Goal: Communication & Community: Answer question/provide support

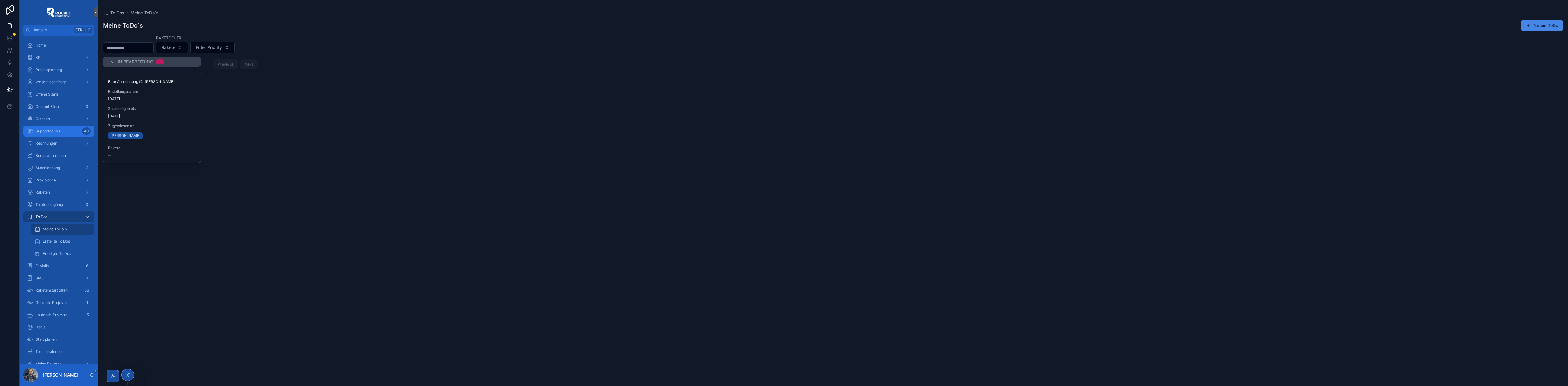
drag, startPoint x: 44, startPoint y: 131, endPoint x: 60, endPoint y: 136, distance: 16.8
click at [44, 131] on span "Supportcenter" at bounding box center [47, 131] width 25 height 5
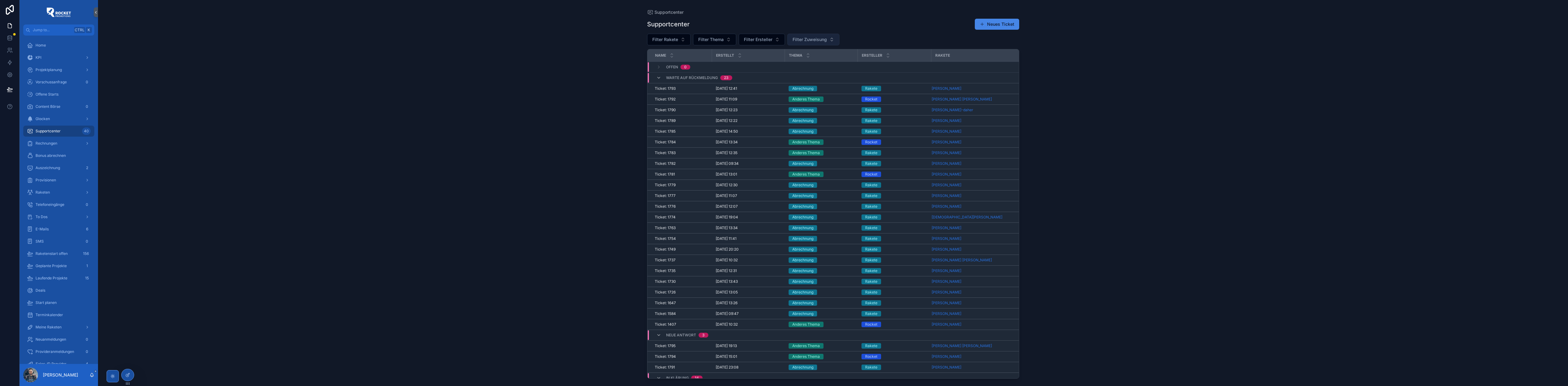
click at [803, 41] on span "Filter Zuweisung" at bounding box center [810, 40] width 34 height 6
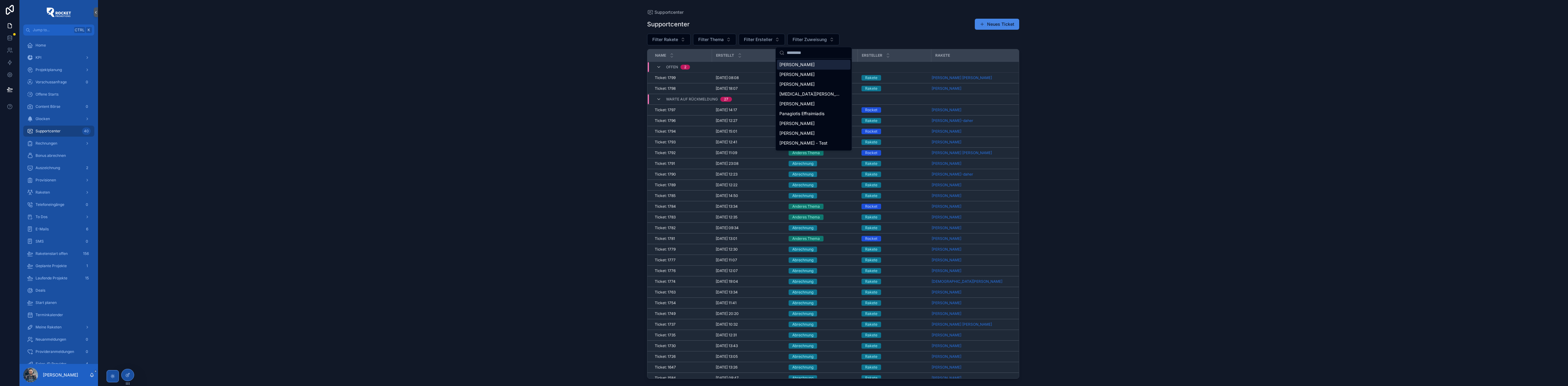
click at [828, 14] on div "Supportcenter" at bounding box center [833, 12] width 372 height 5
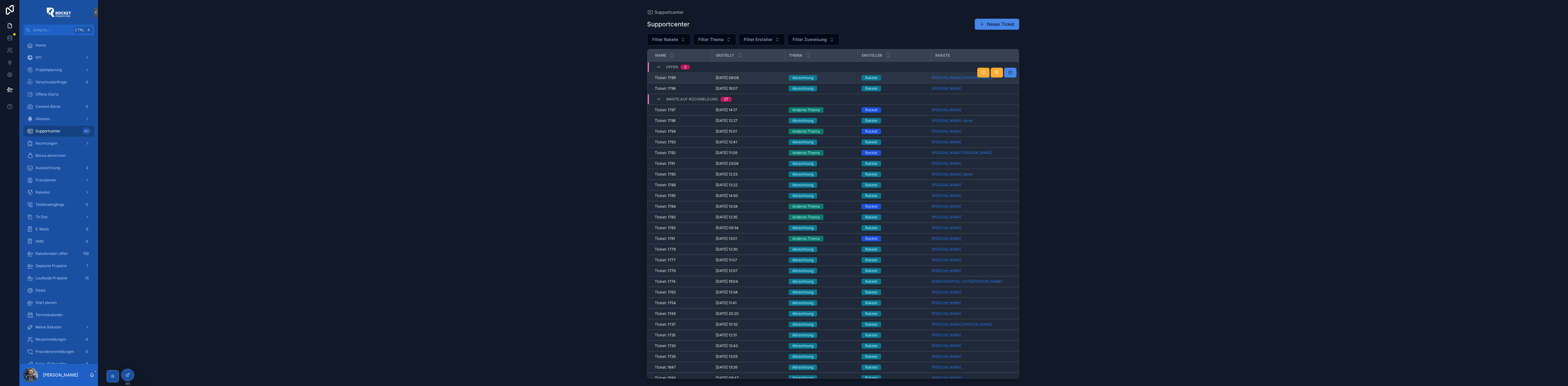
click at [833, 75] on td "Abrechnung" at bounding box center [822, 78] width 73 height 11
click at [833, 77] on div "Abrechnung" at bounding box center [822, 77] width 66 height 5
click at [906, 91] on div "Rakete" at bounding box center [894, 88] width 66 height 5
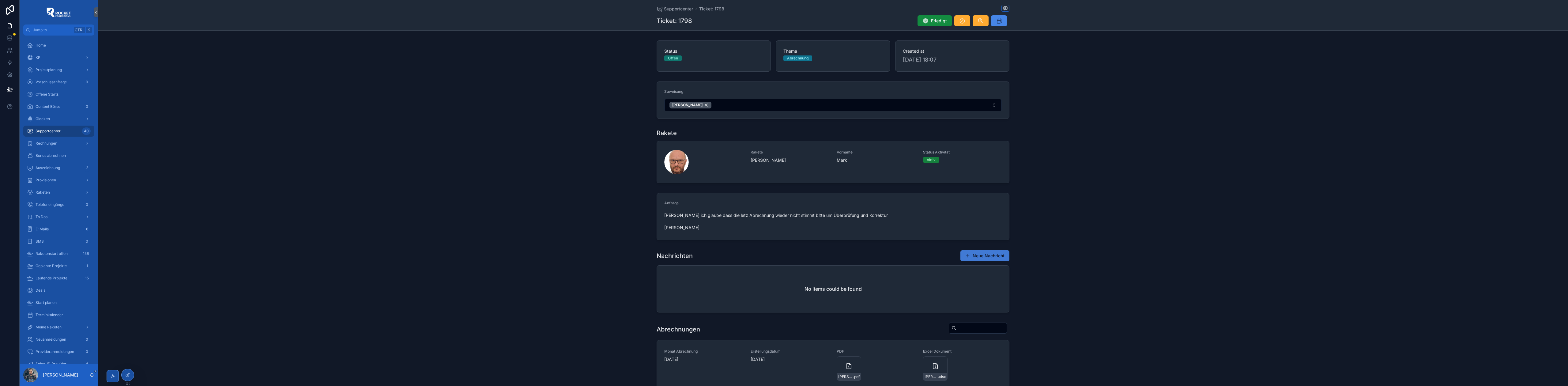
click at [973, 260] on button "Neue Nachricht" at bounding box center [985, 256] width 49 height 11
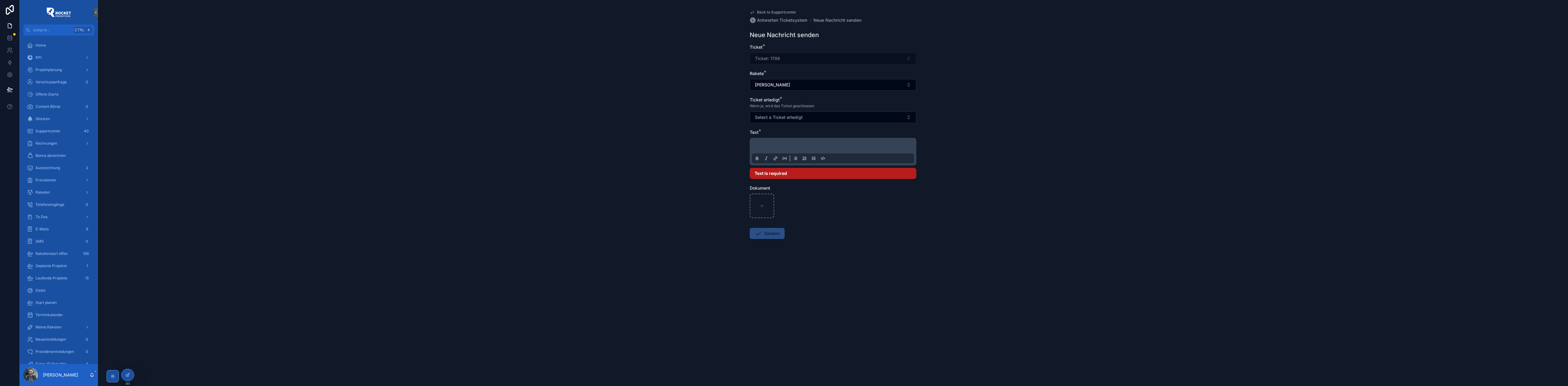
click at [780, 146] on p "scrollable content" at bounding box center [834, 147] width 163 height 6
click at [723, 96] on div "Back to Supportcenter Antworten Ticketsystem Neue Nachricht senden Neue Nachric…" at bounding box center [833, 193] width 1470 height 386
click at [766, 10] on span "Back to Supportcenter" at bounding box center [777, 12] width 39 height 5
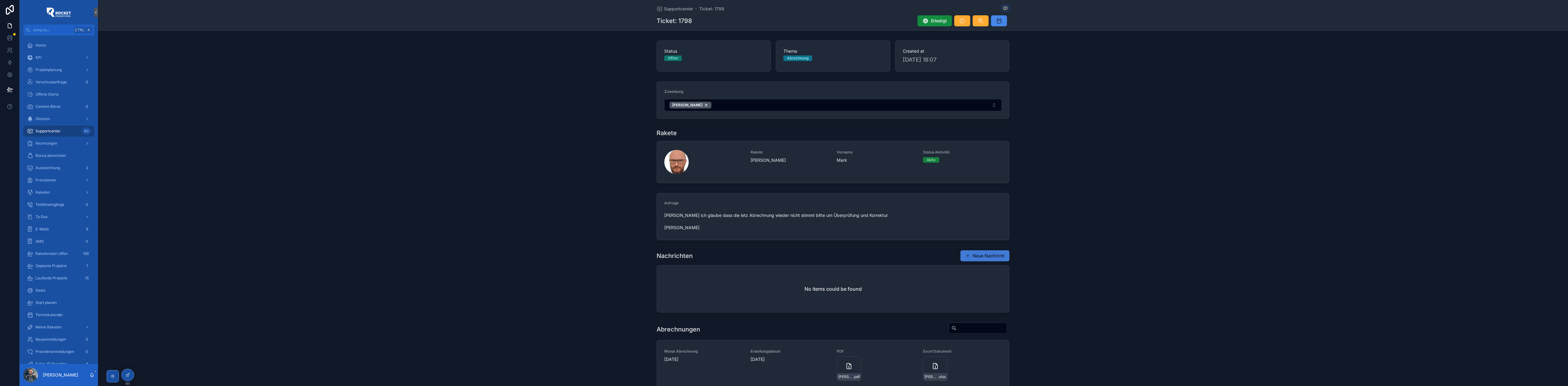
click at [994, 256] on button "Neue Nachricht" at bounding box center [985, 256] width 49 height 11
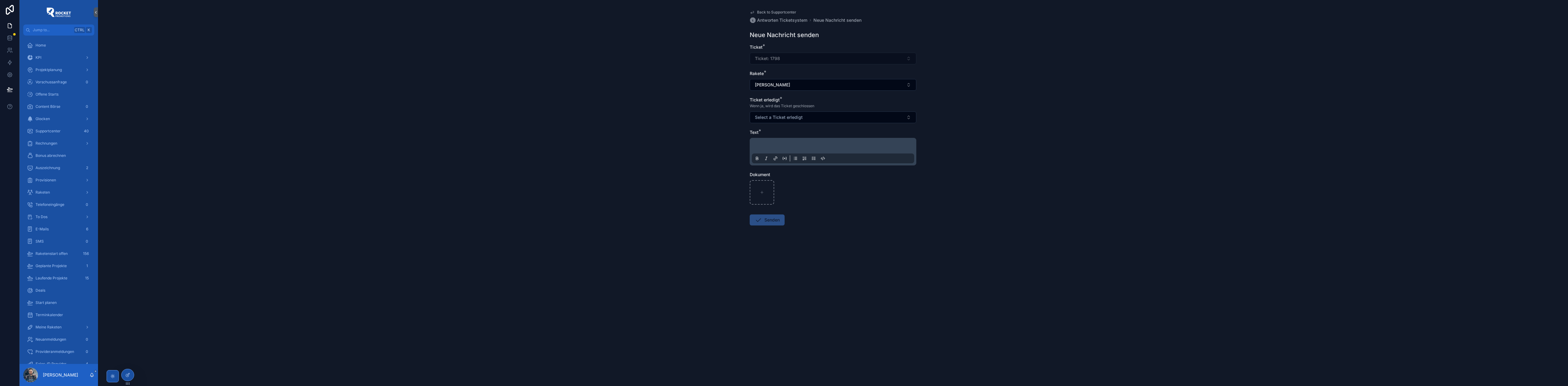
click at [775, 146] on p "scrollable content" at bounding box center [834, 147] width 163 height 6
click at [786, 121] on button "Select a Ticket erledigt" at bounding box center [833, 117] width 167 height 12
click at [778, 150] on div "Nein" at bounding box center [833, 152] width 164 height 9
click at [772, 224] on button "Senden" at bounding box center [767, 226] width 35 height 11
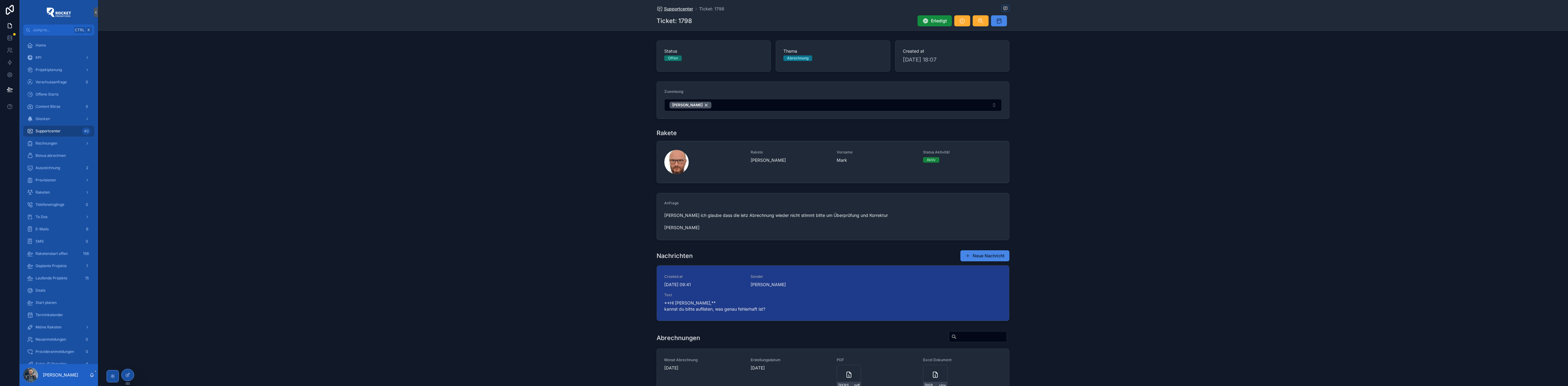
click at [665, 10] on span "Supportcenter" at bounding box center [679, 9] width 29 height 6
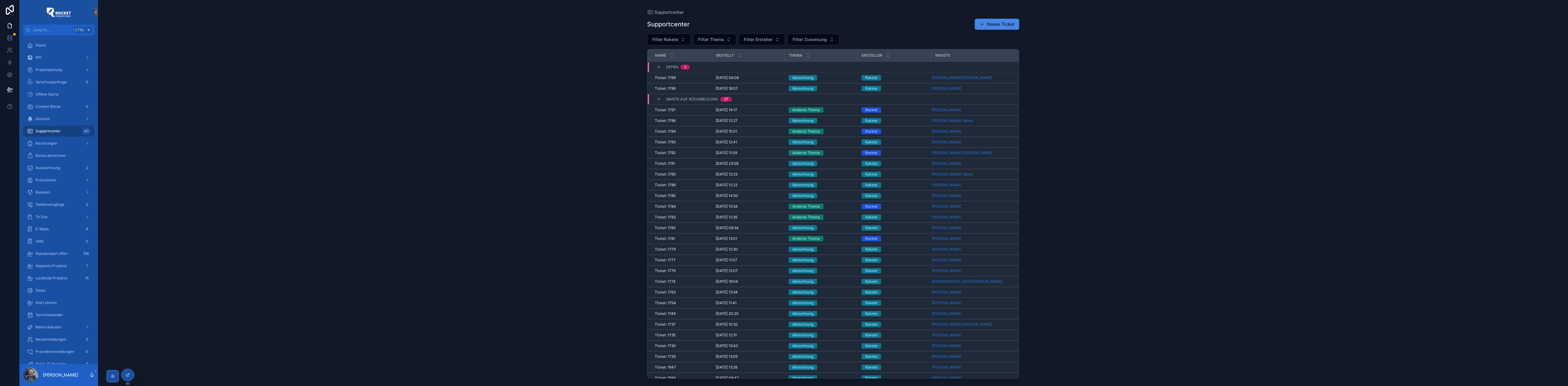
click at [816, 33] on div "Supportcenter Neues Ticket Filter Rakete Filter Thema Filter Ersteller Filter Z…" at bounding box center [833, 197] width 372 height 364
click at [816, 41] on span "Filter Zuweisung" at bounding box center [810, 40] width 34 height 6
type input "***"
click at [810, 64] on div "[PERSON_NAME]" at bounding box center [813, 65] width 74 height 10
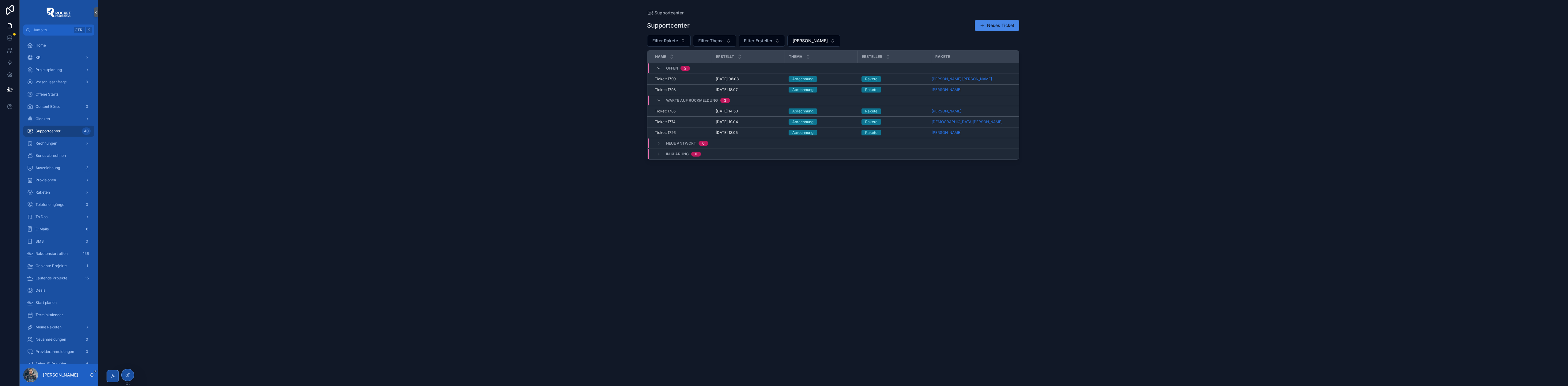
click at [848, 14] on div "Supportcenter" at bounding box center [833, 13] width 372 height 6
click at [503, 64] on div "Supportcenter Supportcenter Neues Ticket Filter Rakete Filter Thema Filter Erst…" at bounding box center [833, 193] width 1470 height 386
click at [845, 81] on div "Abrechnung" at bounding box center [822, 79] width 66 height 5
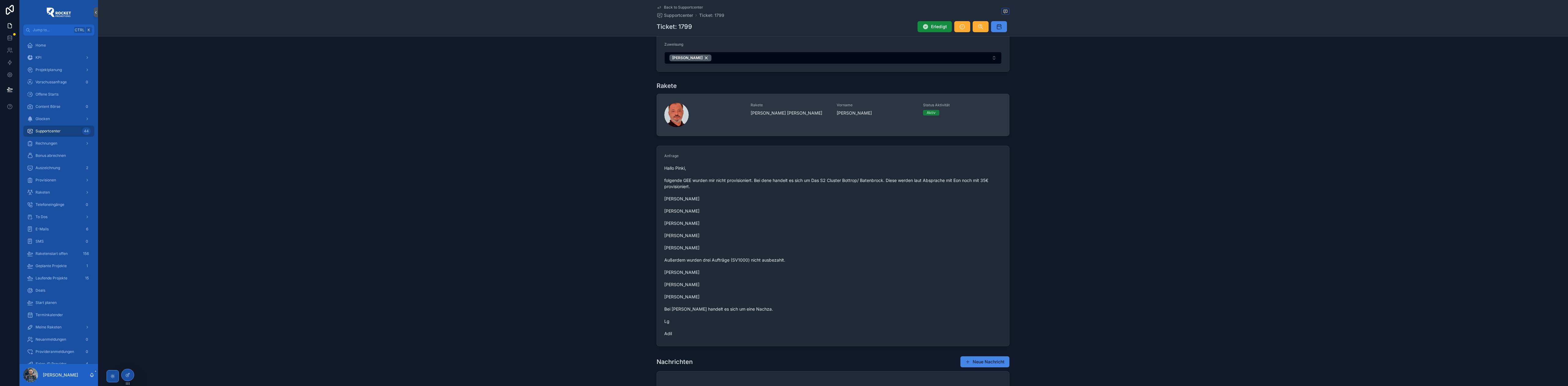
scroll to position [54, 0]
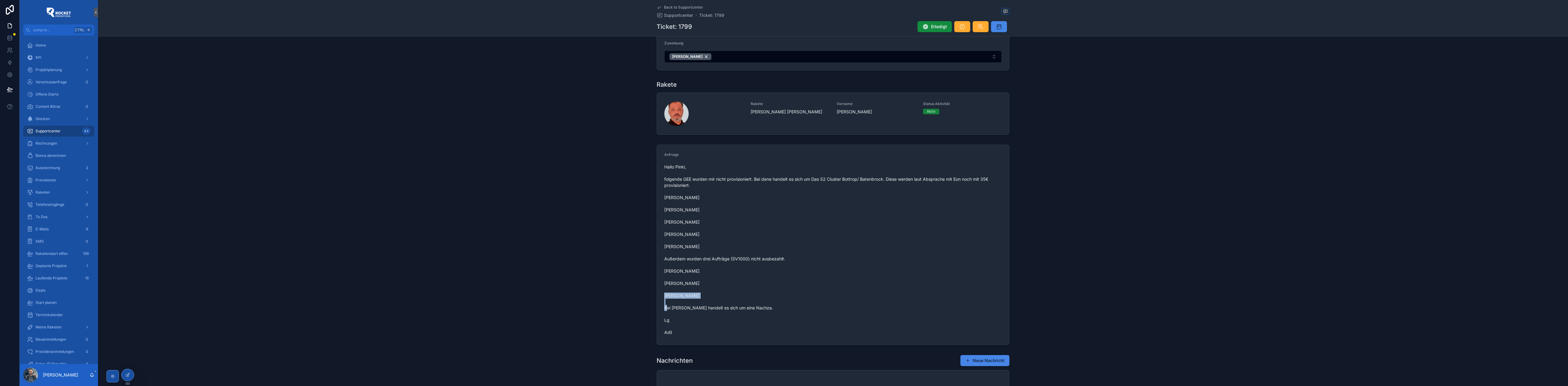
drag, startPoint x: 705, startPoint y: 296, endPoint x: 662, endPoint y: 296, distance: 43.0
click at [662, 296] on form "Anfrage Hallo Pinki, folgende GEE wurden mir nicht provisioniert. Bei dene hand…" at bounding box center [833, 245] width 352 height 200
copy span "[PERSON_NAME]"
click at [687, 300] on span "Hallo Pinki, folgende GEE wurden mir nicht provisioniert. Bei dene handelt es s…" at bounding box center [833, 250] width 337 height 172
drag, startPoint x: 701, startPoint y: 287, endPoint x: 659, endPoint y: 282, distance: 42.3
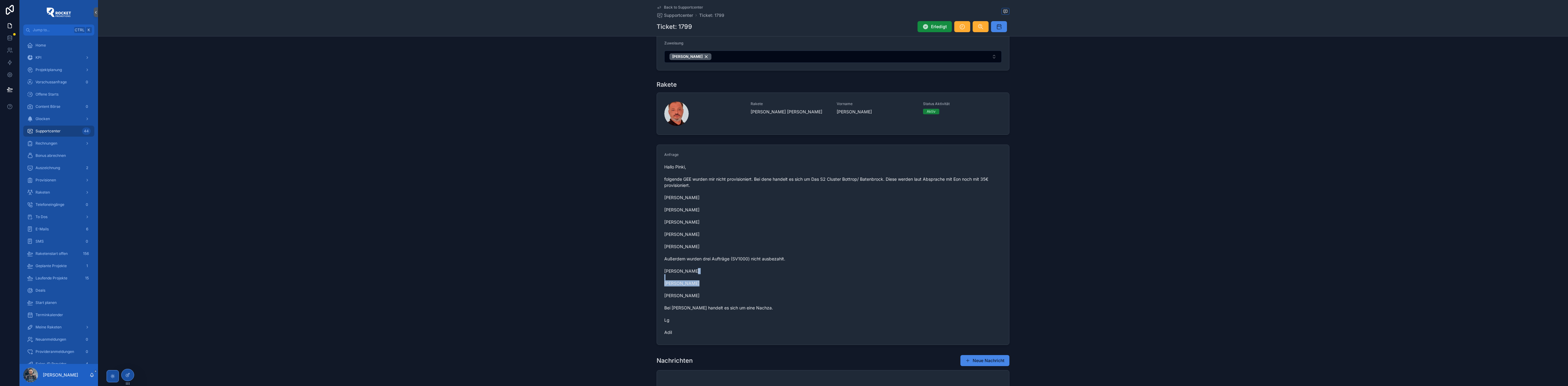
click at [659, 282] on form "Anfrage Hallo Pinki, folgende GEE wurden mir nicht provisioniert. Bei dene hand…" at bounding box center [833, 245] width 352 height 200
copy span "[PERSON_NAME]"
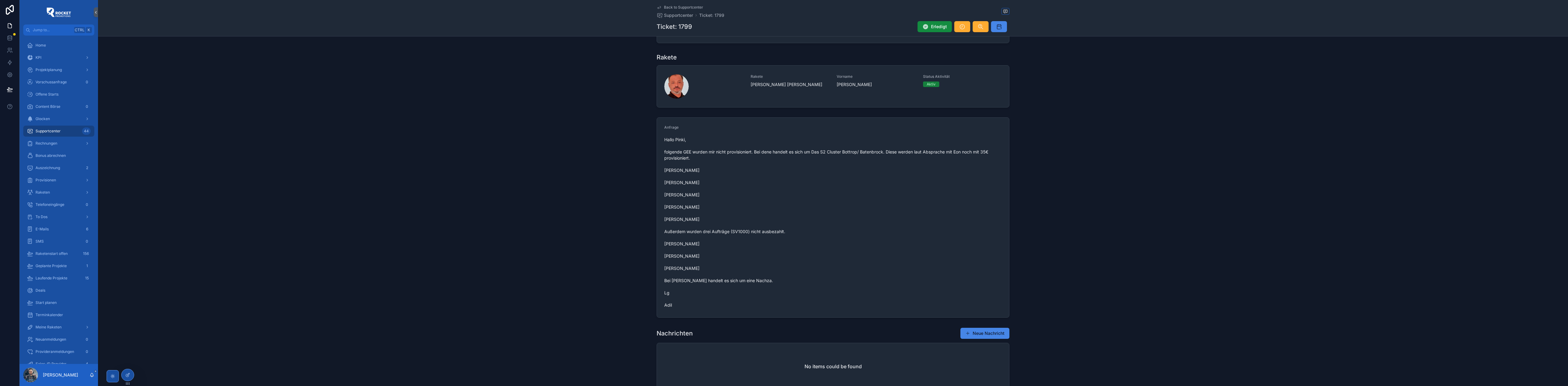
click at [804, 265] on span "Hallo Pinki, folgende GEE wurden mir nicht provisioniert. Bei dene handelt es s…" at bounding box center [833, 222] width 337 height 172
drag, startPoint x: 696, startPoint y: 243, endPoint x: 657, endPoint y: 245, distance: 39.1
click at [657, 245] on form "Anfrage Hallo Pinki, folgende GEE wurden mir nicht provisioniert. Bei dene hand…" at bounding box center [833, 217] width 352 height 200
copy span "[PERSON_NAME]"
click at [716, 170] on span "Hallo Pinki, folgende GEE wurden mir nicht provisioniert. Bei dene handelt es s…" at bounding box center [833, 222] width 337 height 172
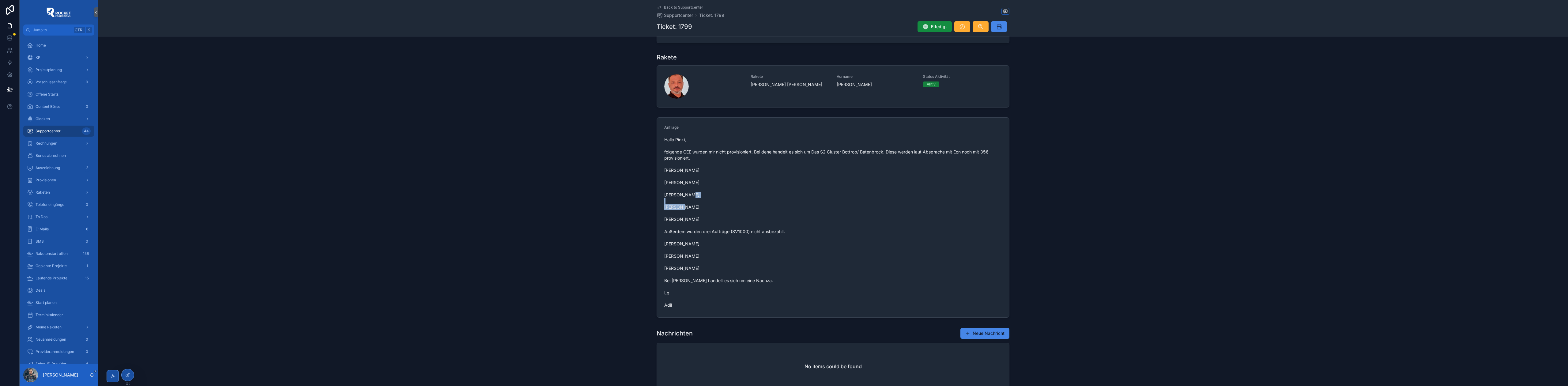
drag, startPoint x: 694, startPoint y: 208, endPoint x: 648, endPoint y: 207, distance: 46.0
click at [648, 207] on div "Anfrage Hallo Pinki, folgende GEE wurden mir nicht provisioniert. Bei dene hand…" at bounding box center [833, 217] width 1470 height 205
copy span "[PERSON_NAME]"
click at [678, 207] on span "Hallo Pinki, folgende GEE wurden mir nicht provisioniert. Bei dene handelt es s…" at bounding box center [833, 222] width 337 height 172
drag, startPoint x: 694, startPoint y: 207, endPoint x: 663, endPoint y: 206, distance: 31.0
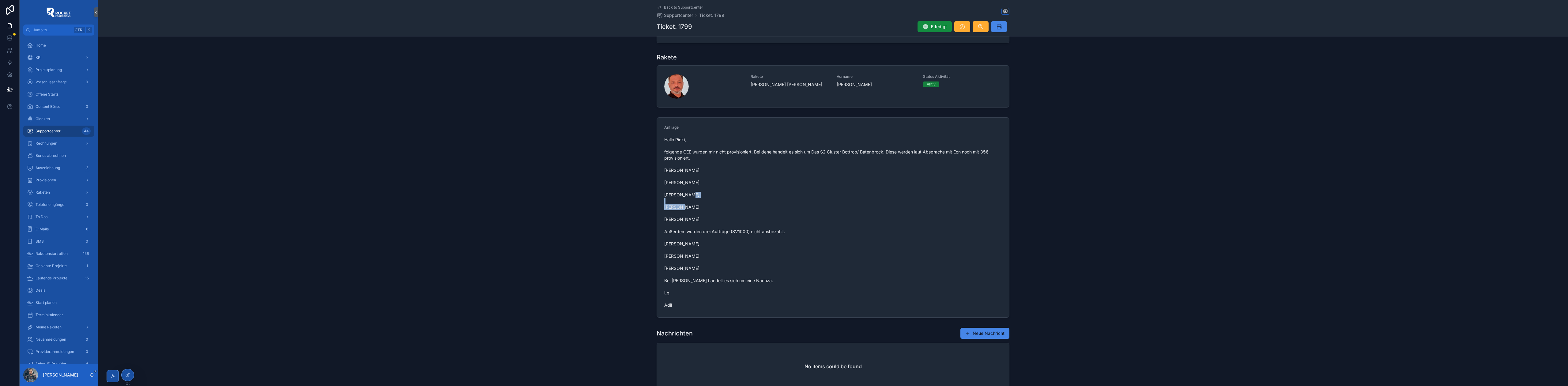
click at [664, 206] on span "Hallo Pinki, folgende GEE wurden mir nicht provisioniert. Bei dene handelt es s…" at bounding box center [833, 222] width 337 height 172
copy span "[PERSON_NAME]"
click at [678, 190] on span "Hallo Pinki, folgende GEE wurden mir nicht provisioniert. Bei dene handelt es s…" at bounding box center [833, 222] width 337 height 172
drag, startPoint x: 688, startPoint y: 170, endPoint x: 662, endPoint y: 170, distance: 26.0
click at [662, 170] on form "Anfrage Hallo Pinki, folgende GEE wurden mir nicht provisioniert. Bei dene hand…" at bounding box center [833, 217] width 352 height 200
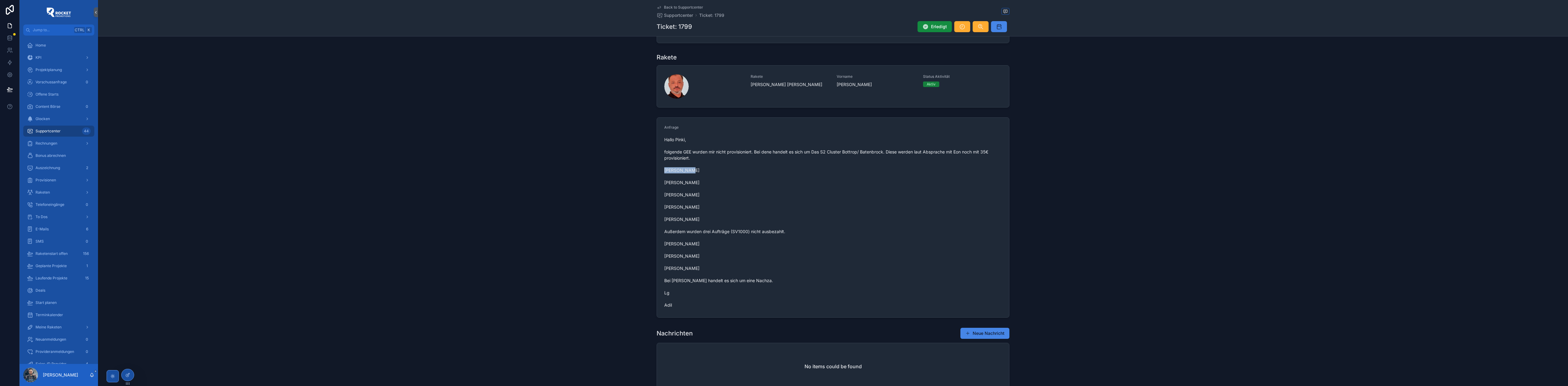
copy span "[PERSON_NAME]"
drag, startPoint x: 721, startPoint y: 184, endPoint x: 663, endPoint y: 182, distance: 58.0
click at [664, 182] on span "Hallo Pinki, folgende GEE wurden mir nicht provisioniert. Bei dene handelt es s…" at bounding box center [833, 222] width 337 height 172
copy span "[PERSON_NAME]"
click at [699, 200] on span "Hallo Pinki, folgende GEE wurden mir nicht provisioniert. Bei dene handelt es s…" at bounding box center [833, 222] width 337 height 172
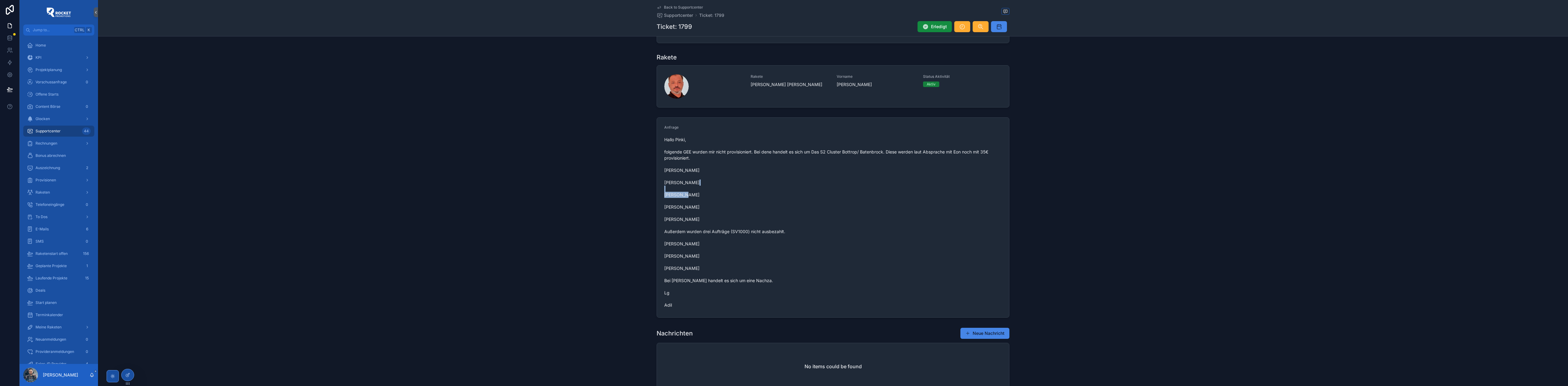
drag, startPoint x: 699, startPoint y: 197, endPoint x: 660, endPoint y: 195, distance: 39.1
click at [660, 195] on form "Anfrage Hallo Pinki, folgende GEE wurden mir nicht provisioniert. Bei dene hand…" at bounding box center [833, 217] width 352 height 200
copy span "[PERSON_NAME]"
click at [679, 216] on span "Hallo Pinki, folgende GEE wurden mir nicht provisioniert. Bei dene handelt es s…" at bounding box center [833, 222] width 337 height 172
drag, startPoint x: 693, startPoint y: 209, endPoint x: 663, endPoint y: 210, distance: 30.0
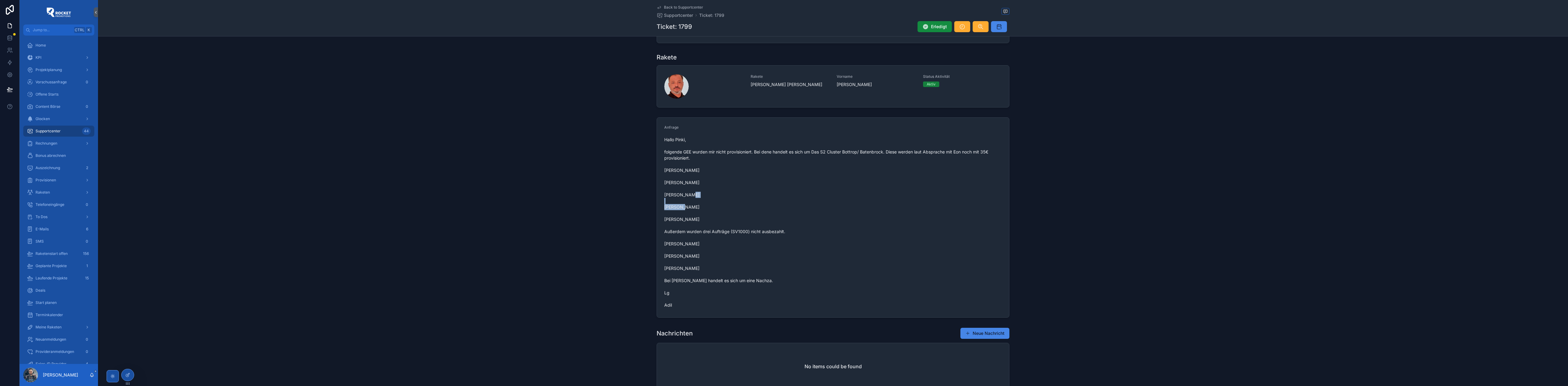
click at [664, 210] on span "Hallo Pinki, folgende GEE wurden mir nicht provisioniert. Bei dene handelt es s…" at bounding box center [833, 222] width 337 height 172
copy span "[PERSON_NAME]"
drag, startPoint x: 662, startPoint y: 220, endPoint x: 709, endPoint y: 219, distance: 47.0
click at [709, 219] on span "Hallo Pinki, folgende GEE wurden mir nicht provisioniert. Bei dene handelt es s…" at bounding box center [833, 222] width 337 height 172
copy span "[PERSON_NAME]"
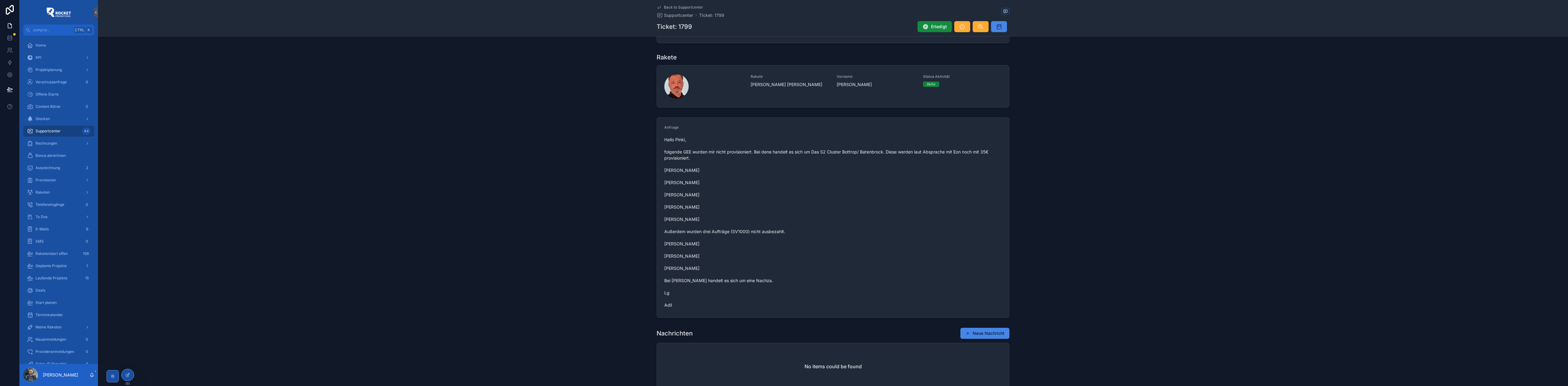
click at [712, 240] on span "Hallo Pinki, folgende GEE wurden mir nicht provisioniert. Bei dene handelt es s…" at bounding box center [833, 222] width 337 height 172
drag, startPoint x: 702, startPoint y: 244, endPoint x: 662, endPoint y: 243, distance: 40.0
click at [662, 243] on form "Anfrage Hallo Pinki, folgende GEE wurden mir nicht provisioniert. Bei dene hand…" at bounding box center [833, 217] width 352 height 200
click at [685, 289] on span "Hallo Pinki, folgende GEE wurden mir nicht provisioniert. Bei dene handelt es s…" at bounding box center [833, 222] width 337 height 172
drag, startPoint x: 704, startPoint y: 258, endPoint x: 662, endPoint y: 258, distance: 42.0
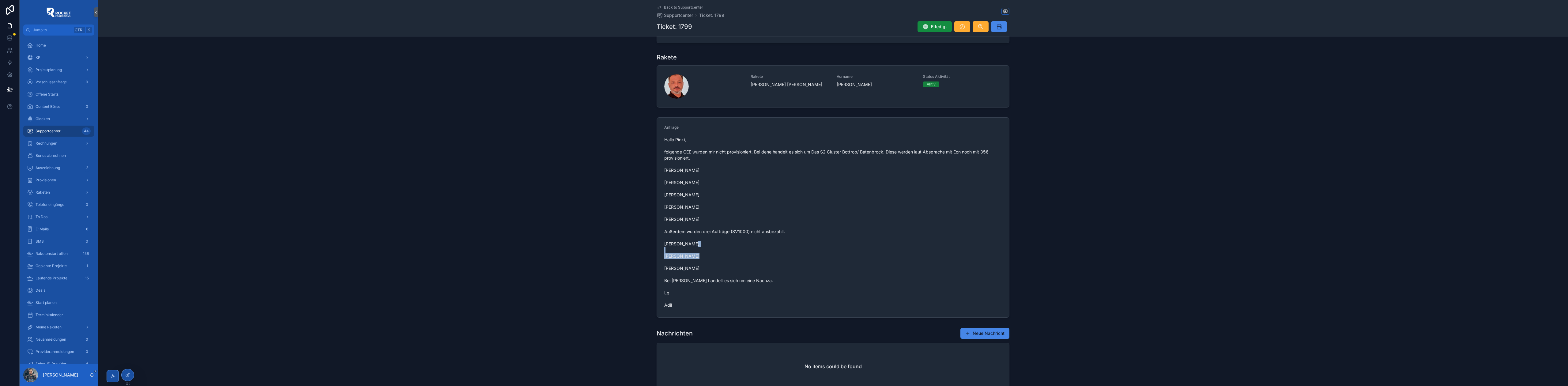
click at [664, 258] on span "Hallo Pinki, folgende GEE wurden mir nicht provisioniert. Bei dene handelt es s…" at bounding box center [833, 222] width 337 height 172
click at [729, 265] on span "Hallo Pinki, folgende GEE wurden mir nicht provisioniert. Bei dene handelt es s…" at bounding box center [833, 222] width 337 height 172
drag, startPoint x: 712, startPoint y: 267, endPoint x: 658, endPoint y: 269, distance: 54.0
click at [658, 269] on form "Anfrage Hallo Pinki, folgende GEE wurden mir nicht provisioniert. Bei dene hand…" at bounding box center [833, 217] width 352 height 200
click at [978, 333] on button "Neue Nachricht" at bounding box center [985, 333] width 49 height 11
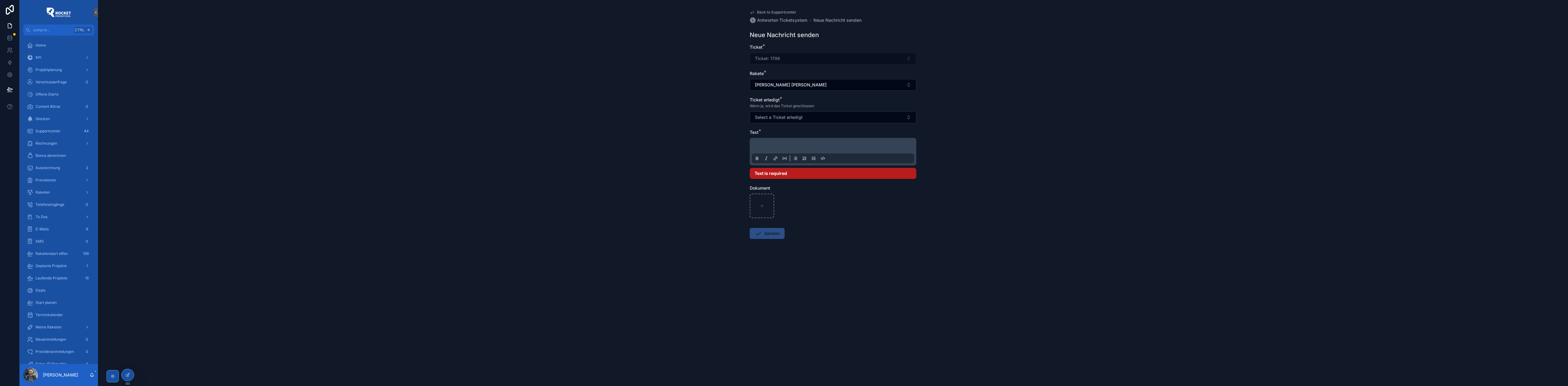
click at [773, 149] on p "scrollable content" at bounding box center [834, 147] width 163 height 6
click at [773, 148] on p "scrollable content" at bounding box center [834, 147] width 163 height 6
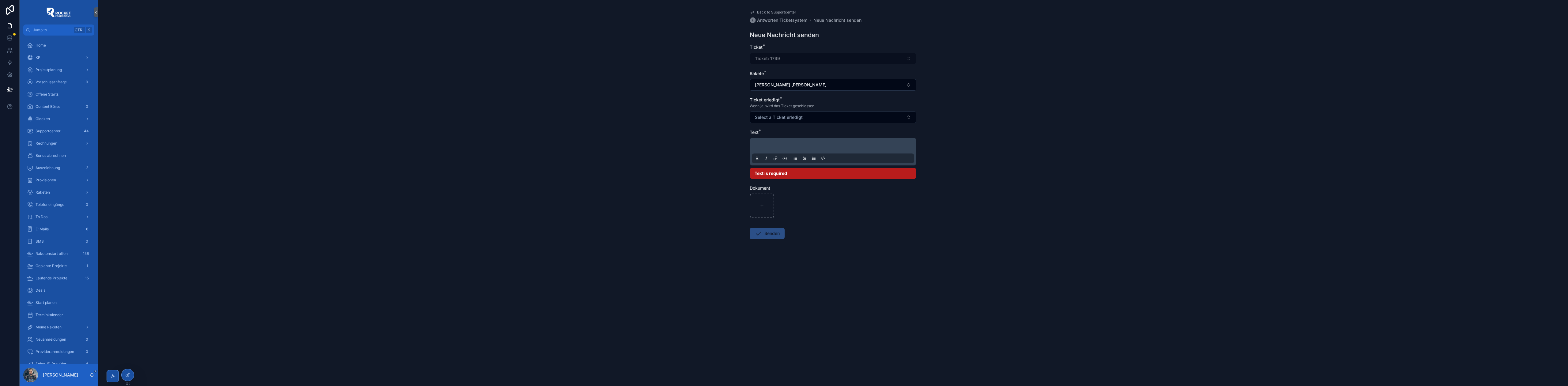
click at [760, 146] on p "scrollable content" at bounding box center [834, 147] width 163 height 6
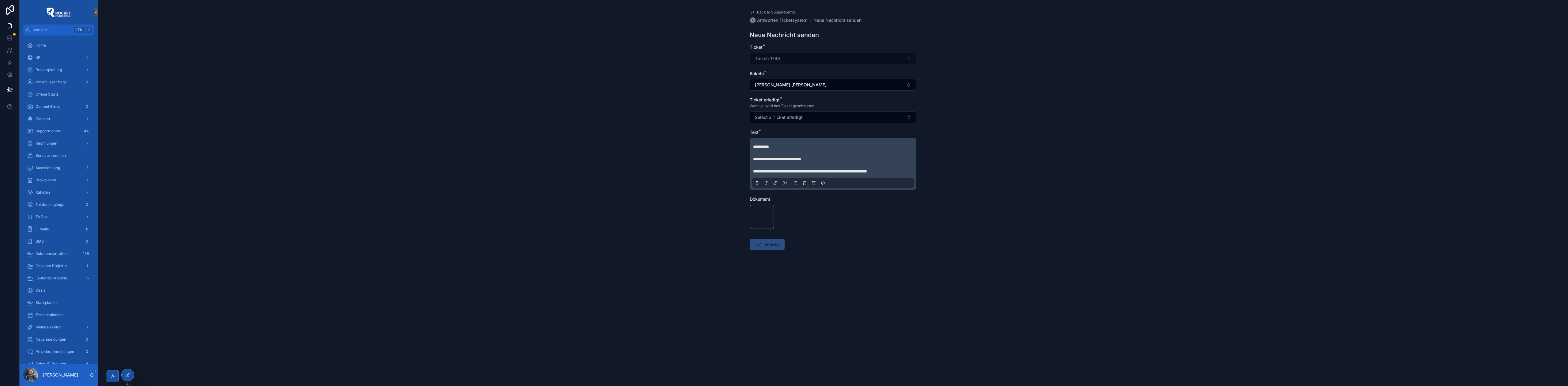
click at [867, 172] on span "**********" at bounding box center [810, 171] width 114 height 4
click at [824, 174] on p "**********" at bounding box center [834, 159] width 163 height 30
click at [757, 192] on p "**********" at bounding box center [834, 168] width 163 height 49
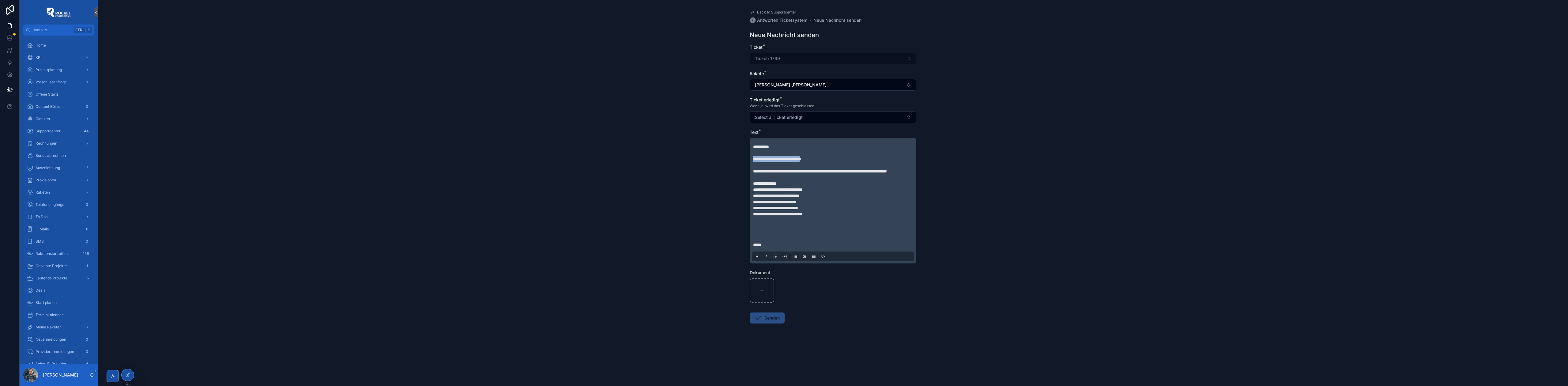
drag, startPoint x: 753, startPoint y: 161, endPoint x: 813, endPoint y: 160, distance: 60.0
click at [801, 160] on span "**********" at bounding box center [777, 159] width 48 height 4
drag, startPoint x: 752, startPoint y: 251, endPoint x: 760, endPoint y: 251, distance: 8.0
click at [760, 251] on div "**********" at bounding box center [833, 200] width 163 height 121
click at [754, 247] on span "****" at bounding box center [757, 244] width 9 height 4
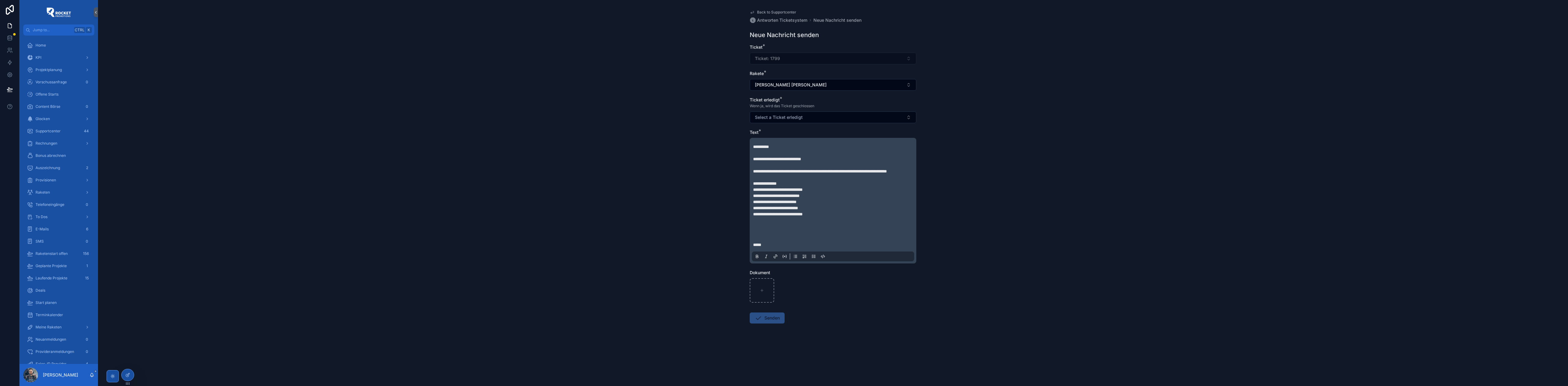
click at [755, 251] on div "**********" at bounding box center [833, 200] width 167 height 125
drag, startPoint x: 754, startPoint y: 251, endPoint x: 775, endPoint y: 251, distance: 21.0
click at [775, 248] on p "**********" at bounding box center [834, 230] width 163 height 37
drag, startPoint x: 773, startPoint y: 251, endPoint x: 763, endPoint y: 251, distance: 10.0
click at [763, 247] on span "**********" at bounding box center [776, 244] width 46 height 4
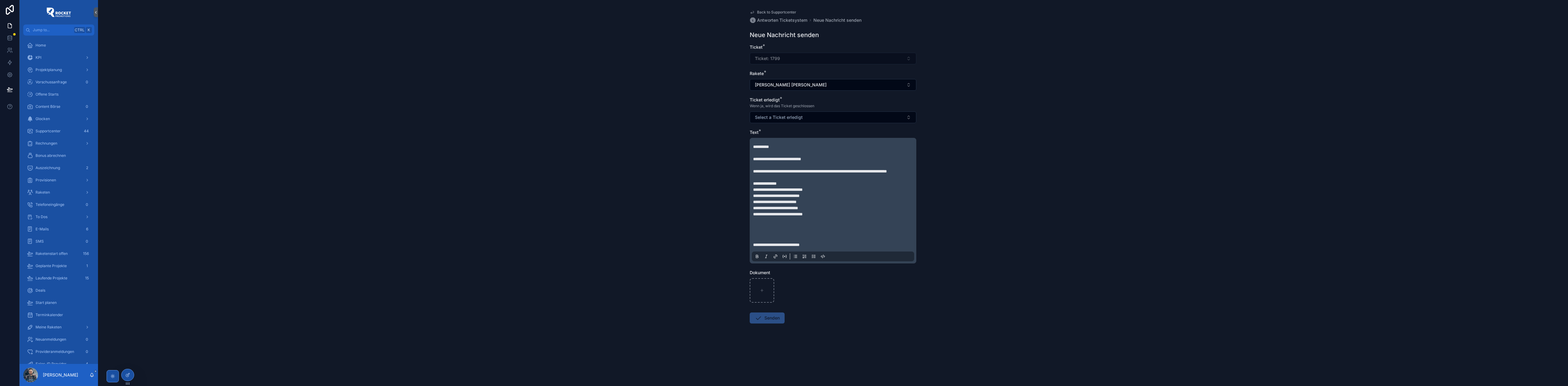
click at [771, 236] on p "**********" at bounding box center [834, 230] width 163 height 37
drag, startPoint x: 774, startPoint y: 249, endPoint x: 763, endPoint y: 249, distance: 11.0
click at [763, 247] on span "**********" at bounding box center [776, 244] width 46 height 4
click at [811, 248] on p "**********" at bounding box center [834, 230] width 163 height 37
click at [767, 259] on span "**********" at bounding box center [788, 257] width 71 height 4
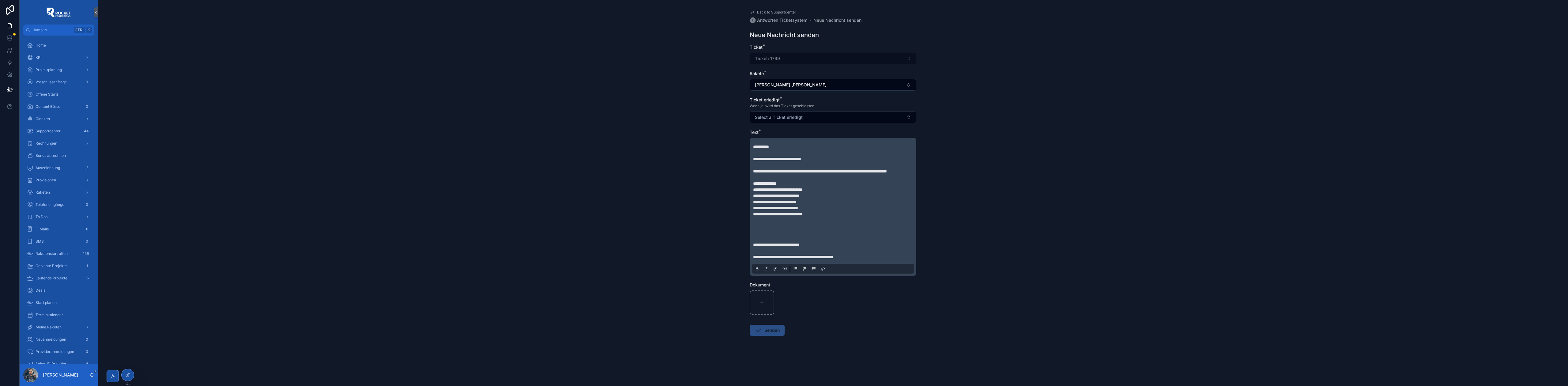
click at [825, 259] on span "**********" at bounding box center [793, 257] width 80 height 4
click at [892, 260] on p "**********" at bounding box center [834, 236] width 163 height 49
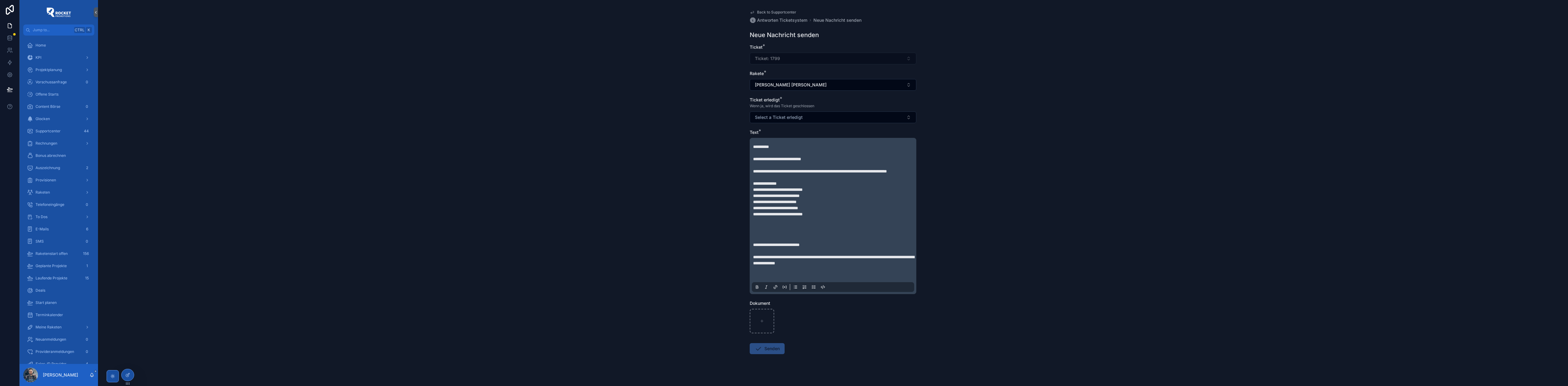
click at [755, 278] on p "**********" at bounding box center [834, 245] width 163 height 68
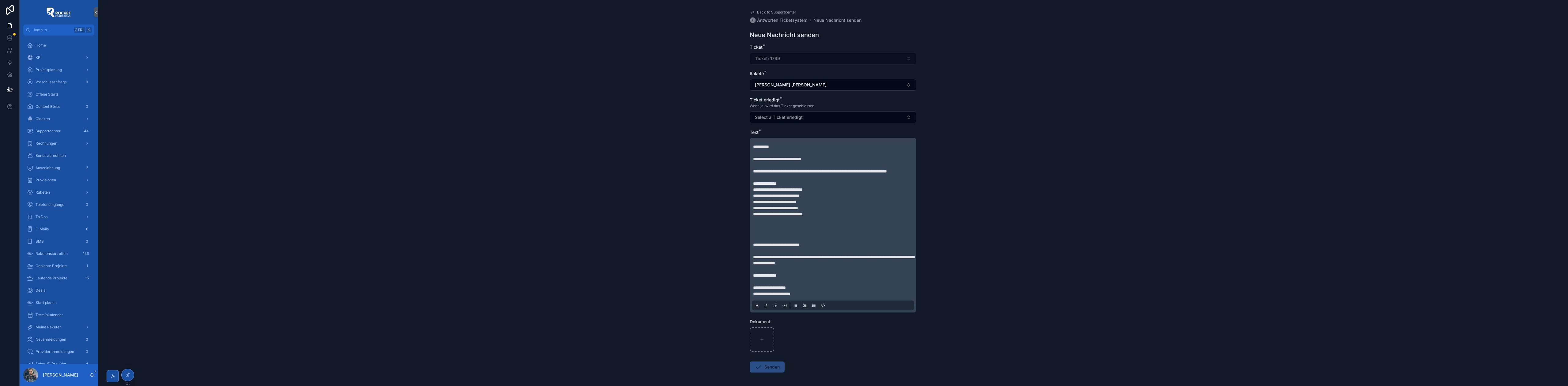
click at [829, 290] on p "**********" at bounding box center [834, 251] width 163 height 80
click at [828, 297] on p "**********" at bounding box center [834, 293] width 163 height 6
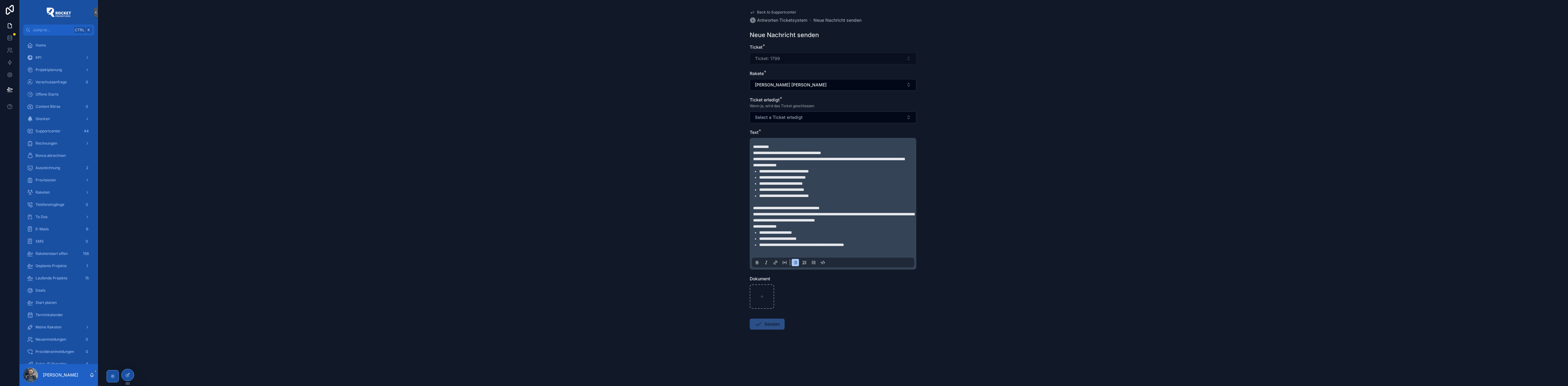
click at [782, 146] on p "**********" at bounding box center [834, 147] width 163 height 6
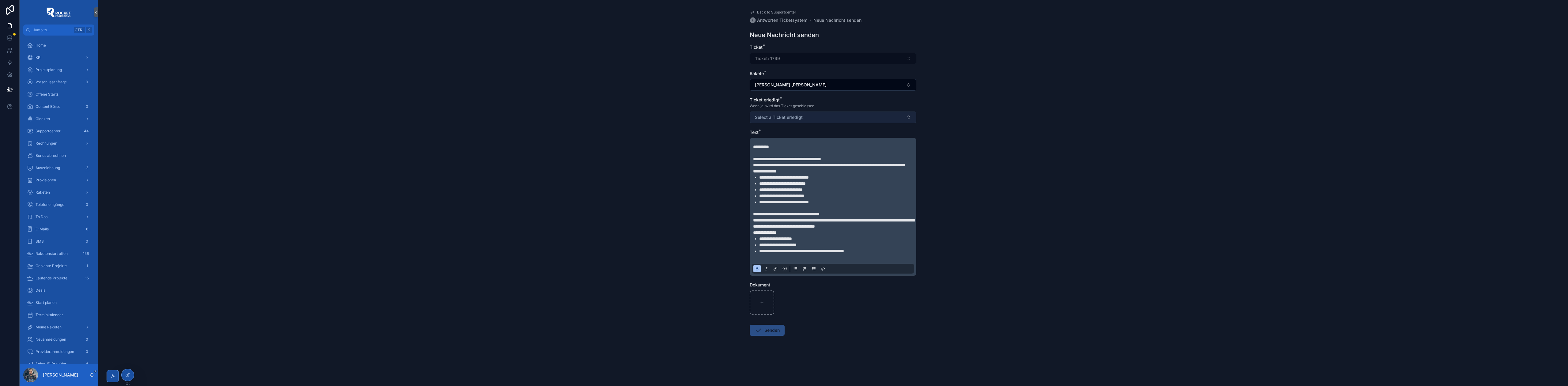
click at [782, 114] on button "Select a Ticket erledigt" at bounding box center [833, 117] width 167 height 12
click at [769, 149] on span "Nein" at bounding box center [761, 152] width 15 height 5
click at [766, 334] on button "Senden" at bounding box center [767, 330] width 35 height 11
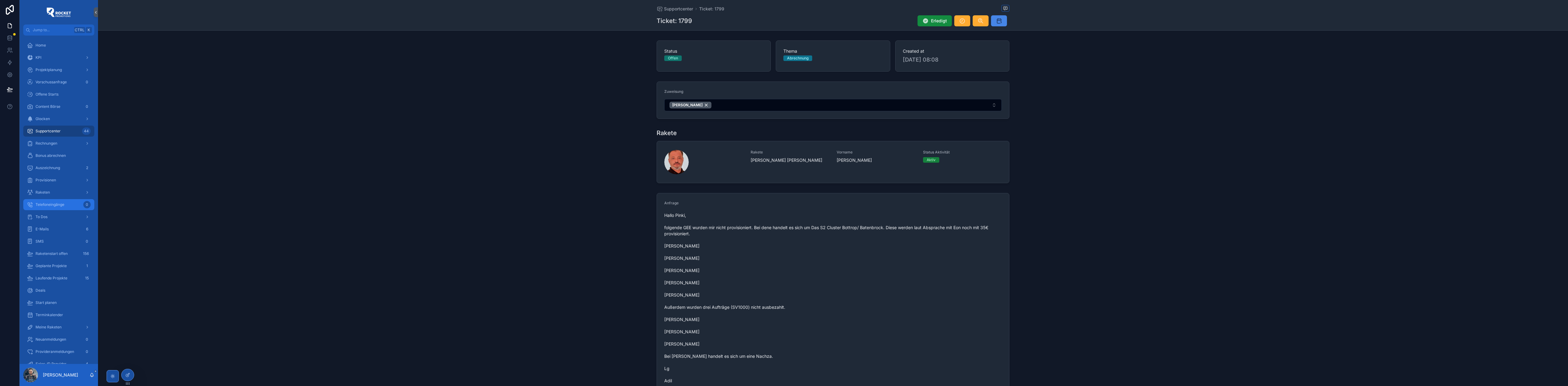
drag, startPoint x: 665, startPoint y: 9, endPoint x: 58, endPoint y: 204, distance: 637.6
click at [665, 9] on span "Supportcenter" at bounding box center [679, 9] width 29 height 6
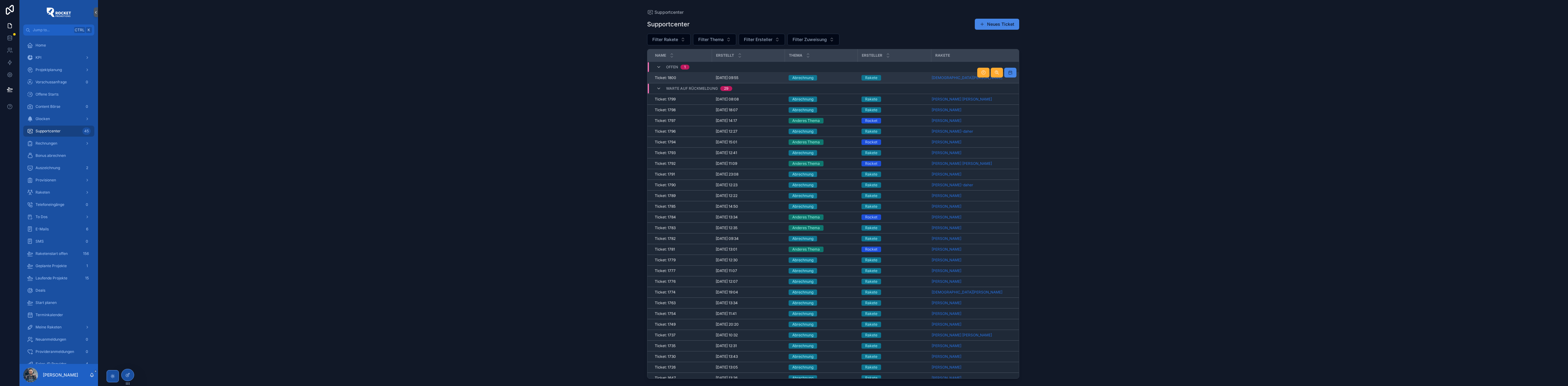
click at [838, 77] on div "Abrechnung" at bounding box center [822, 77] width 66 height 5
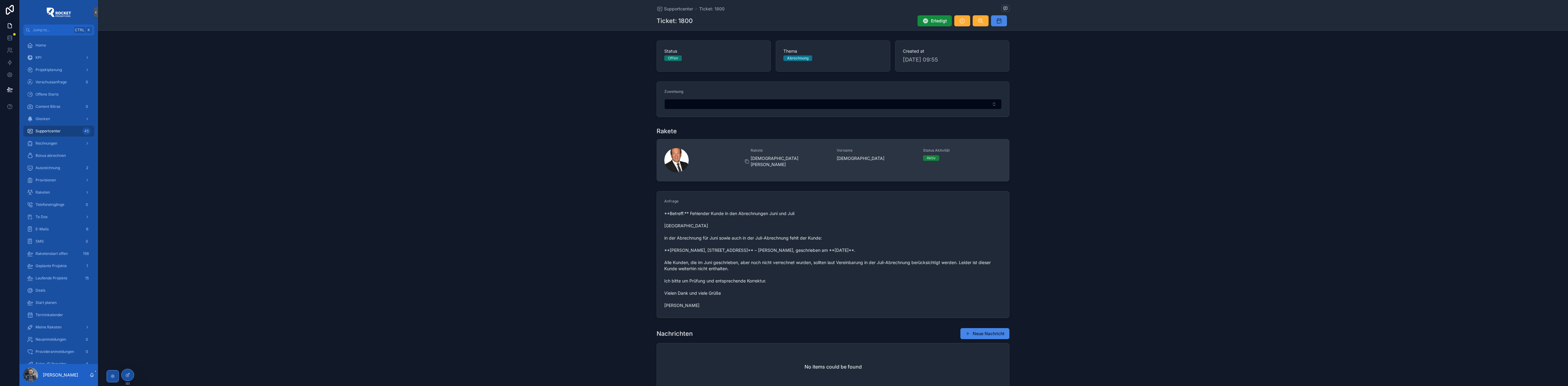
click at [800, 158] on span "[DEMOGRAPHIC_DATA][PERSON_NAME]" at bounding box center [790, 161] width 79 height 12
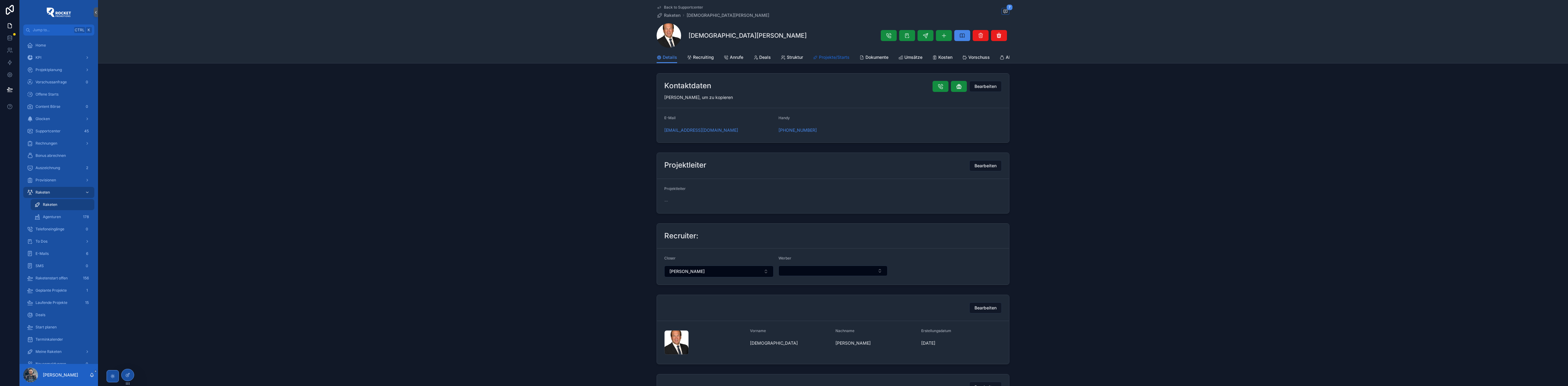
scroll to position [7, 0]
click at [828, 55] on span "Projekte/Starts" at bounding box center [834, 57] width 30 height 6
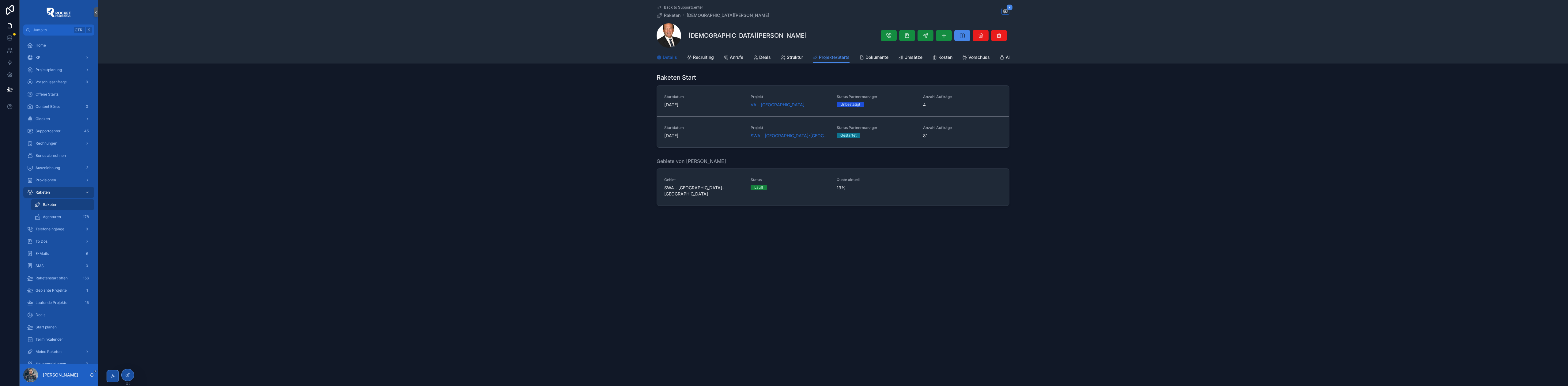
click at [676, 58] on span "Details" at bounding box center [670, 57] width 15 height 6
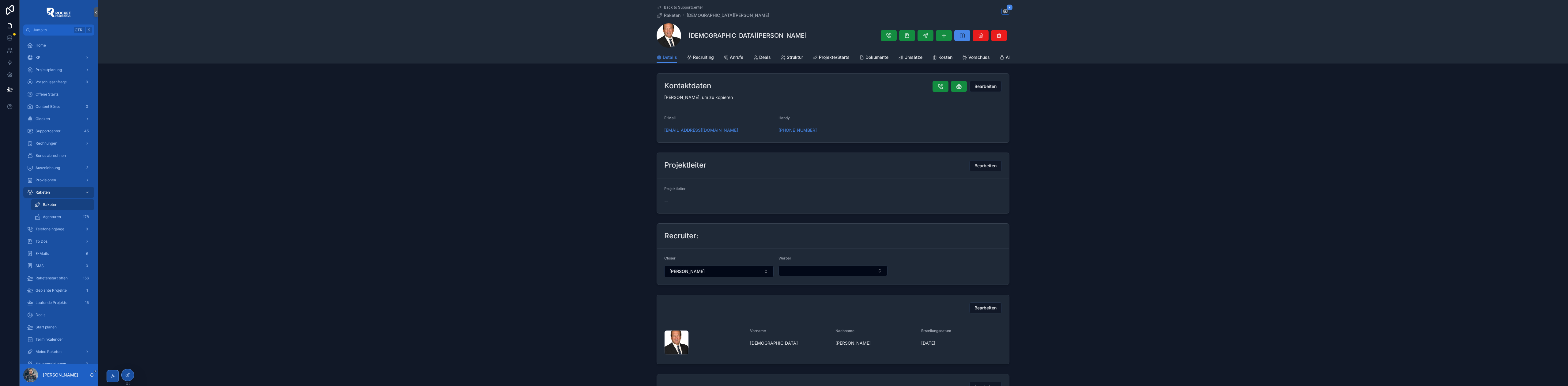
click at [679, 5] on span "Back to Supportcenter" at bounding box center [684, 7] width 39 height 5
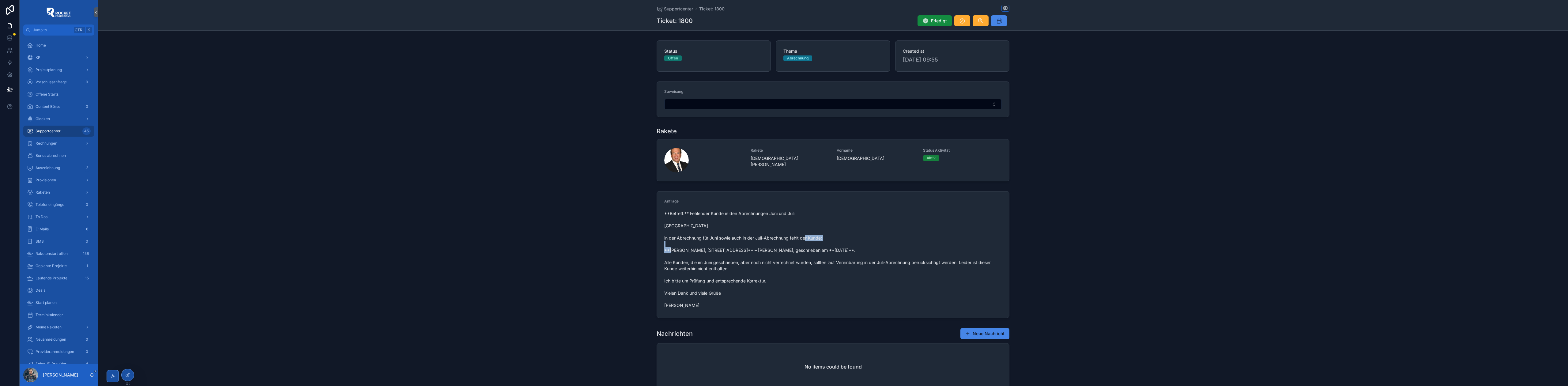
drag, startPoint x: 668, startPoint y: 251, endPoint x: 695, endPoint y: 251, distance: 27.0
click at [695, 251] on span "**Betreff:** Fehlender Kunde in den Abrechnungen Juni und Juli [GEOGRAPHIC_DATA…" at bounding box center [833, 259] width 337 height 98
drag, startPoint x: 662, startPoint y: 265, endPoint x: 733, endPoint y: 265, distance: 71.0
click at [733, 265] on form "Anfrage **Betreff:** Fehlender Kunde in den Abrechnungen Juni und Juli [GEOGRAP…" at bounding box center [833, 254] width 352 height 126
click at [775, 270] on span "**Betreff:** Fehlender Kunde in den Abrechnungen Juni und Juli [GEOGRAPHIC_DATA…" at bounding box center [833, 259] width 337 height 98
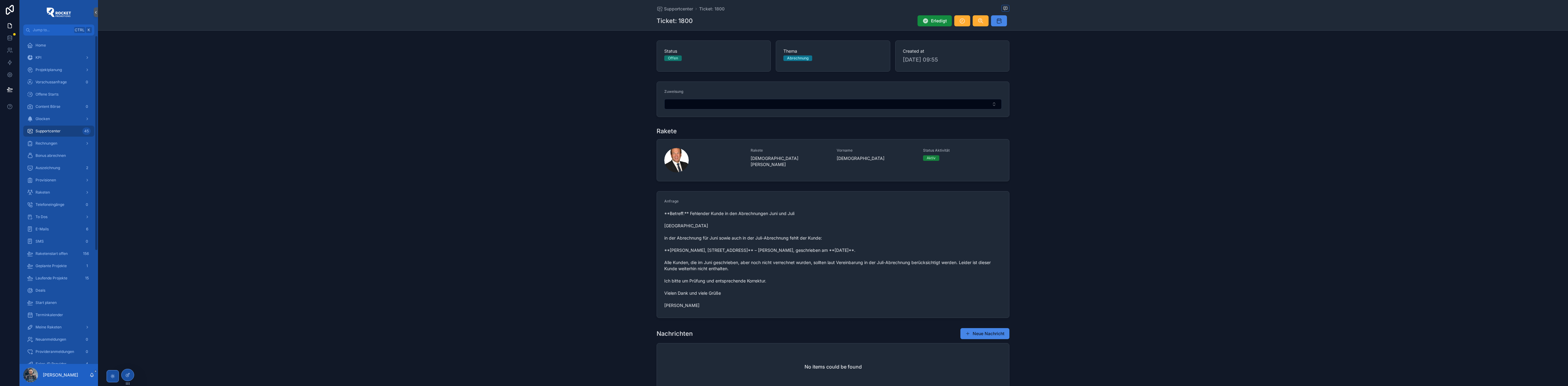
click at [709, 206] on div "Anfrage" at bounding box center [833, 203] width 337 height 7
click at [698, 238] on span "**Betreff:** Fehlender Kunde in den Abrechnungen Juni und Juli [GEOGRAPHIC_DATA…" at bounding box center [833, 259] width 337 height 98
click at [675, 250] on span "**Betreff:** Fehlender Kunde in den Abrechnungen Juni und Juli [GEOGRAPHIC_DATA…" at bounding box center [833, 259] width 337 height 98
click at [689, 249] on span "**Betreff:** Fehlender Kunde in den Abrechnungen Juni und Juli [GEOGRAPHIC_DATA…" at bounding box center [833, 259] width 337 height 98
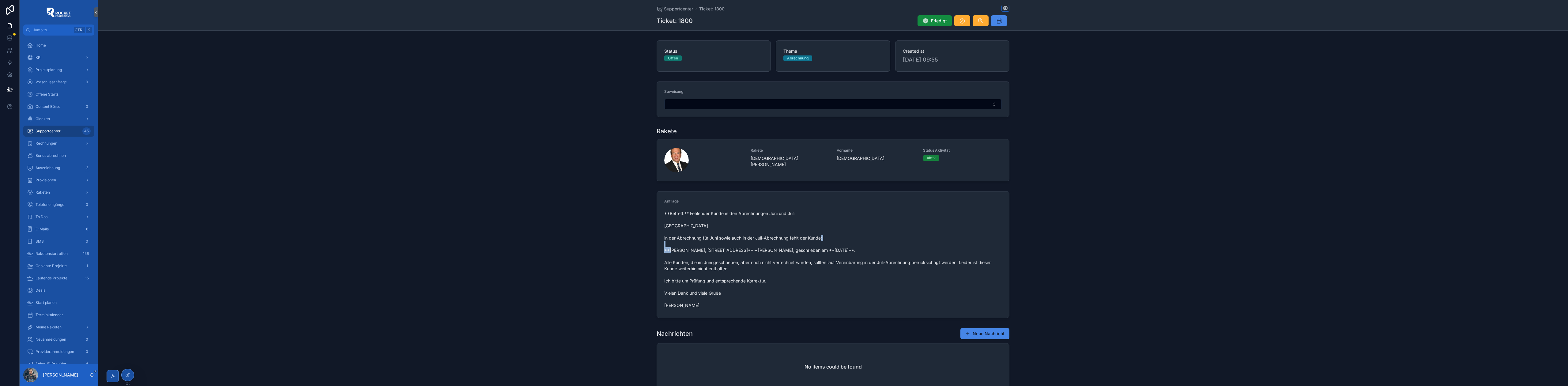
click at [690, 249] on span "**Betreff:** Fehlender Kunde in den Abrechnungen Juni und Juli [GEOGRAPHIC_DATA…" at bounding box center [833, 259] width 337 height 98
drag, startPoint x: 675, startPoint y: 251, endPoint x: 670, endPoint y: 249, distance: 5.4
click at [675, 250] on span "**Betreff:** Fehlender Kunde in den Abrechnungen Juni und Juli [GEOGRAPHIC_DATA…" at bounding box center [833, 259] width 337 height 98
drag, startPoint x: 668, startPoint y: 250, endPoint x: 695, endPoint y: 251, distance: 27.0
click at [695, 251] on span "**Betreff:** Fehlender Kunde in den Abrechnungen Juni und Juli [GEOGRAPHIC_DATA…" at bounding box center [833, 259] width 337 height 98
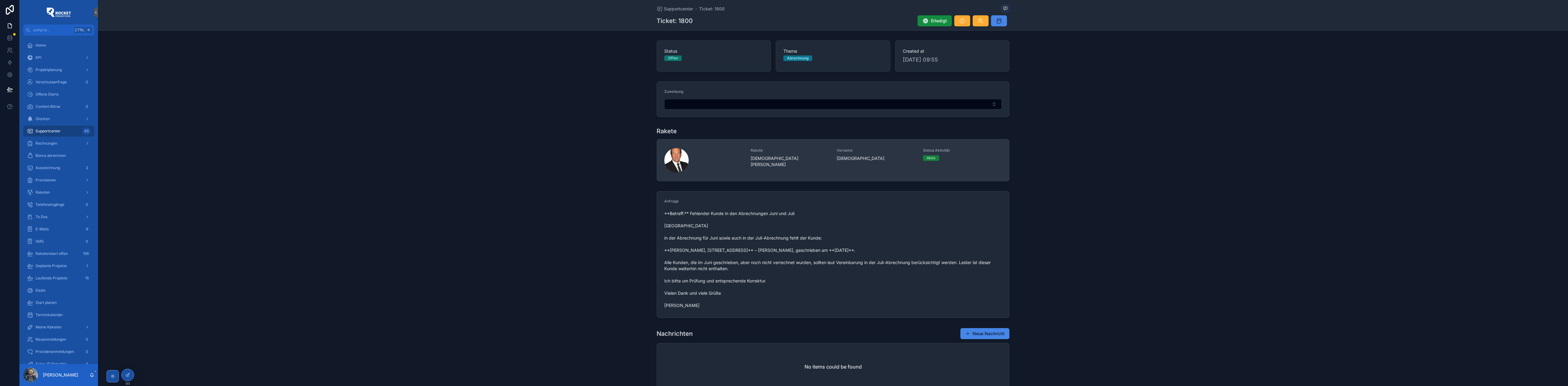
click at [782, 155] on div "Rakete [PERSON_NAME]" at bounding box center [790, 158] width 79 height 19
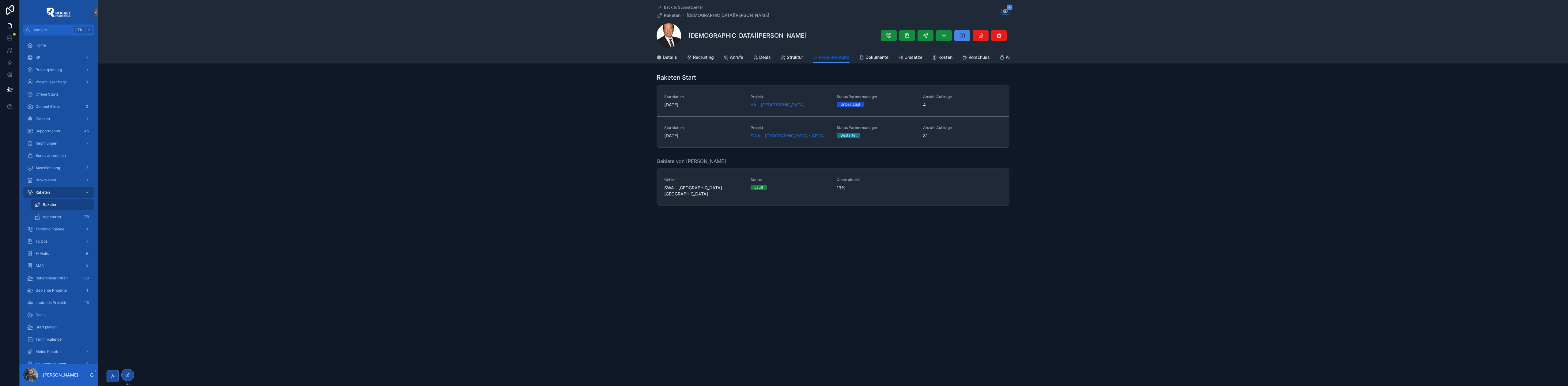
click at [839, 58] on span "Projekte/Starts" at bounding box center [834, 57] width 30 height 6
click at [674, 6] on span "Back to Supportcenter" at bounding box center [684, 7] width 39 height 5
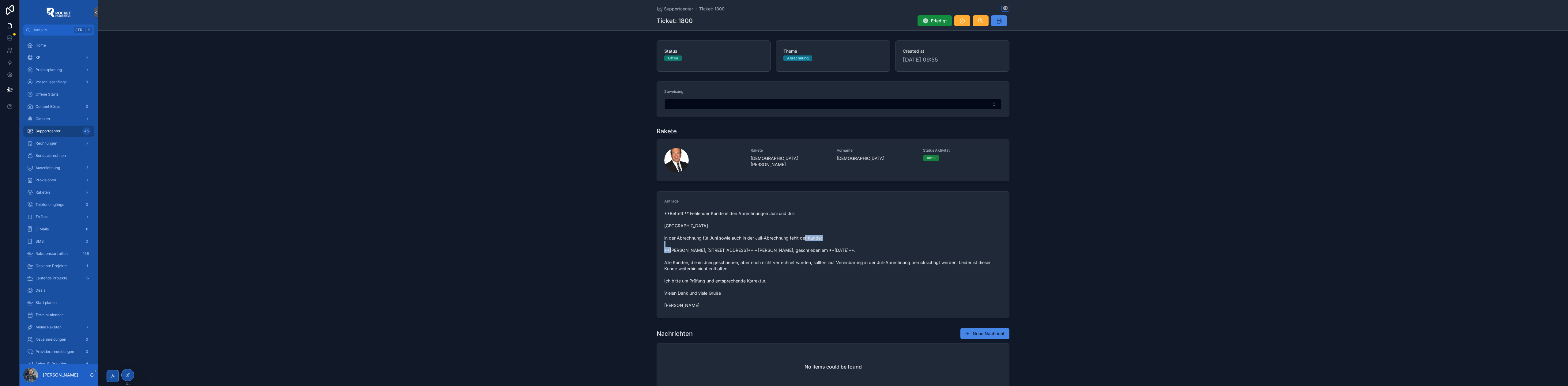
drag, startPoint x: 668, startPoint y: 251, endPoint x: 695, endPoint y: 251, distance: 27.0
click at [695, 251] on span "**Betreff:** Fehlender Kunde in den Abrechnungen Juni und Juli [GEOGRAPHIC_DATA…" at bounding box center [833, 259] width 337 height 98
click at [57, 130] on span "Supportcenter" at bounding box center [47, 131] width 25 height 5
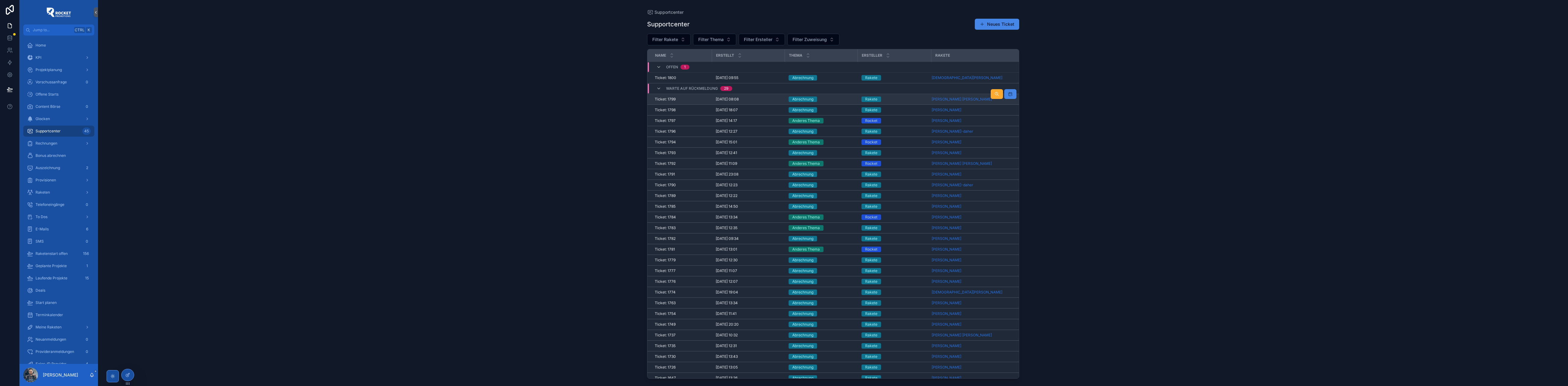
click at [836, 99] on div "Abrechnung" at bounding box center [822, 99] width 66 height 5
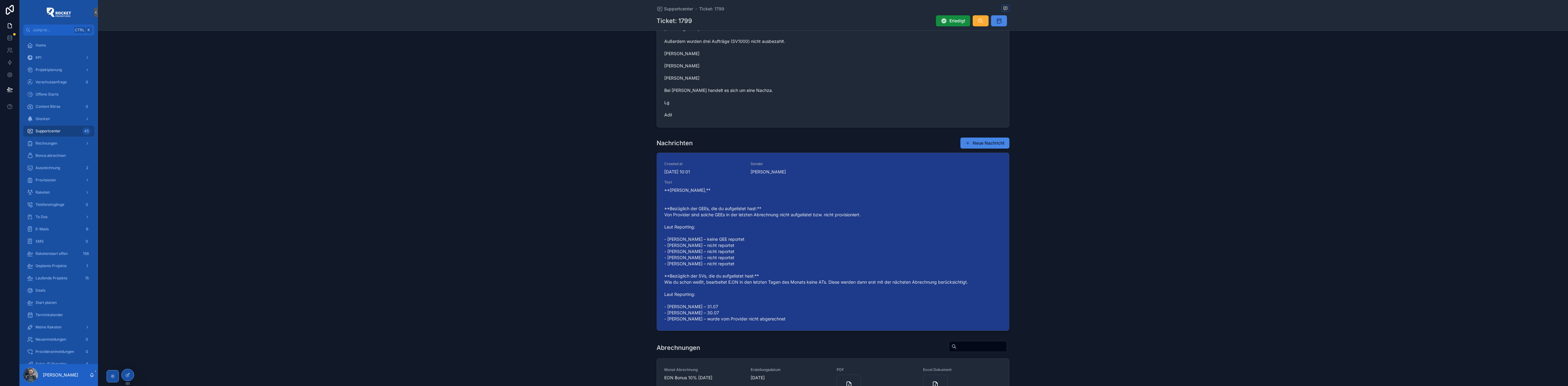
scroll to position [272, 0]
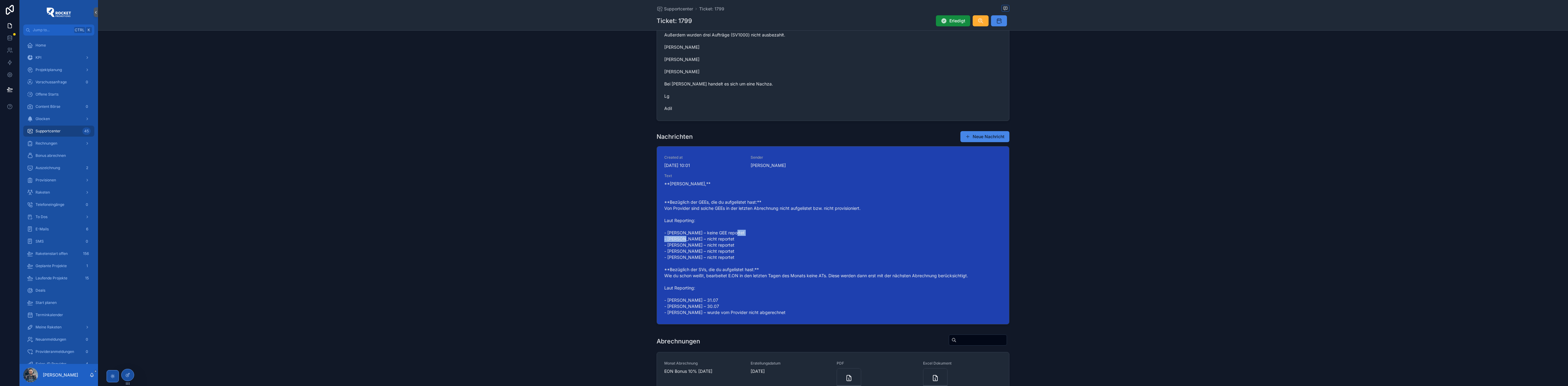
drag, startPoint x: 665, startPoint y: 239, endPoint x: 693, endPoint y: 240, distance: 28.0
click at [693, 240] on span "**[PERSON_NAME],** **Bezüglich der GEEs, die du aufgelistet hast:** Von Provide…" at bounding box center [833, 248] width 337 height 135
click at [667, 239] on span "**[PERSON_NAME],** **Bezüglich der GEEs, die du aufgelistet hast:** Von Provide…" at bounding box center [833, 248] width 337 height 135
click at [677, 240] on span "**[PERSON_NAME],** **Bezüglich der GEEs, die du aufgelistet hast:** Von Provide…" at bounding box center [833, 248] width 337 height 135
drag, startPoint x: 665, startPoint y: 239, endPoint x: 693, endPoint y: 242, distance: 28.2
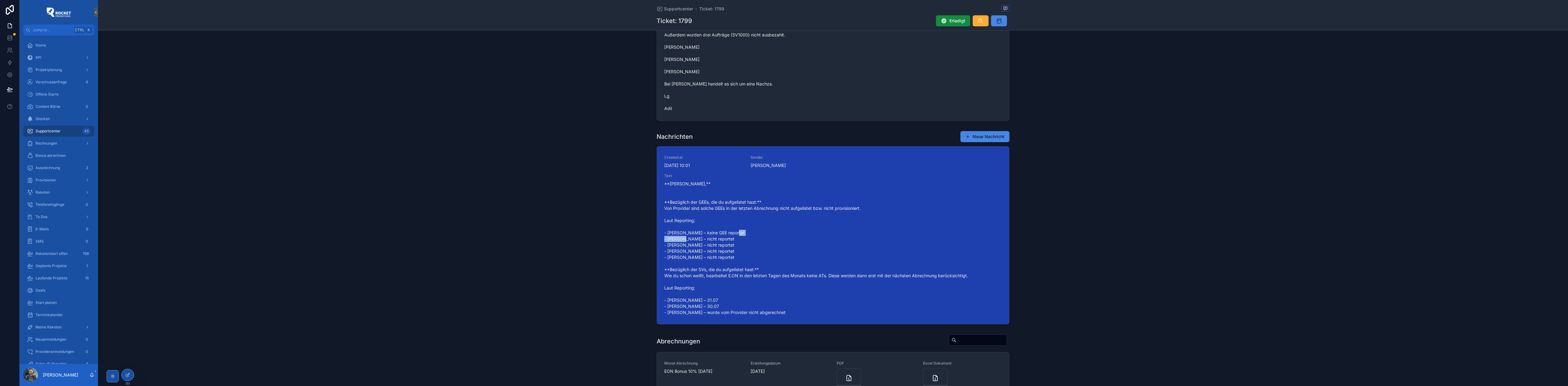
click at [693, 242] on span "**[PERSON_NAME],** **Bezüglich der GEEs, die du aufgelistet hast:** Von Provide…" at bounding box center [833, 248] width 337 height 135
click at [691, 247] on span "**[PERSON_NAME],** **Bezüglich der GEEs, die du aufgelistet hast:** Von Provide…" at bounding box center [833, 248] width 337 height 135
drag, startPoint x: 697, startPoint y: 239, endPoint x: 736, endPoint y: 239, distance: 39.0
click at [736, 239] on span "**[PERSON_NAME],** **Bezüglich der GEEs, die du aufgelistet hast:** Von Provide…" at bounding box center [833, 248] width 337 height 135
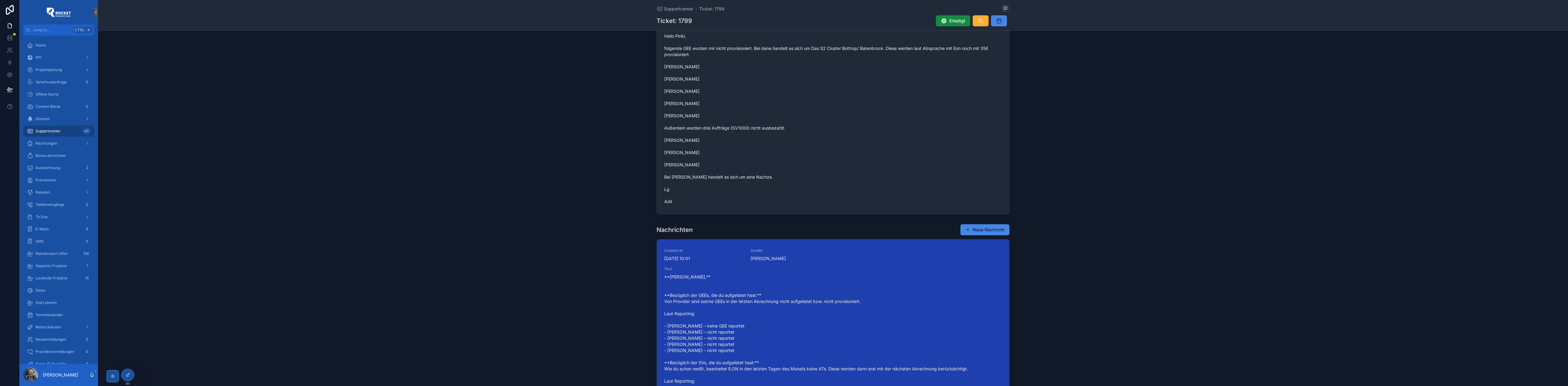
scroll to position [163, 0]
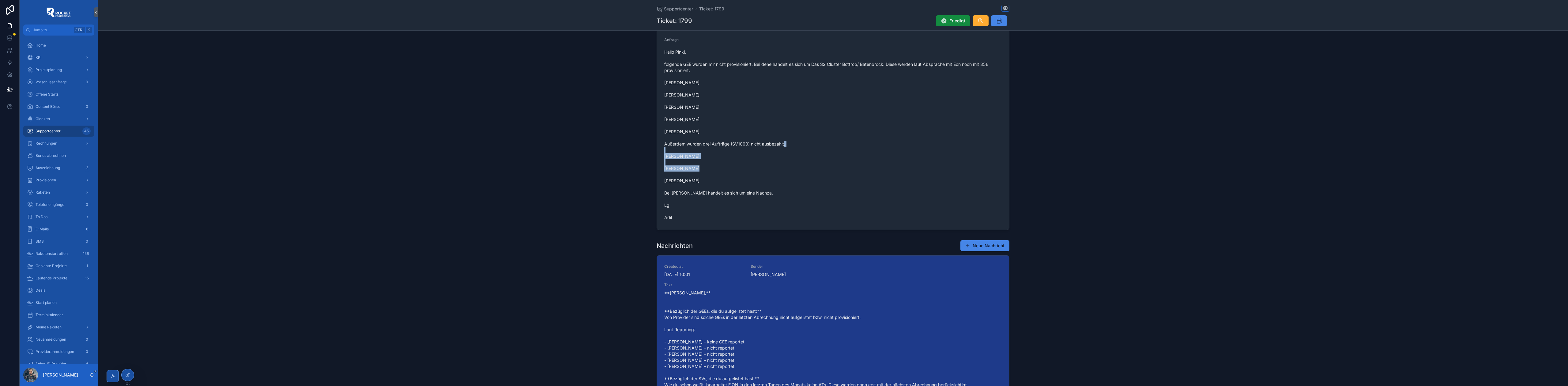
drag, startPoint x: 660, startPoint y: 157, endPoint x: 720, endPoint y: 169, distance: 61.2
click at [720, 169] on form "Anfrage Hallo Pinki, folgende GEE wurden mir nicht provisioniert. Bei dene hand…" at bounding box center [833, 130] width 352 height 200
click at [691, 166] on span "Hallo Pinki, folgende GEE wurden mir nicht provisioniert. Bei dene handelt es s…" at bounding box center [833, 135] width 337 height 172
click at [694, 172] on span "Hallo Pinki, folgende GEE wurden mir nicht provisioniert. Bei dene handelt es s…" at bounding box center [833, 135] width 337 height 172
drag, startPoint x: 704, startPoint y: 180, endPoint x: 662, endPoint y: 179, distance: 42.0
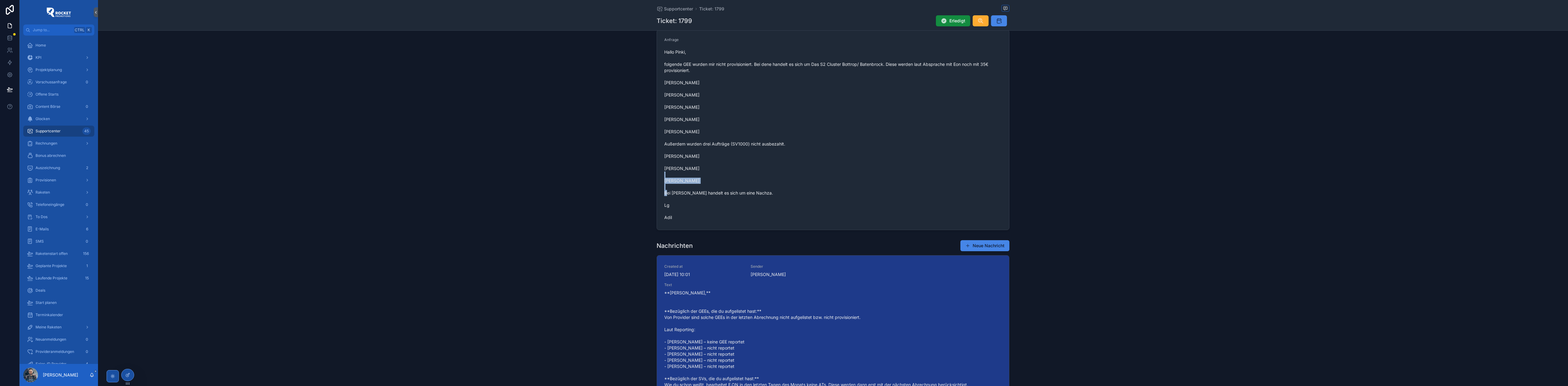
click at [664, 179] on span "Hallo Pinki, folgende GEE wurden mir nicht provisioniert. Bei dene handelt es s…" at bounding box center [833, 135] width 337 height 172
click at [704, 179] on span "Hallo Pinki, folgende GEE wurden mir nicht provisioniert. Bei dene handelt es s…" at bounding box center [833, 135] width 337 height 172
drag, startPoint x: 707, startPoint y: 180, endPoint x: 660, endPoint y: 158, distance: 51.9
click at [660, 158] on form "Anfrage Hallo Pinki, folgende GEE wurden mir nicht provisioniert. Bei dene hand…" at bounding box center [833, 130] width 352 height 200
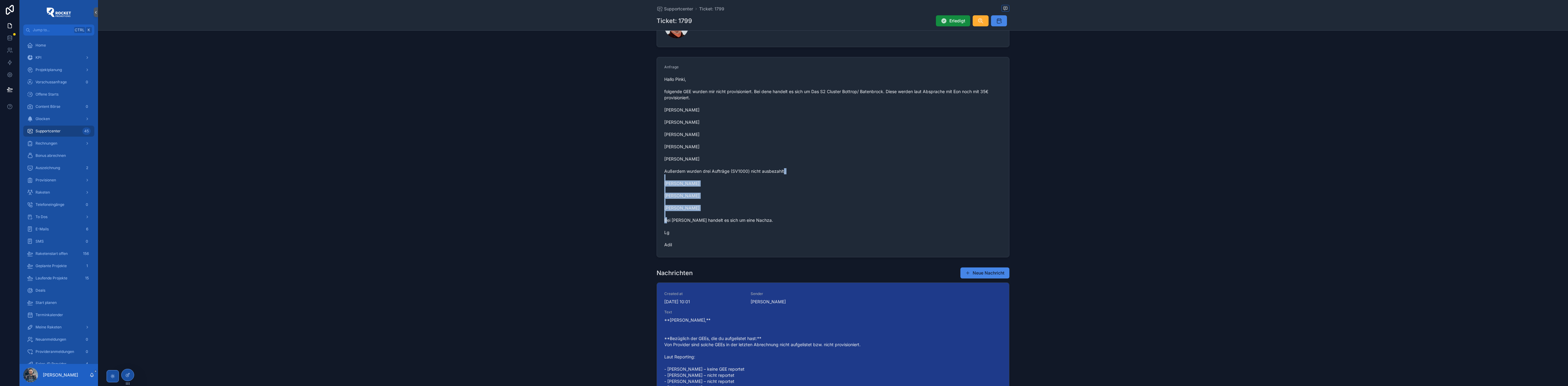
click at [693, 208] on span "Hallo Pinki, folgende GEE wurden mir nicht provisioniert. Bei dene handelt es s…" at bounding box center [833, 162] width 337 height 172
click at [703, 209] on span "Hallo Pinki, folgende GEE wurden mir nicht provisioniert. Bei dene handelt es s…" at bounding box center [833, 162] width 337 height 172
drag, startPoint x: 705, startPoint y: 209, endPoint x: 654, endPoint y: 183, distance: 57.2
click at [654, 183] on div "Anfrage Hallo Pinki, folgende GEE wurden mir nicht provisioniert. Bei dene hand…" at bounding box center [833, 157] width 1470 height 205
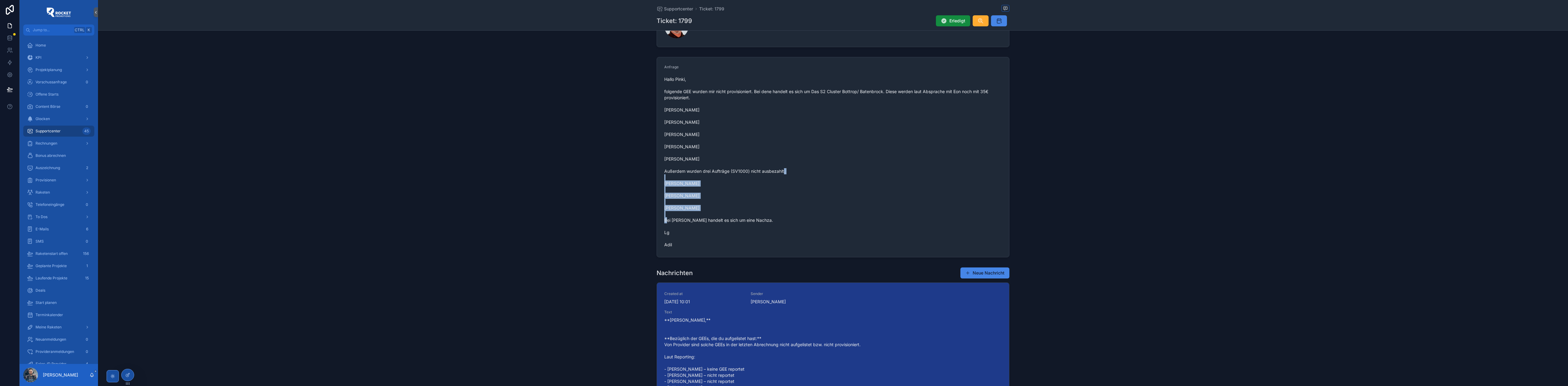
click at [742, 229] on span "Hallo Pinki, folgende GEE wurden mir nicht provisioniert. Bei dene handelt es s…" at bounding box center [833, 162] width 337 height 172
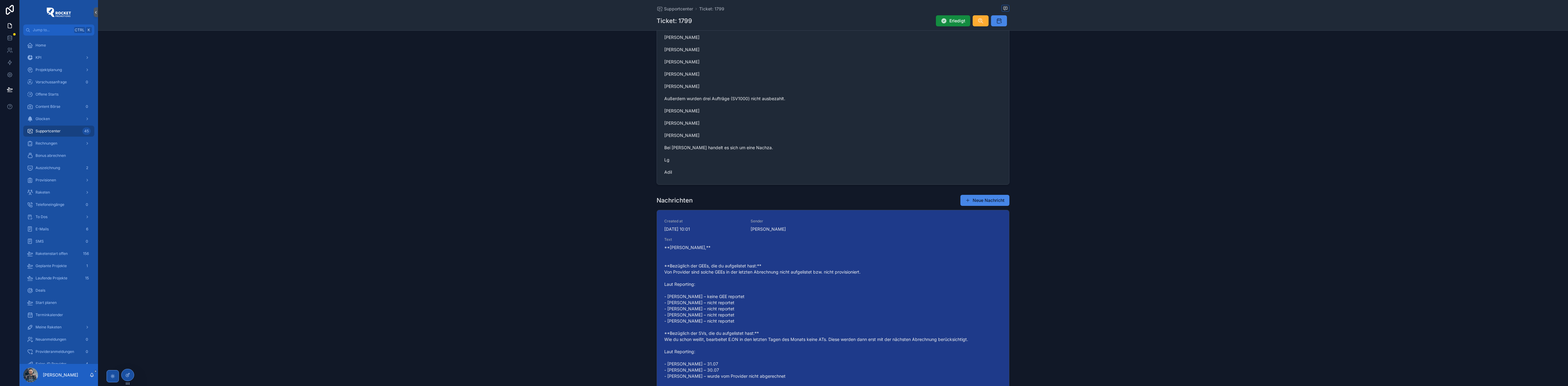
scroll to position [354, 0]
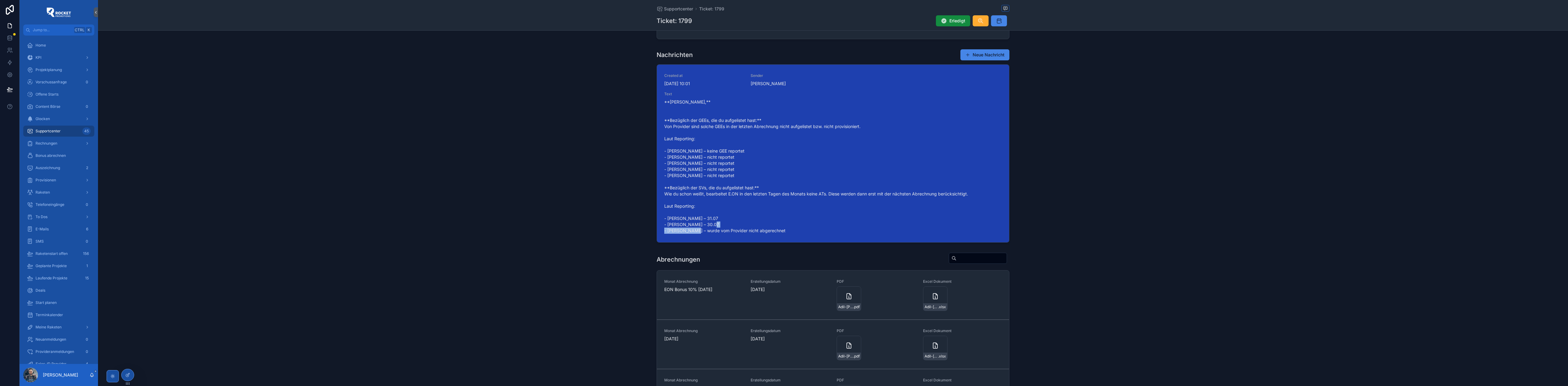
drag, startPoint x: 667, startPoint y: 233, endPoint x: 702, endPoint y: 235, distance: 35.1
click at [702, 234] on span "**[PERSON_NAME],** **Bezüglich der GEEs, die du aufgelistet hast:** Von Provide…" at bounding box center [833, 166] width 337 height 135
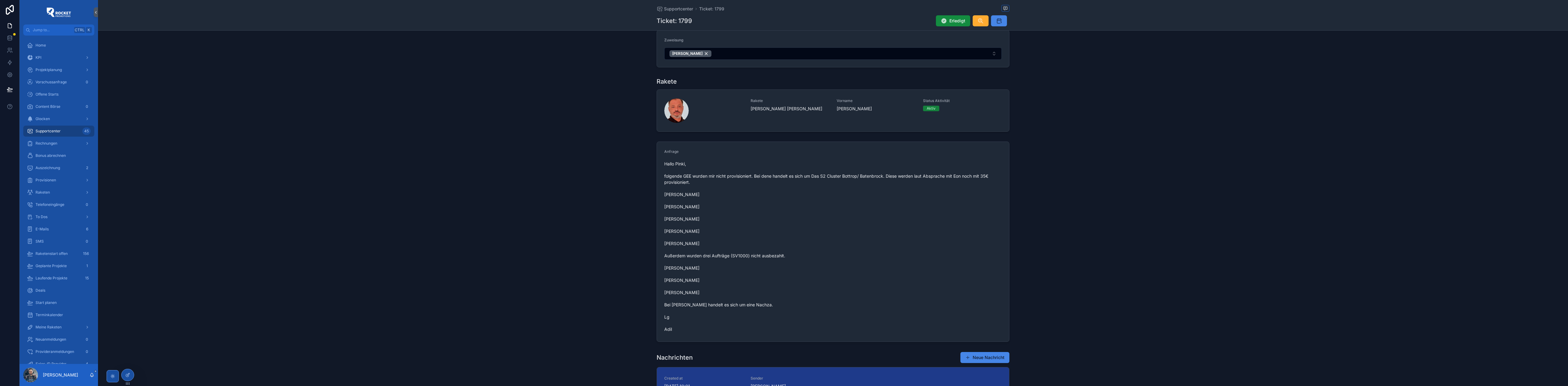
scroll to position [27, 0]
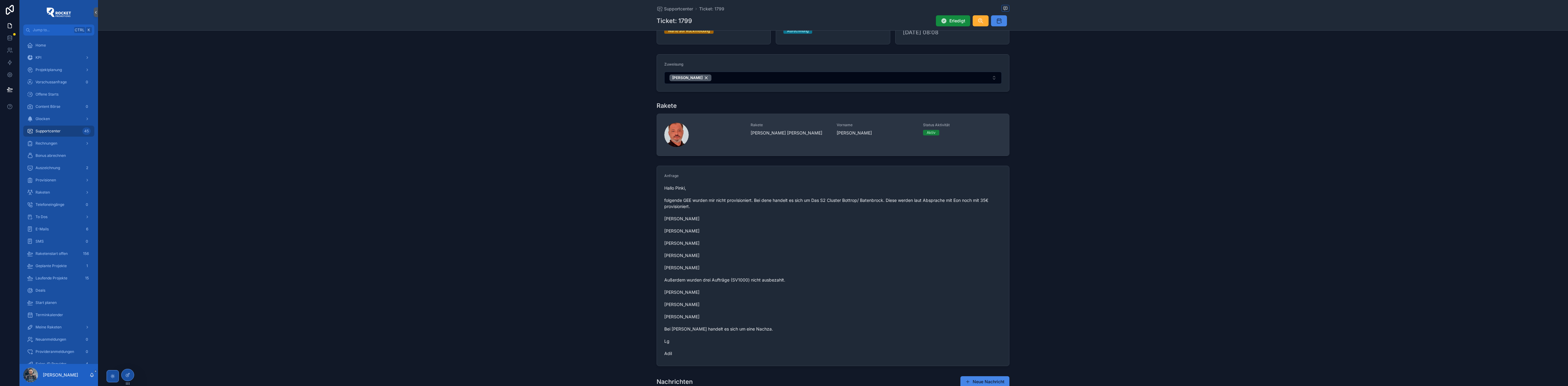
click at [768, 138] on div "Rakete [PERSON_NAME] [PERSON_NAME]" at bounding box center [790, 135] width 79 height 24
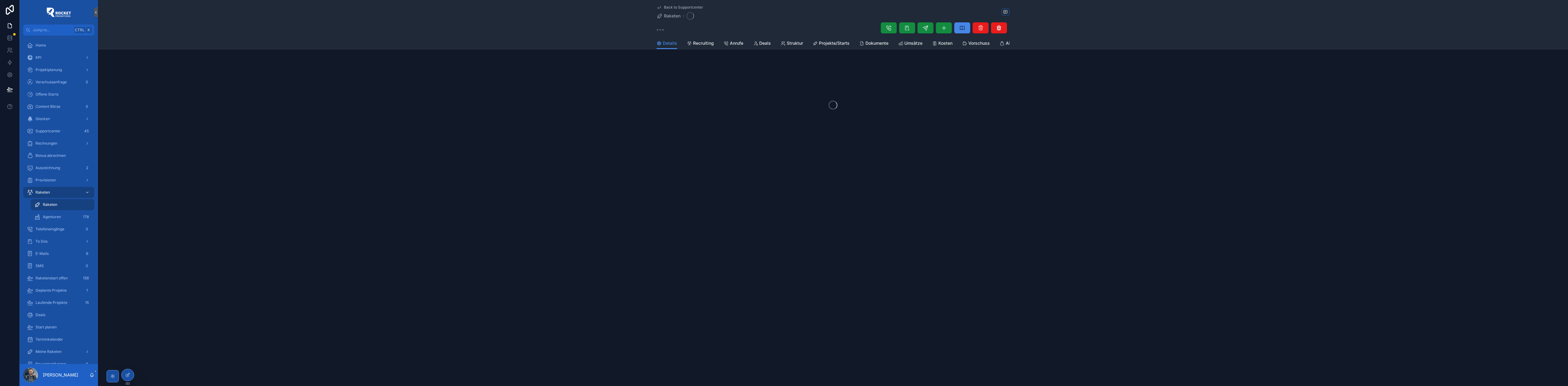
click at [996, 48] on div "Details Recruiting Anrufe Deals Struktur Projekte/Starts Dokumente Umsätze Kost…" at bounding box center [833, 43] width 353 height 12
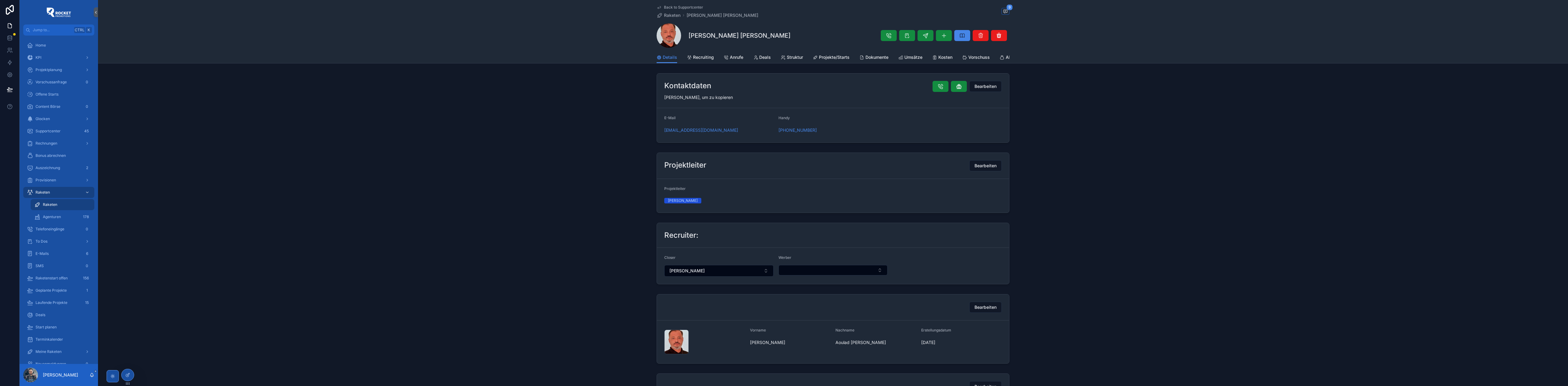
click at [677, 8] on span "Back to Supportcenter" at bounding box center [684, 7] width 39 height 5
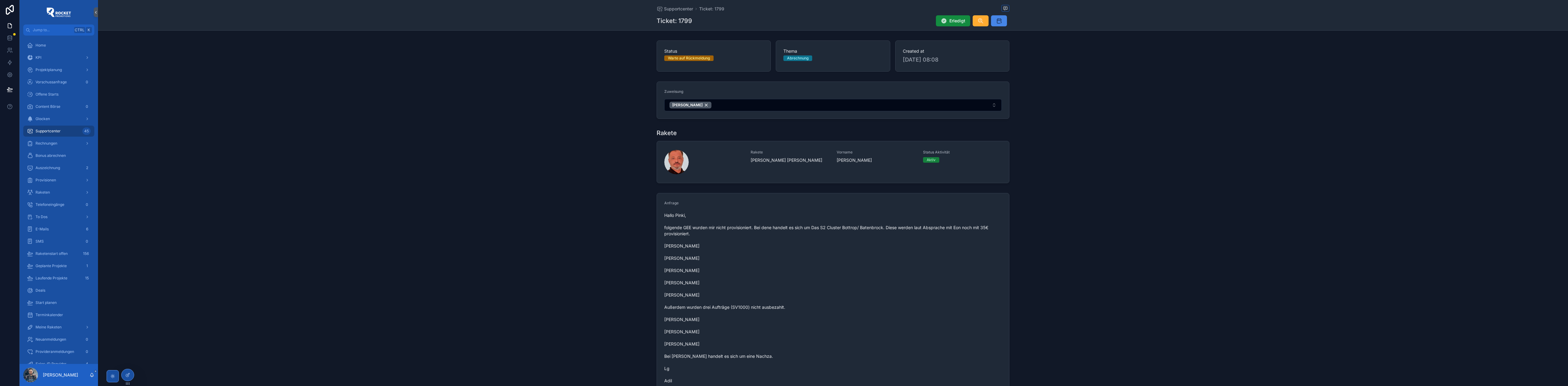
click at [54, 129] on span "Supportcenter" at bounding box center [47, 131] width 25 height 5
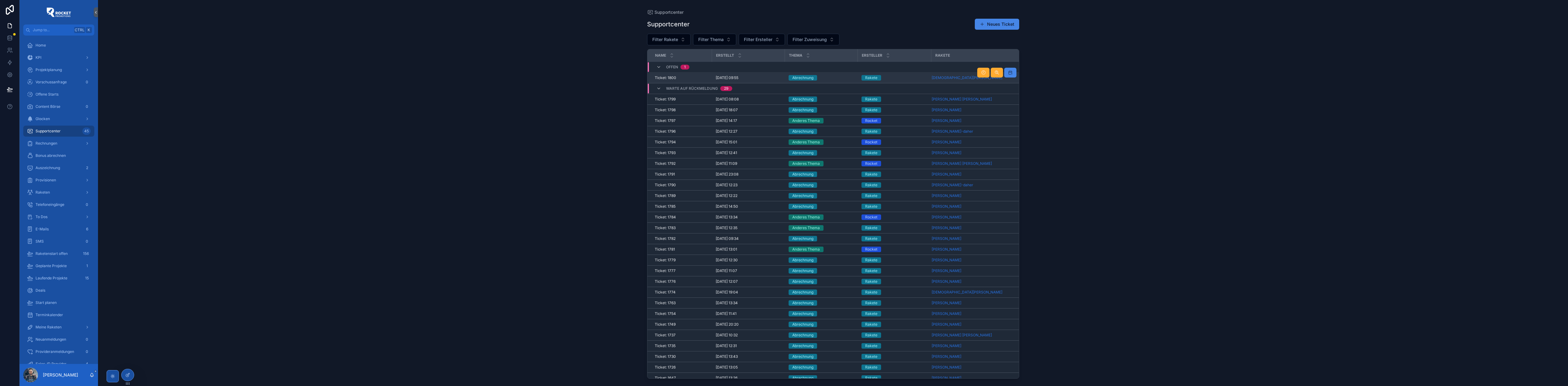
click at [821, 77] on div "Abrechnung" at bounding box center [822, 77] width 66 height 5
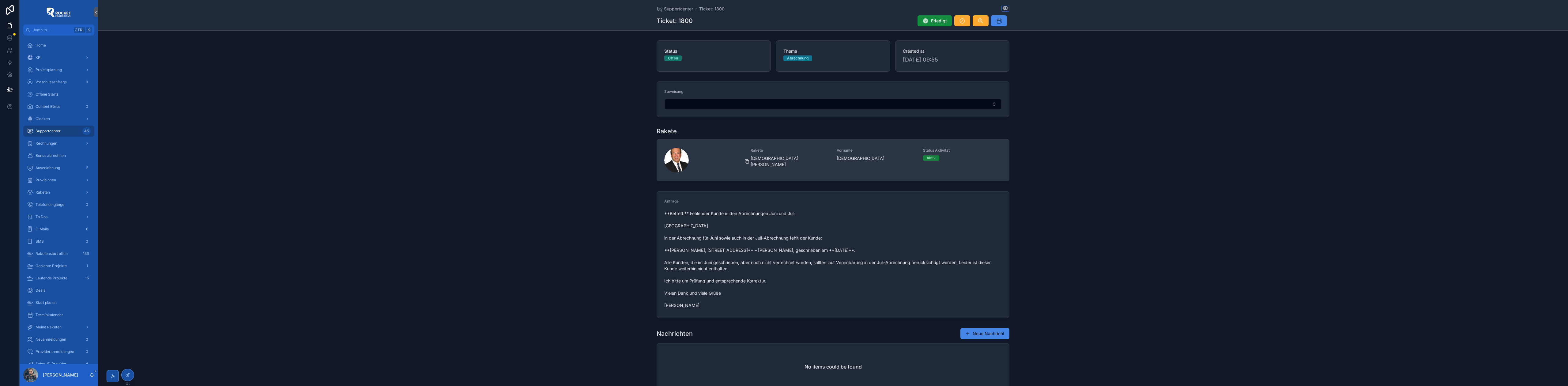
click at [747, 160] on div "scrollable content" at bounding box center [749, 161] width 10 height 5
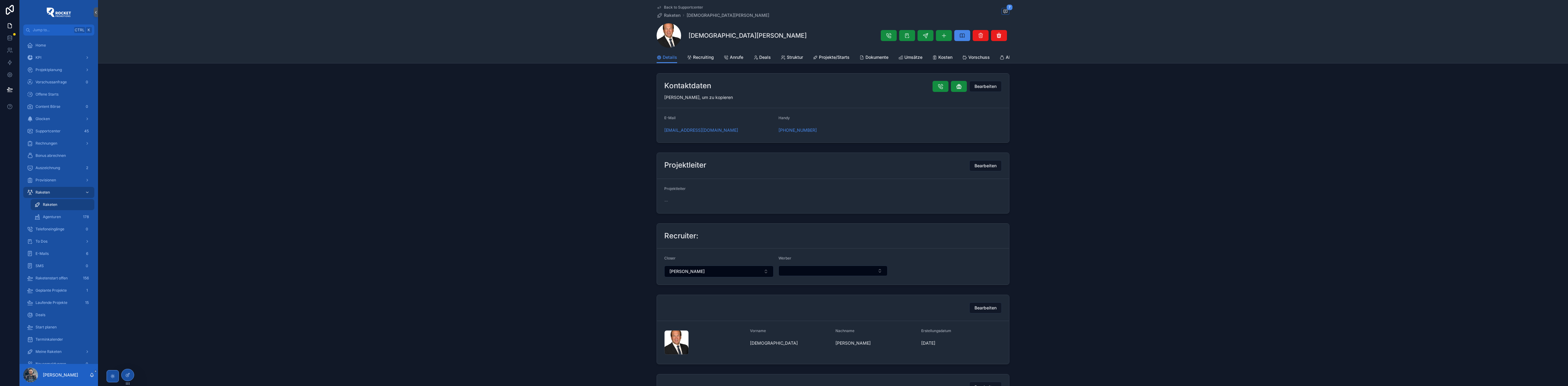
scroll to position [7, 0]
click at [707, 37] on h1 "[DEMOGRAPHIC_DATA][PERSON_NAME]" at bounding box center [747, 35] width 118 height 9
click at [671, 7] on span "Back to Supportcenter" at bounding box center [684, 7] width 39 height 5
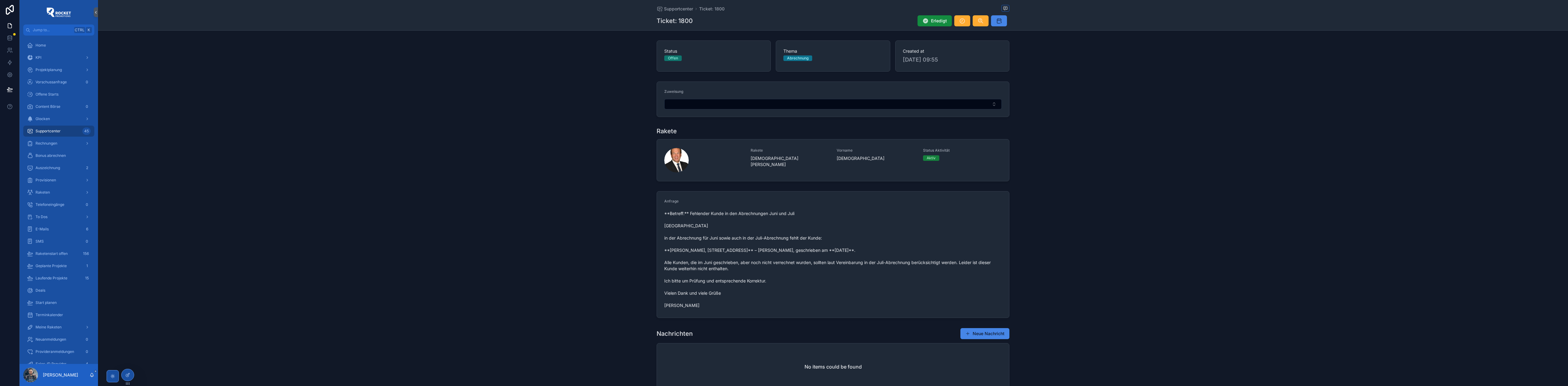
click at [975, 330] on button "Neue Nachricht" at bounding box center [985, 334] width 49 height 11
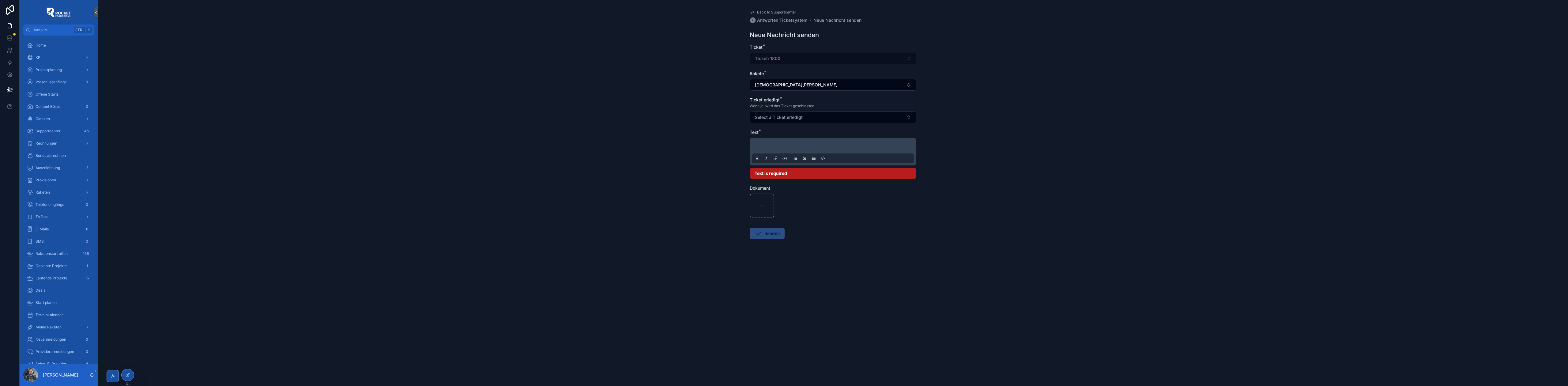
click at [774, 147] on p "scrollable content" at bounding box center [834, 147] width 163 height 6
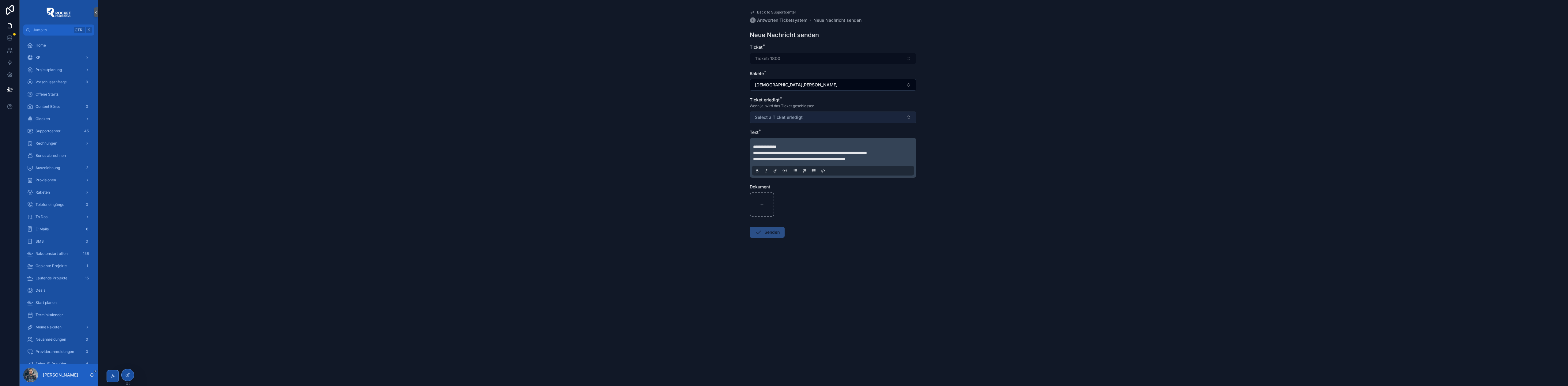
click at [797, 118] on span "Select a Ticket erledigt" at bounding box center [779, 118] width 47 height 6
click at [782, 140] on div "[PERSON_NAME]" at bounding box center [833, 142] width 164 height 9
click at [793, 146] on p "**********" at bounding box center [834, 147] width 163 height 6
click at [802, 121] on button "[PERSON_NAME]" at bounding box center [833, 117] width 167 height 12
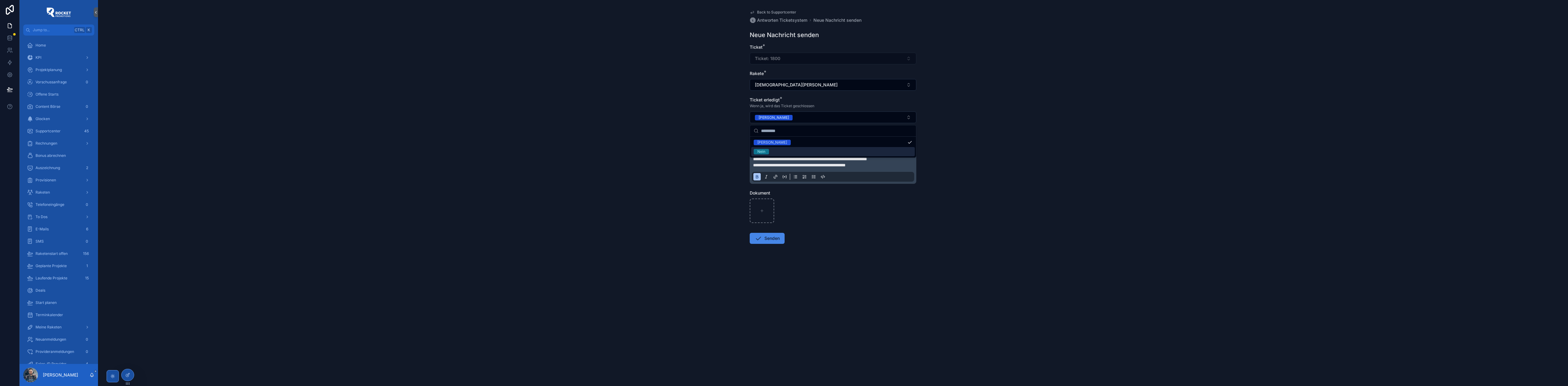
click at [786, 148] on div "Nein" at bounding box center [833, 152] width 164 height 9
click at [766, 239] on button "Senden" at bounding box center [767, 238] width 35 height 11
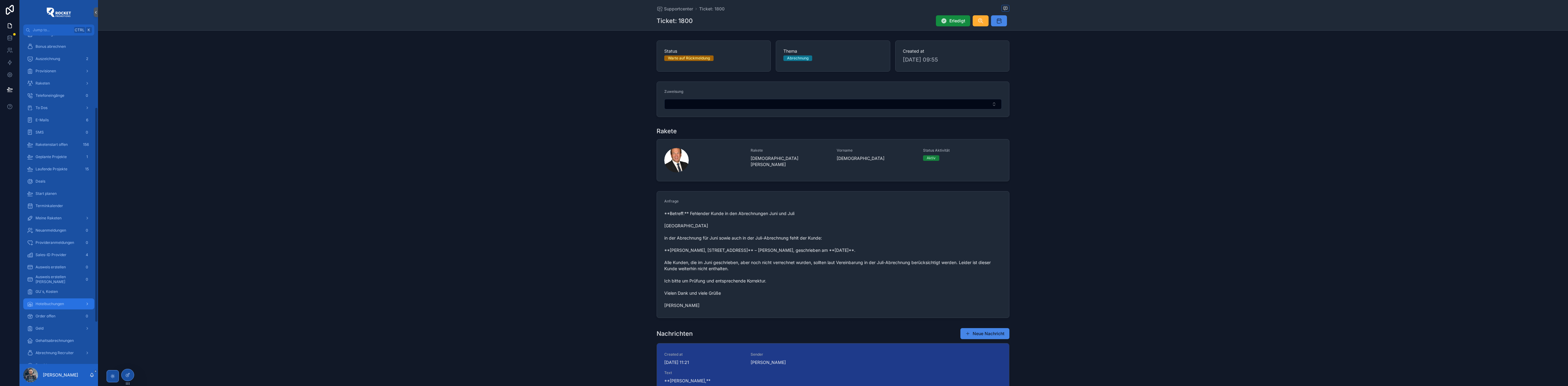
scroll to position [136, 0]
click at [58, 308] on link "Gehaltsabrechnungen" at bounding box center [58, 314] width 71 height 11
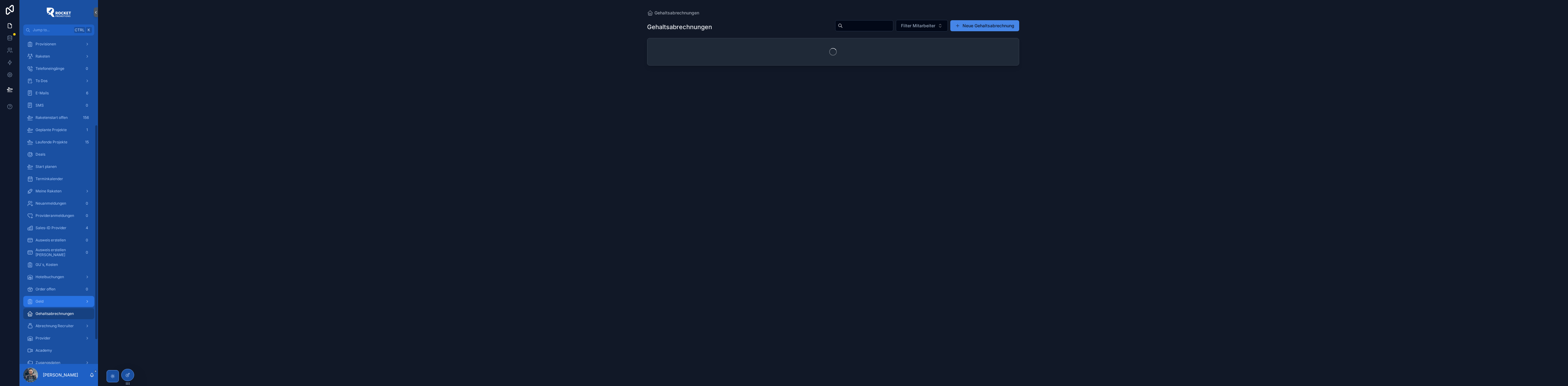
click at [58, 301] on div "Geld" at bounding box center [58, 301] width 64 height 10
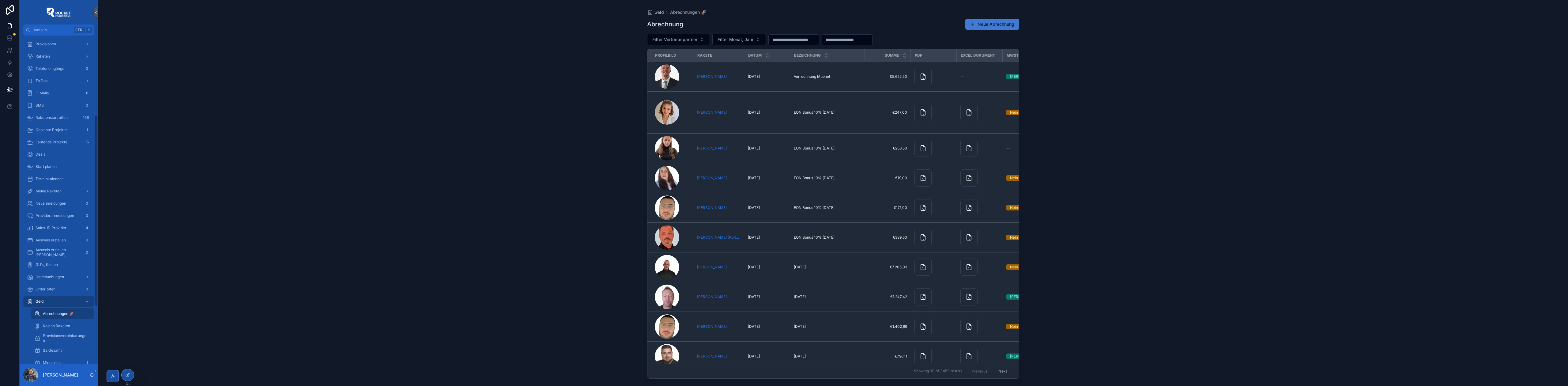
click at [981, 25] on button "Neue Abrechnung" at bounding box center [992, 24] width 54 height 11
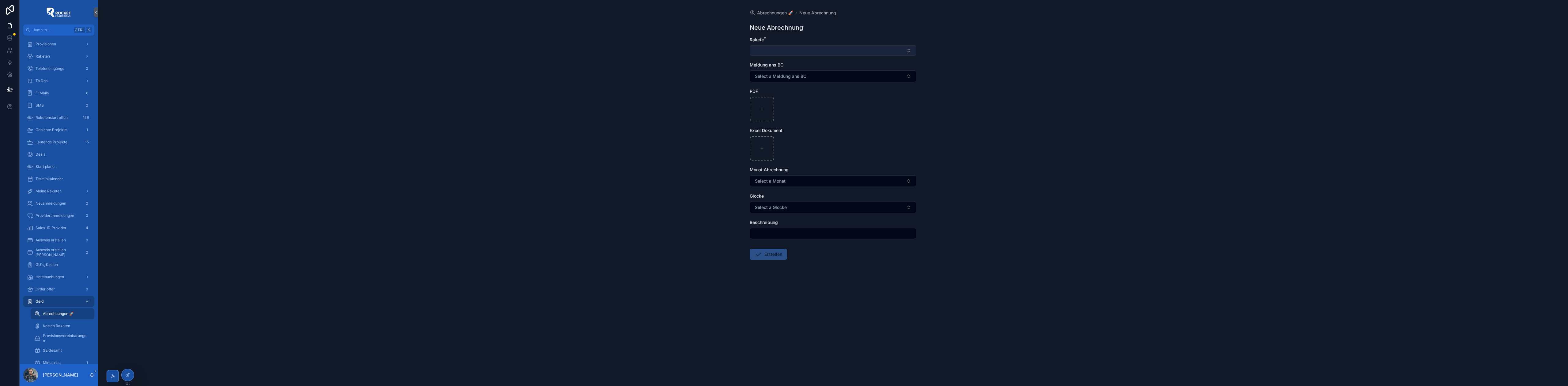
click at [806, 49] on button "Select Button" at bounding box center [833, 50] width 167 height 10
type input "*******"
click at [807, 83] on span "[PERSON_NAME] [PERSON_NAME]" at bounding box center [789, 85] width 72 height 6
click at [811, 181] on button "Select a Monat" at bounding box center [833, 182] width 167 height 12
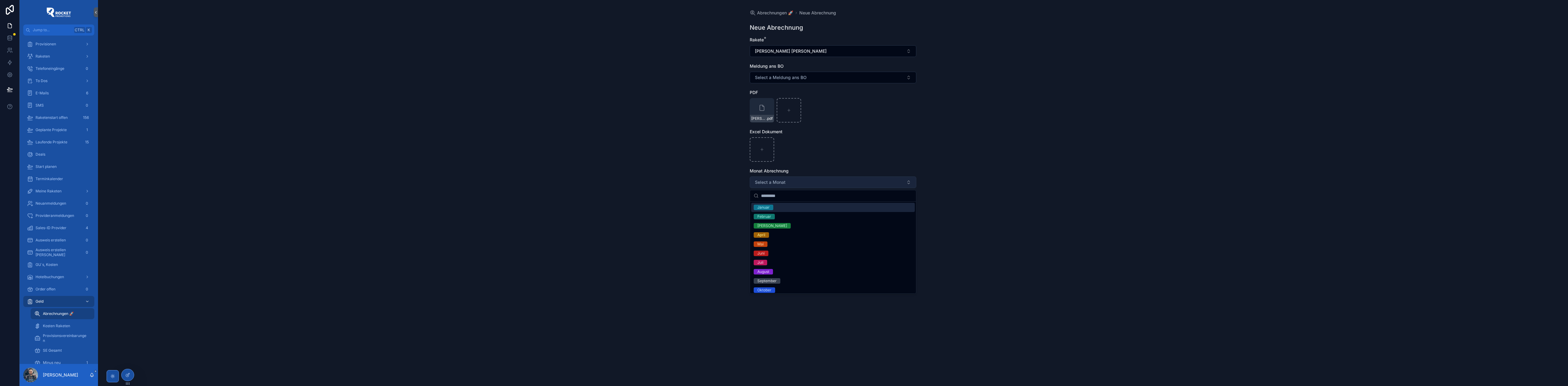
click at [811, 181] on button "Select a Monat" at bounding box center [833, 182] width 167 height 12
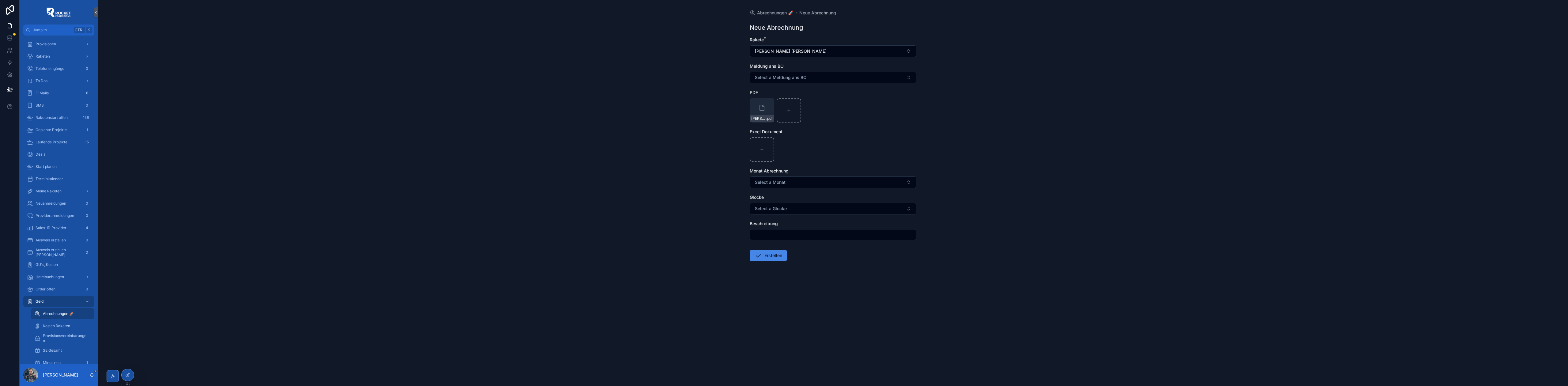
click at [693, 178] on div "Abrechnungen 🚀 Neue Abrechnung Neue Abrechnung Rakete * [PERSON_NAME] [PERSON_N…" at bounding box center [833, 193] width 1470 height 386
click at [772, 234] on input "scrollable content" at bounding box center [833, 234] width 166 height 9
paste input "**********"
type input "**********"
click at [775, 255] on button "Erstellen" at bounding box center [768, 256] width 37 height 11
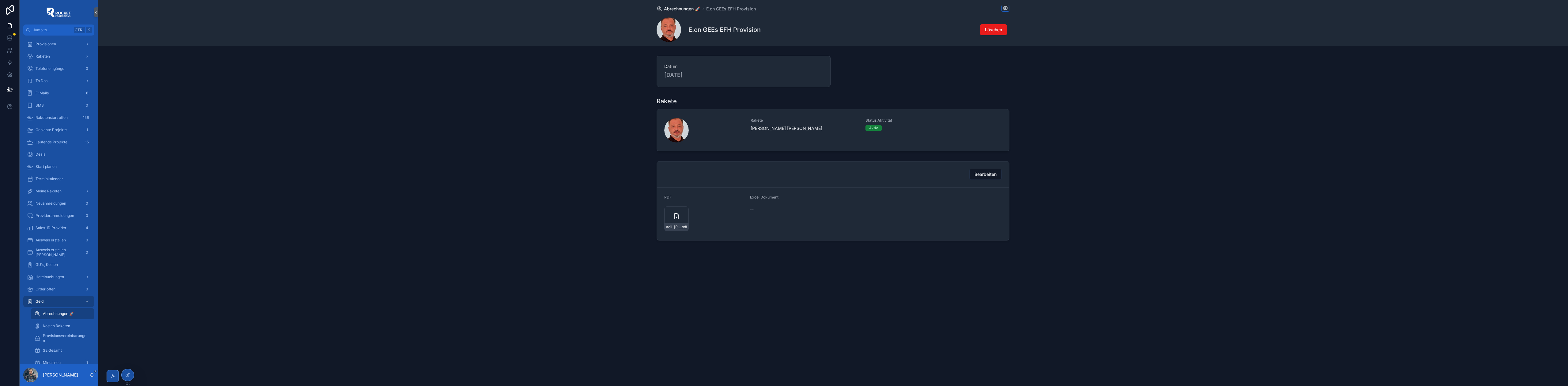
drag, startPoint x: 671, startPoint y: 12, endPoint x: 671, endPoint y: 8, distance: 4.0
click at [671, 12] on div "Abrechnungen 🚀 E.on GEEs EFH Provision" at bounding box center [833, 9] width 353 height 8
click at [671, 8] on span "Abrechnungen 🚀" at bounding box center [682, 9] width 36 height 6
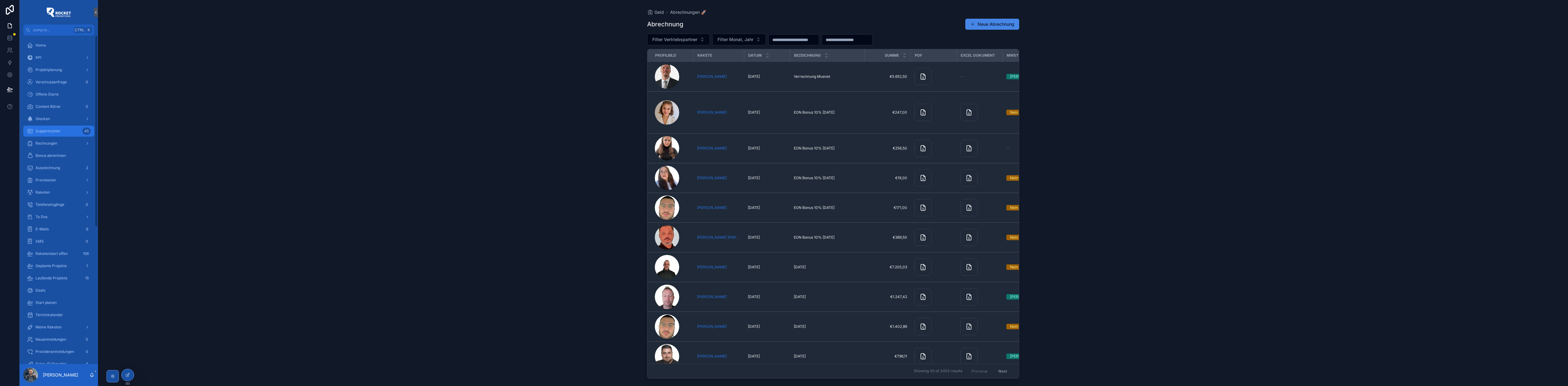
click at [65, 132] on div "Supportcenter 45" at bounding box center [58, 131] width 64 height 10
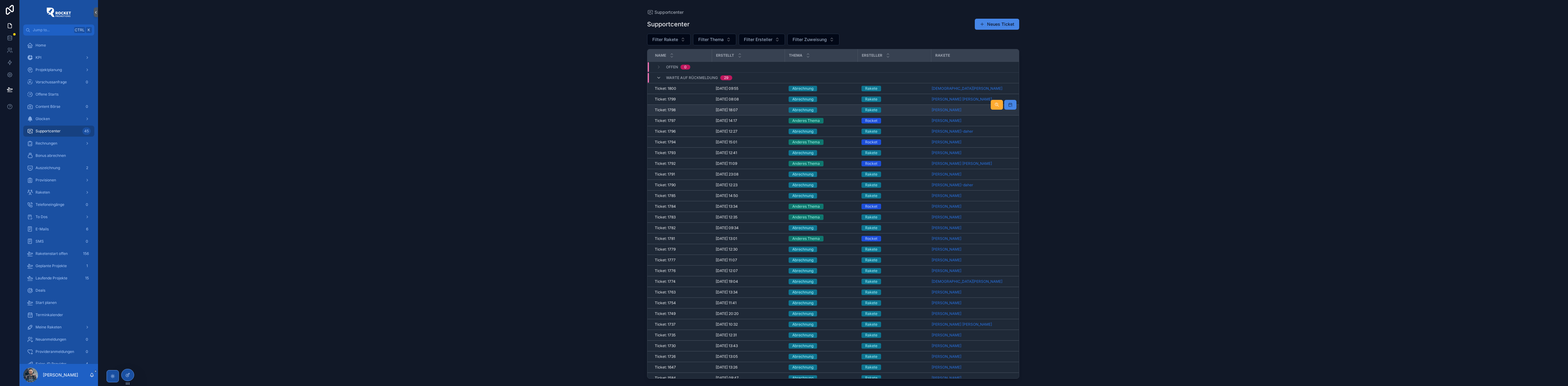
click at [839, 112] on div "Abrechnung" at bounding box center [822, 110] width 66 height 5
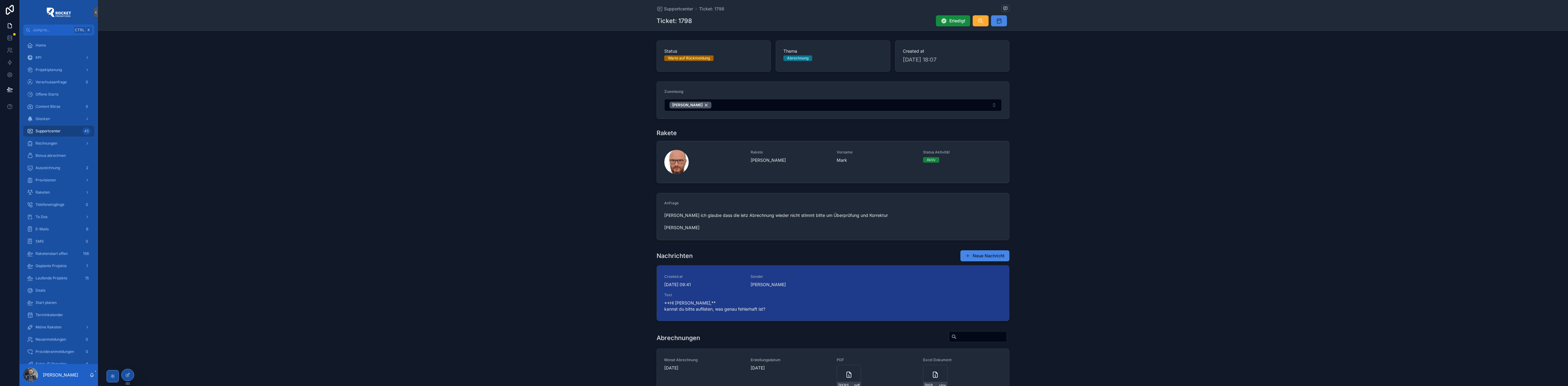
click at [539, 251] on div "Nachrichten Neue Nachricht Created at [DATE] 09:41 Sender [PERSON_NAME] Text **…" at bounding box center [833, 286] width 1470 height 76
click at [677, 7] on span "Supportcenter" at bounding box center [679, 9] width 29 height 6
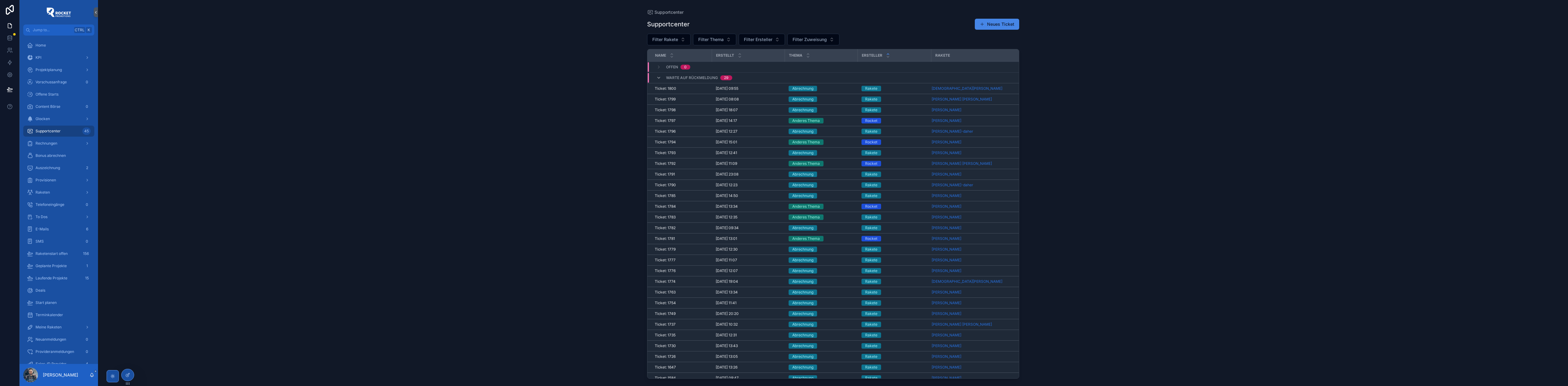
click at [886, 53] on icon "scrollable content" at bounding box center [888, 54] width 4 height 4
click at [768, 41] on span "Filter Ersteller" at bounding box center [758, 40] width 29 height 6
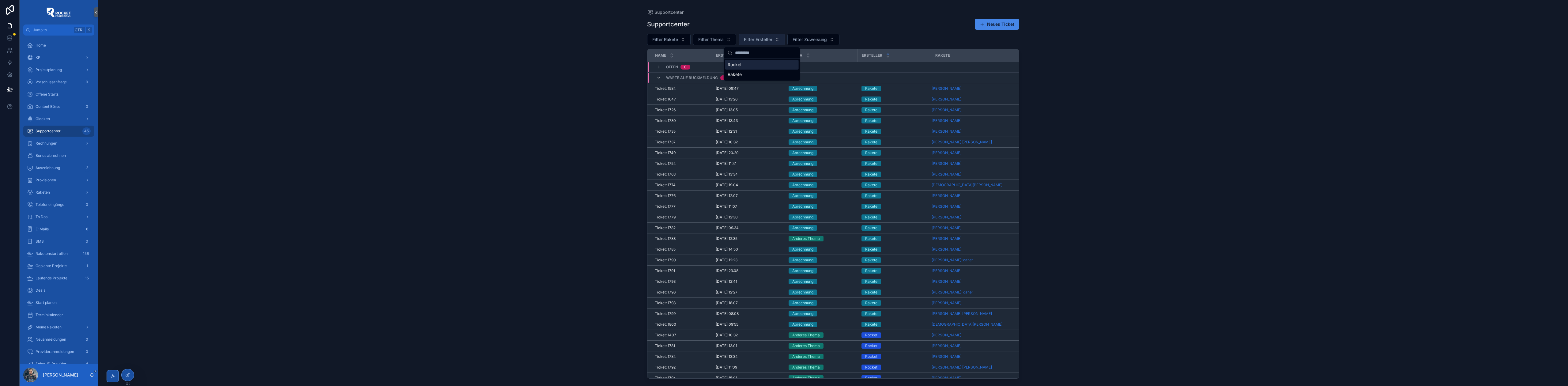
click at [768, 40] on span "Filter Ersteller" at bounding box center [758, 40] width 29 height 6
click at [42, 118] on span "Glocken" at bounding box center [43, 119] width 15 height 5
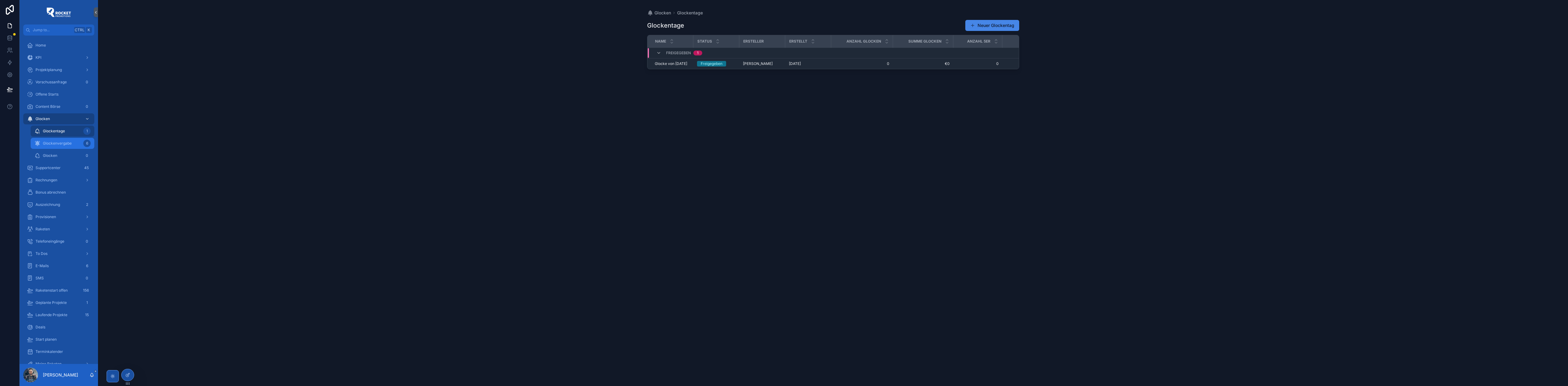
click at [59, 146] on div "Glockenvergabe 6" at bounding box center [62, 143] width 57 height 10
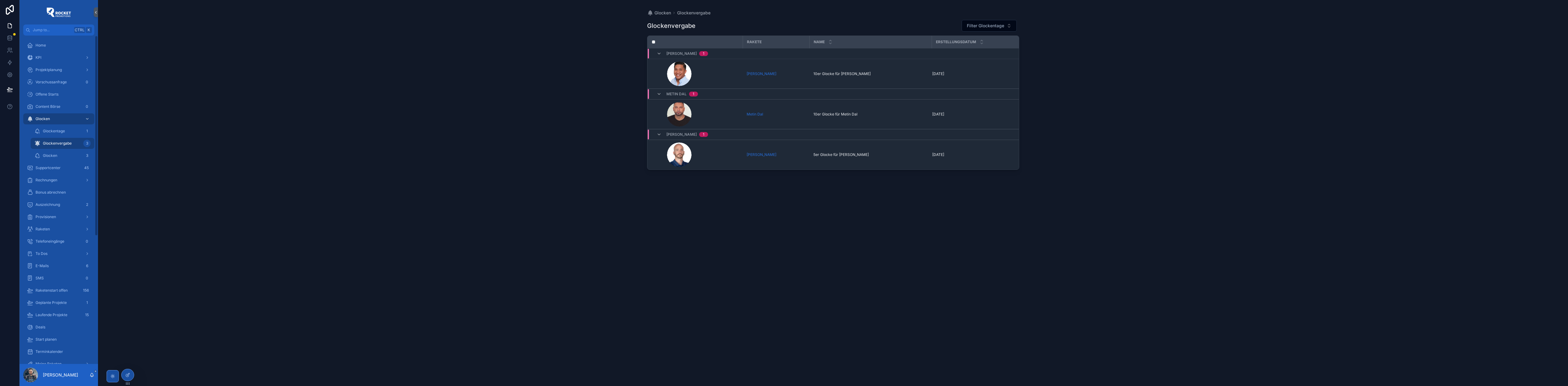
click at [516, 124] on div "Glocken Glockenvergabe Glockenvergabe Filter Glockentage Rakete Name Erstellung…" at bounding box center [833, 193] width 1470 height 386
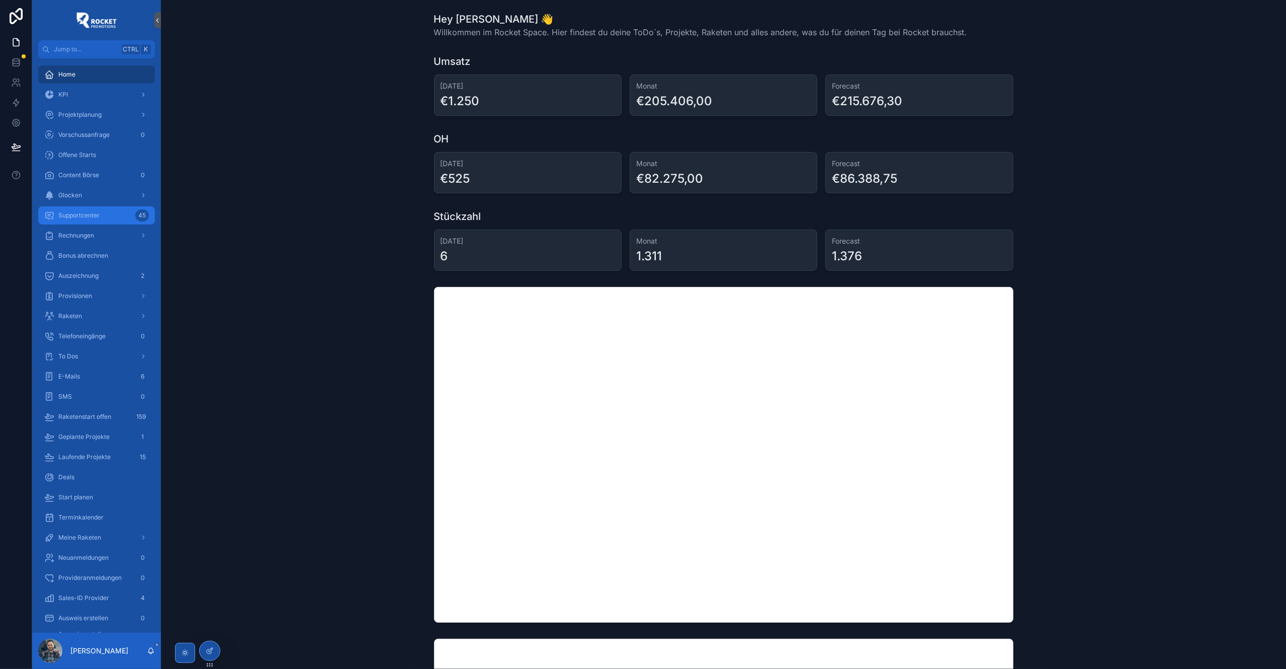
click at [96, 214] on span "Supportcenter" at bounding box center [78, 215] width 41 height 8
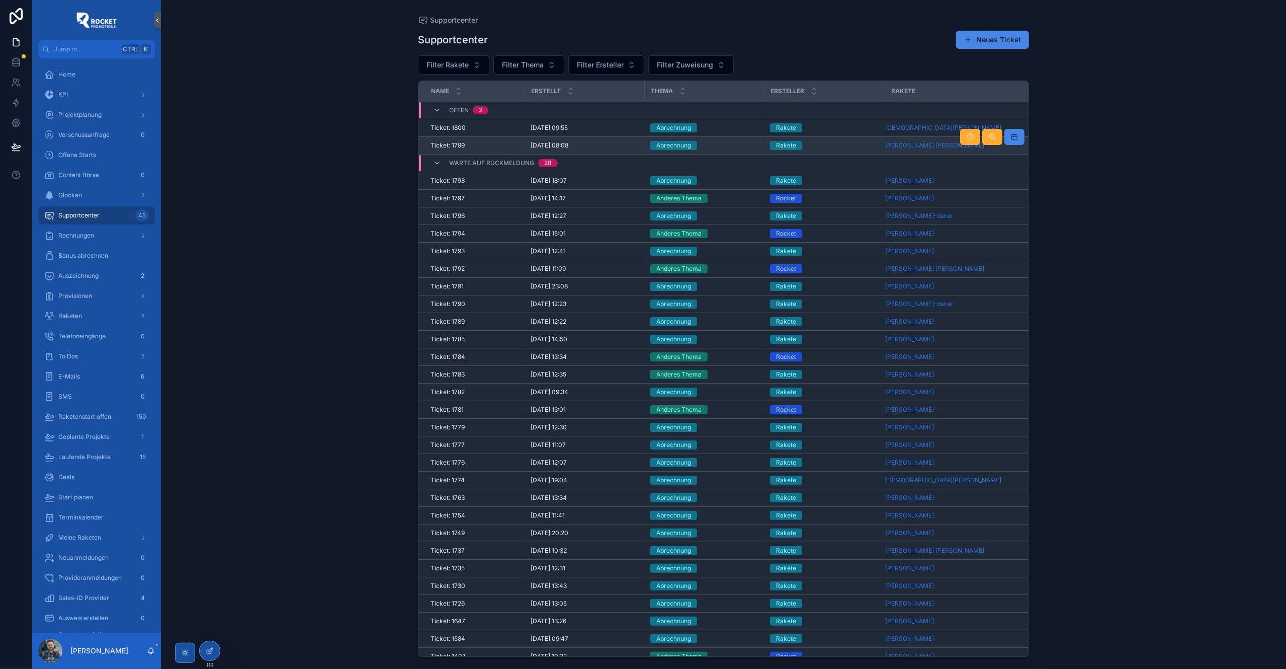
click at [721, 145] on div "Abrechnung" at bounding box center [705, 145] width 108 height 9
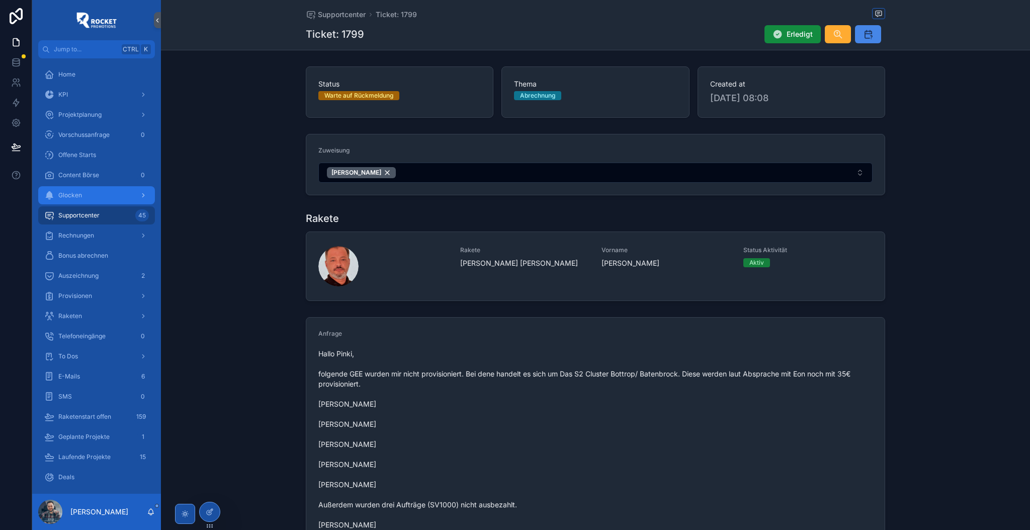
click at [98, 198] on div "Glocken" at bounding box center [96, 195] width 105 height 16
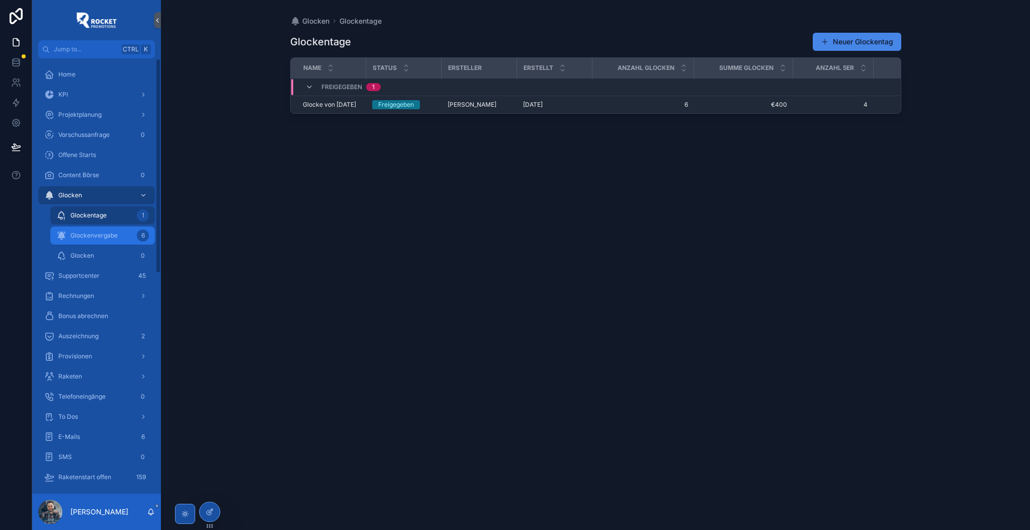
click at [106, 239] on div "Glockenvergabe 6" at bounding box center [102, 235] width 93 height 16
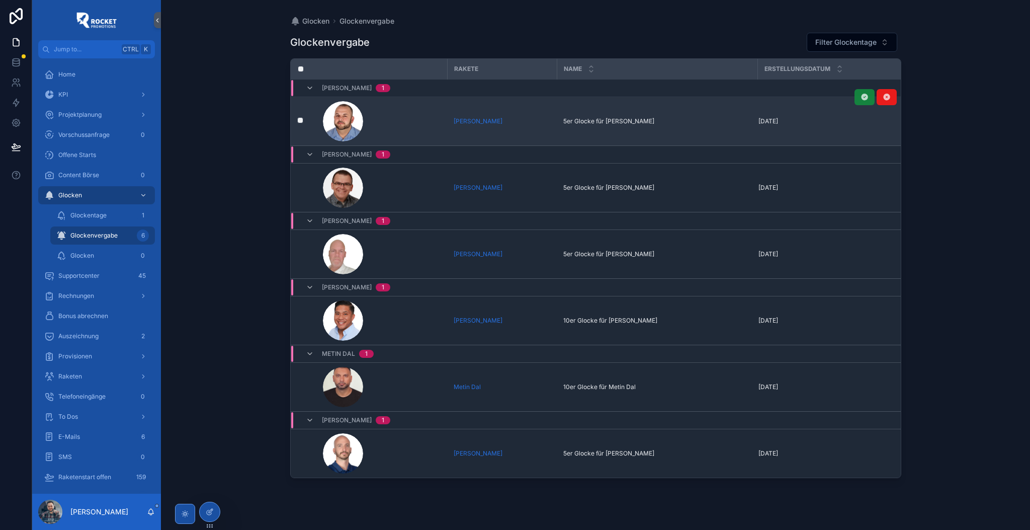
click at [864, 99] on icon "scrollable content" at bounding box center [865, 97] width 8 height 8
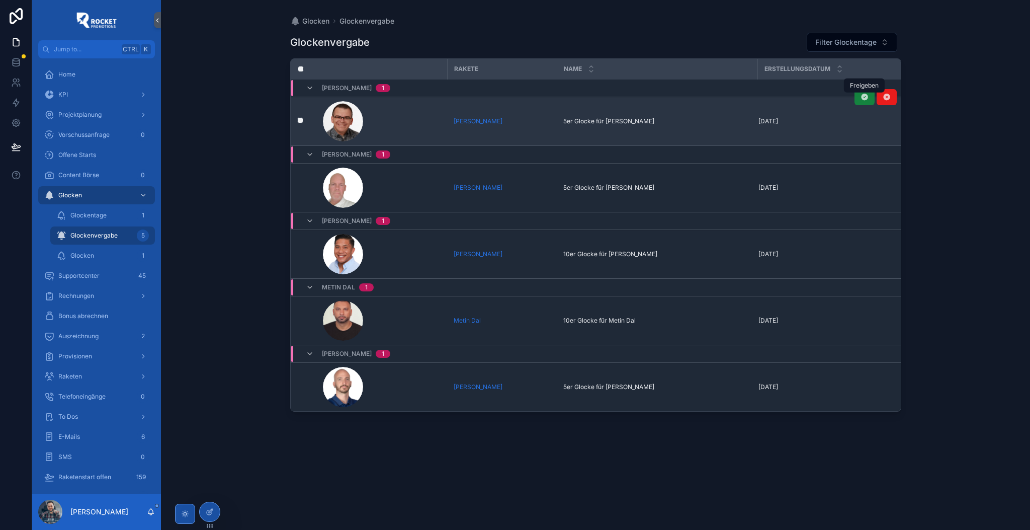
click at [865, 98] on icon "scrollable content" at bounding box center [865, 97] width 8 height 8
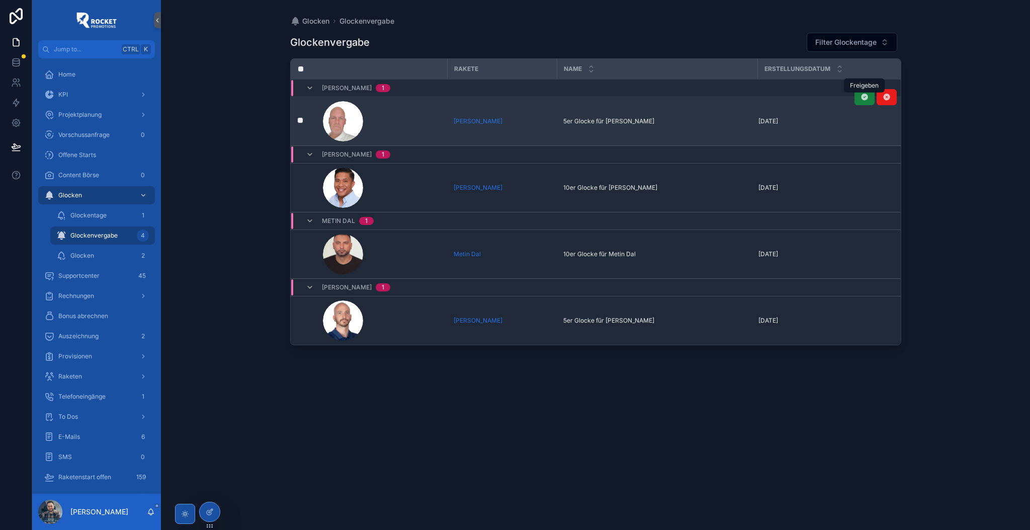
click at [866, 98] on icon "scrollable content" at bounding box center [865, 97] width 8 height 8
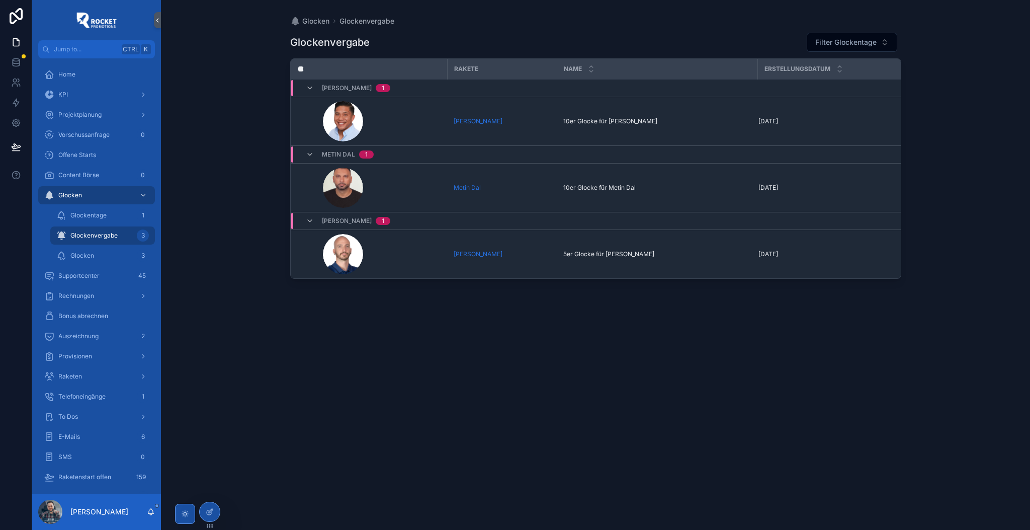
click at [344, 362] on div "Glockenvergabe Filter Glockentage Rakete Name Erstellungsdatum Jan Gutierrez 1 …" at bounding box center [595, 272] width 611 height 492
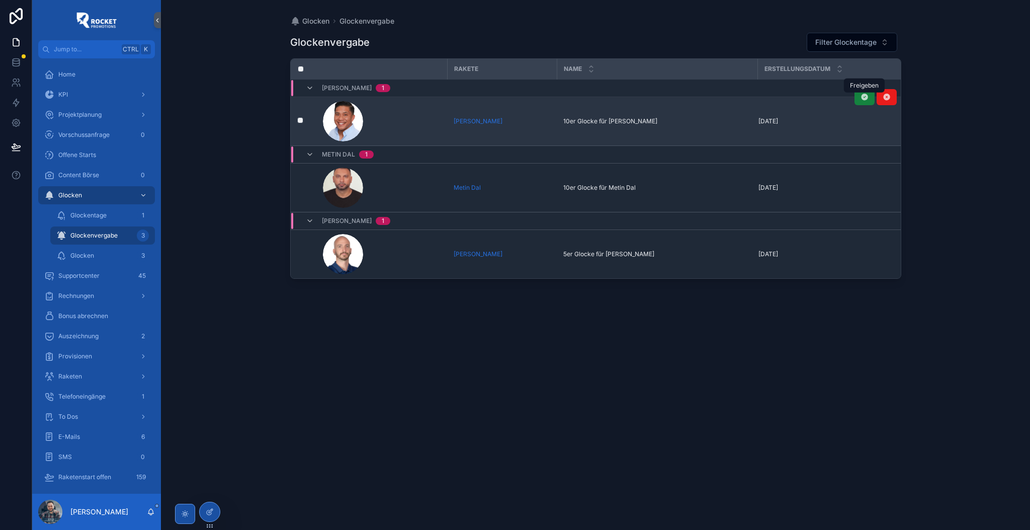
click at [866, 98] on icon "scrollable content" at bounding box center [865, 97] width 8 height 8
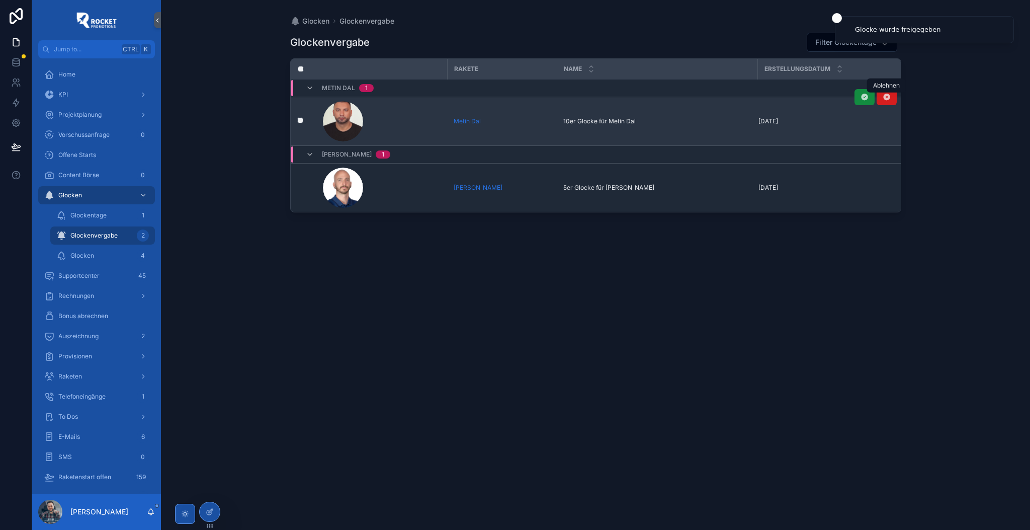
click at [888, 97] on icon "scrollable content" at bounding box center [887, 97] width 8 height 8
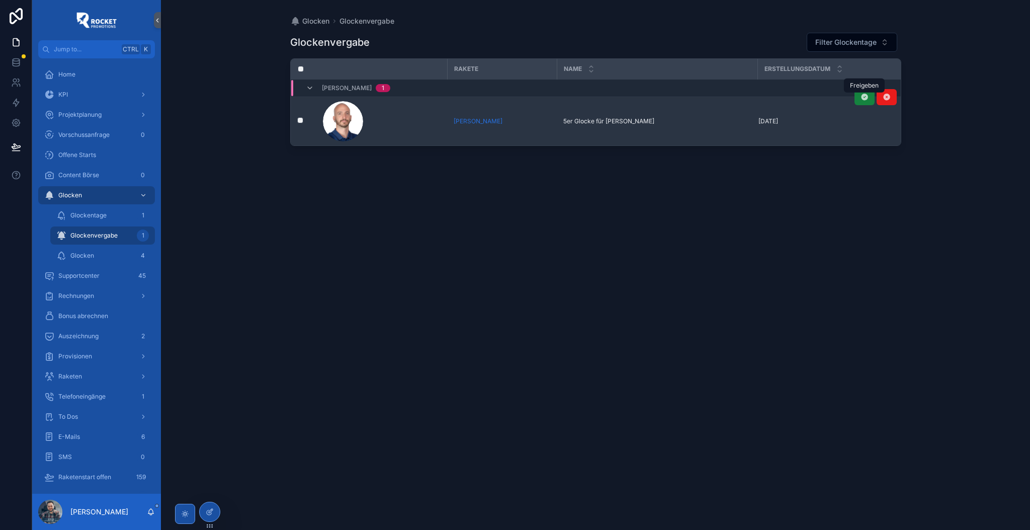
click at [864, 101] on icon "scrollable content" at bounding box center [865, 97] width 8 height 8
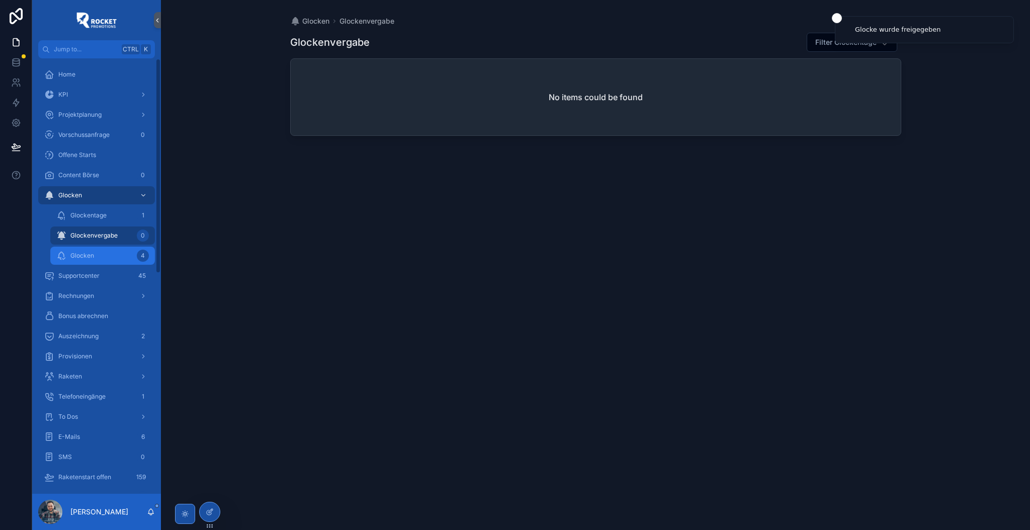
click at [92, 255] on span "Glocken" at bounding box center [82, 256] width 24 height 8
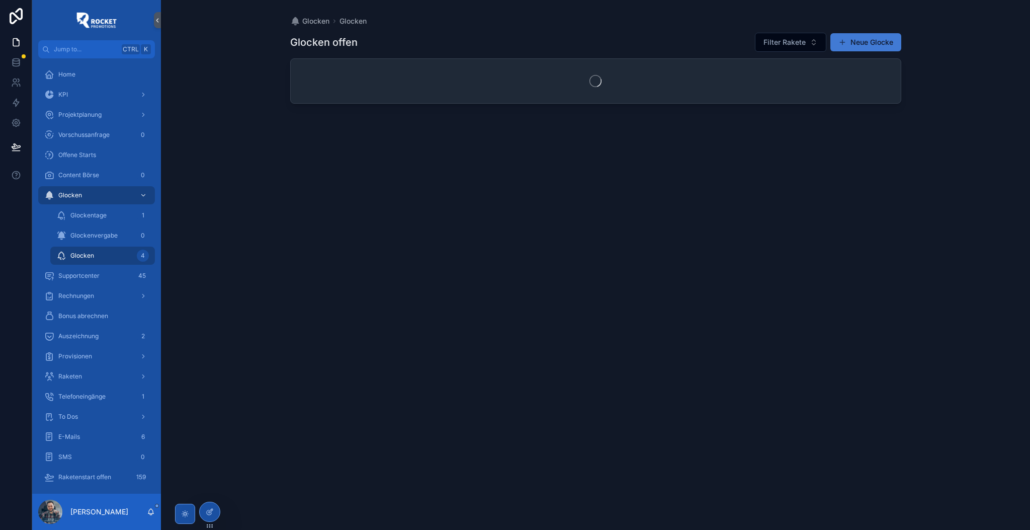
click at [839, 45] on span "scrollable content" at bounding box center [843, 42] width 8 height 8
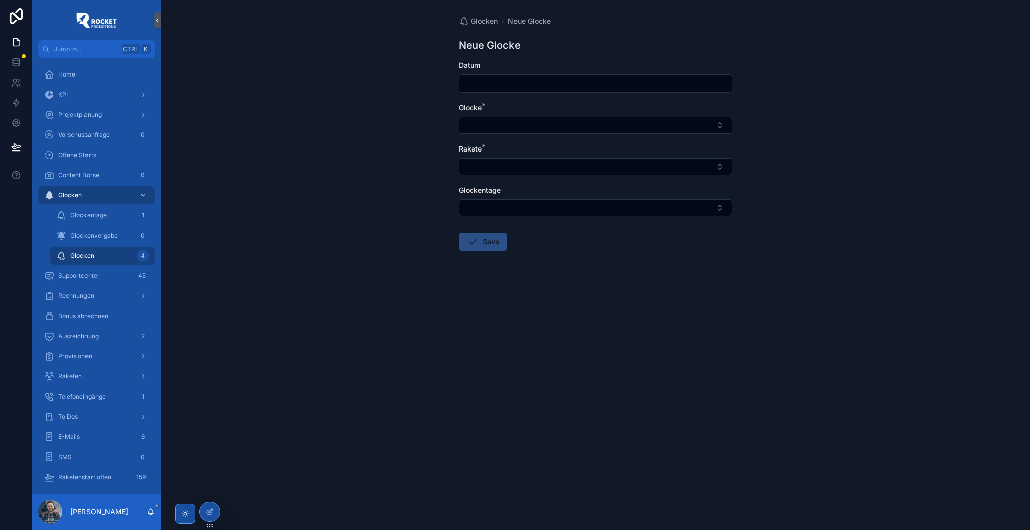
click at [535, 81] on input "scrollable content" at bounding box center [595, 83] width 273 height 14
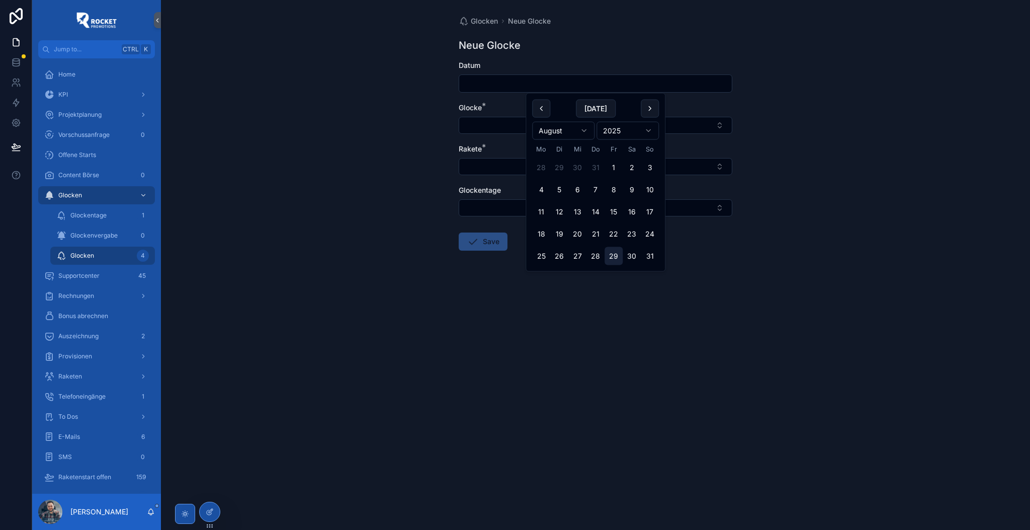
click at [615, 260] on button "29" at bounding box center [614, 256] width 18 height 18
type input "*********"
click at [502, 125] on button "Select Button" at bounding box center [596, 125] width 274 height 17
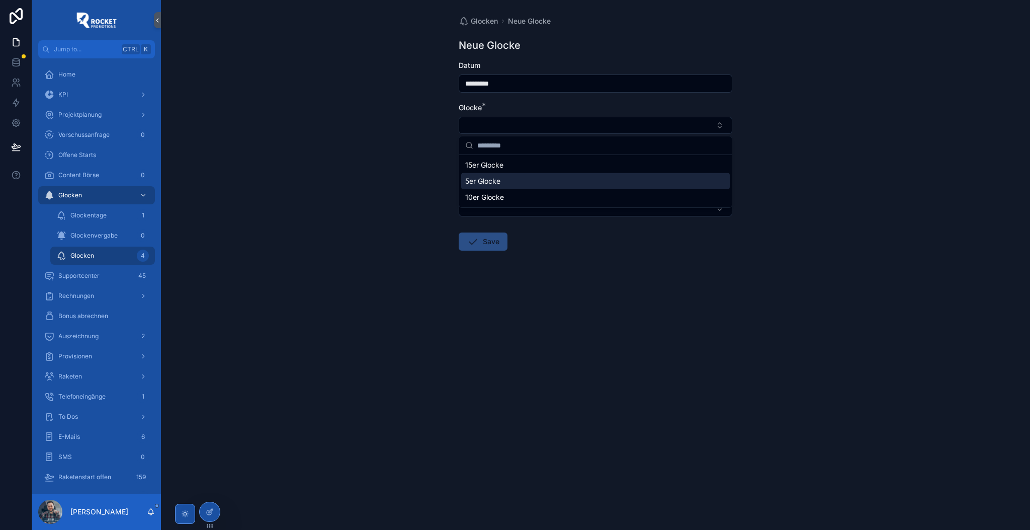
drag, startPoint x: 505, startPoint y: 193, endPoint x: 504, endPoint y: 176, distance: 16.6
click at [504, 176] on div "15er Glocke 5er Glocke 10er Glocke" at bounding box center [595, 181] width 269 height 48
click at [504, 176] on div "5er Glocke" at bounding box center [595, 181] width 269 height 16
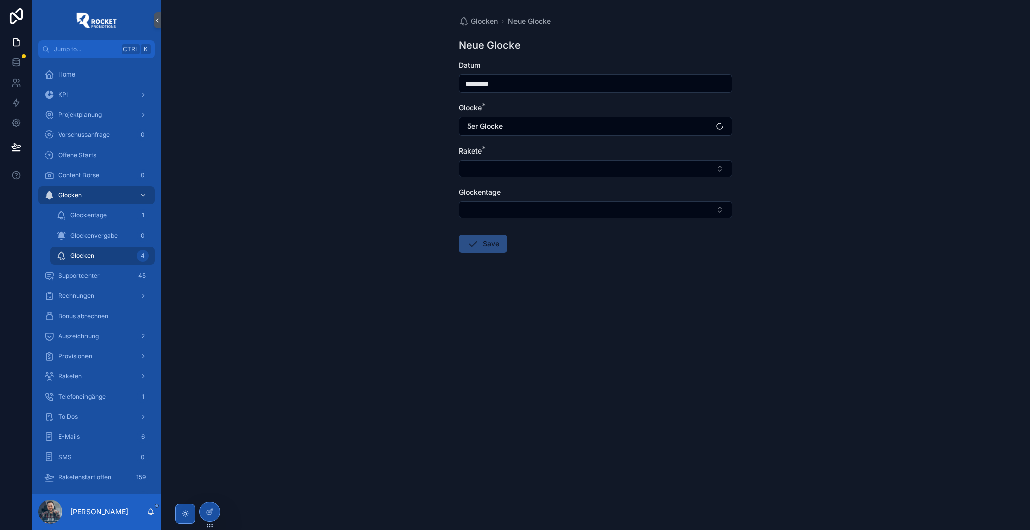
click at [363, 154] on div "Glocken Neue Glocke Neue Glocke Datum ********* Glocke * 5er Glocke Rakete * Gl…" at bounding box center [595, 265] width 869 height 530
click at [490, 163] on button "Select Button" at bounding box center [596, 168] width 274 height 17
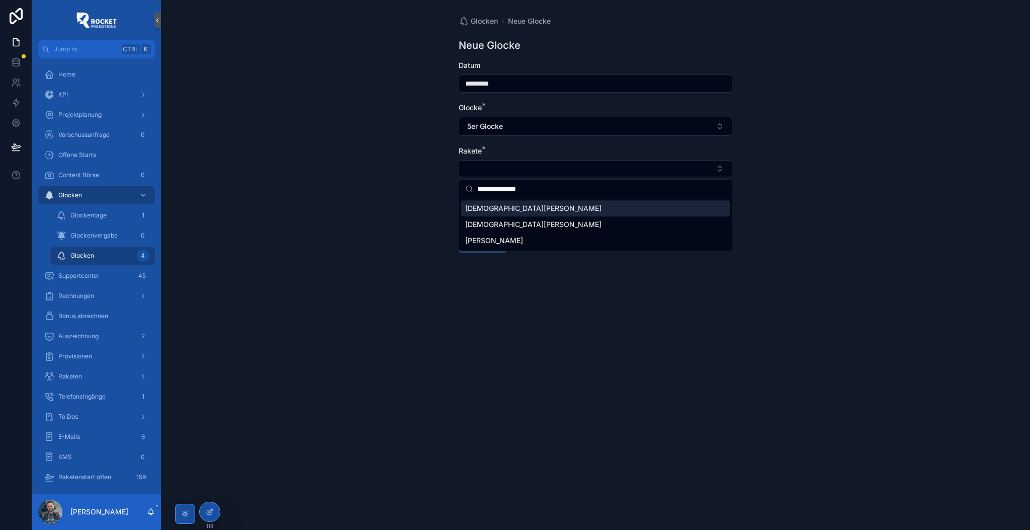
type input "**********"
click at [526, 206] on div "[DEMOGRAPHIC_DATA][PERSON_NAME]" at bounding box center [595, 208] width 269 height 16
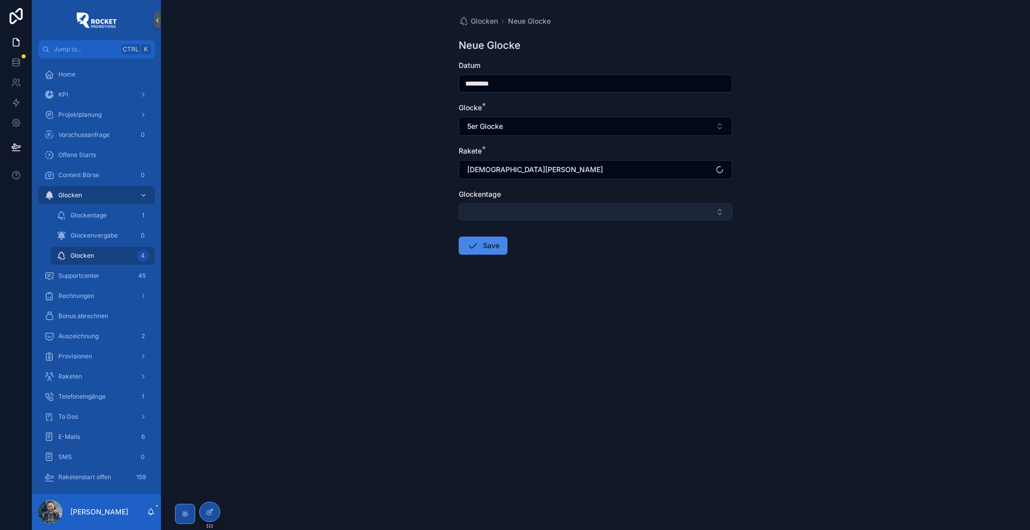
click at [500, 207] on button "Select Button" at bounding box center [596, 211] width 274 height 17
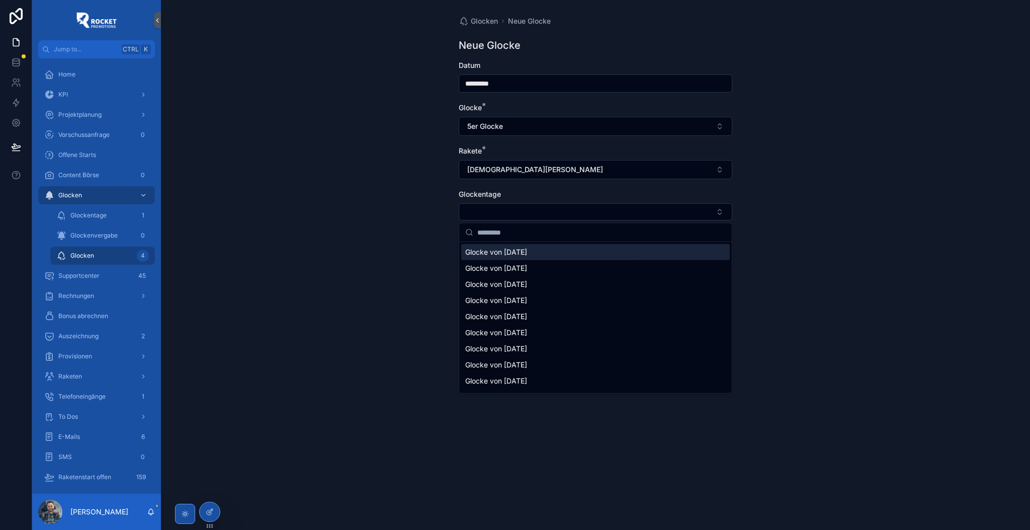
click at [504, 251] on span "Glocke von [DATE]" at bounding box center [496, 252] width 62 height 10
click at [413, 250] on div "Glocken Neue Glocke Neue Glocke Datum ********* Glocke * 5er Glocke Rakete * Ch…" at bounding box center [595, 265] width 869 height 530
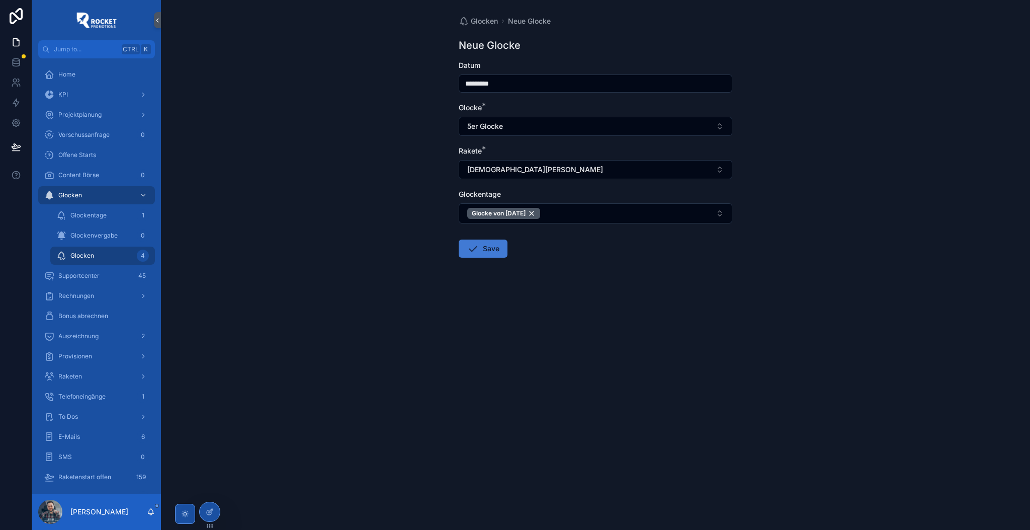
click at [490, 252] on button "Save" at bounding box center [483, 248] width 49 height 18
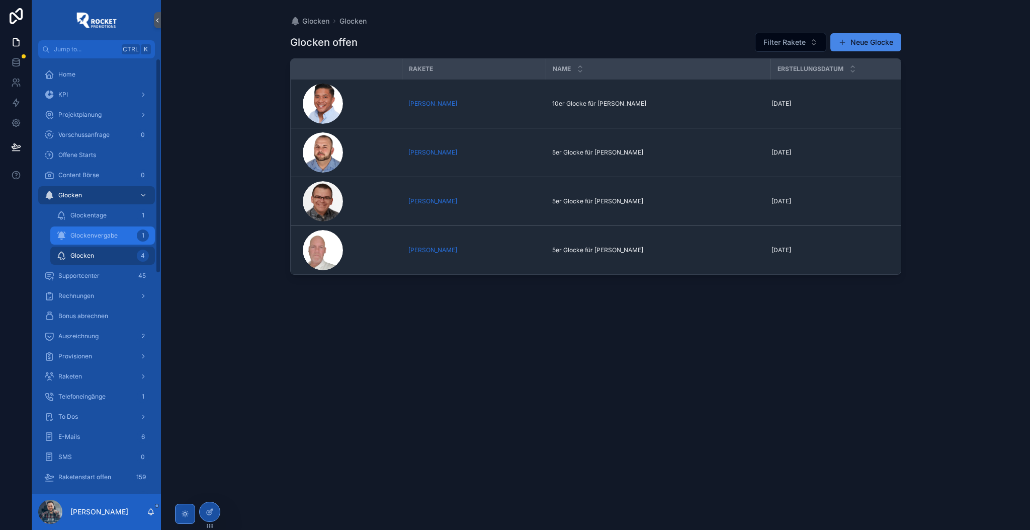
click at [107, 234] on span "Glockenvergabe" at bounding box center [93, 235] width 47 height 8
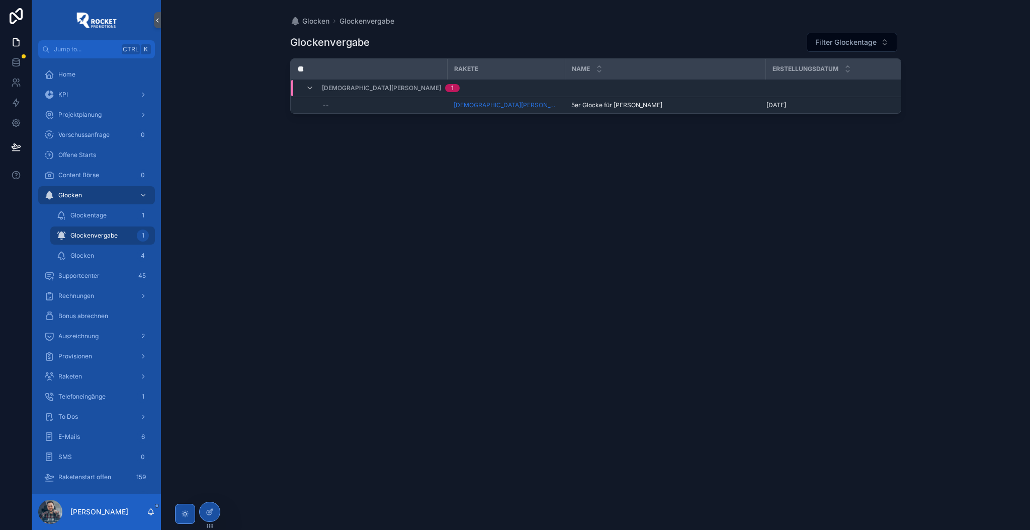
drag, startPoint x: 469, startPoint y: 214, endPoint x: 366, endPoint y: 218, distance: 103.2
click at [467, 216] on div "Glockenvergabe Filter Glockentage Rakete Name Erstellungsdatum Christian Meyer …" at bounding box center [595, 272] width 611 height 492
click at [93, 175] on span "Content Börse" at bounding box center [78, 175] width 41 height 8
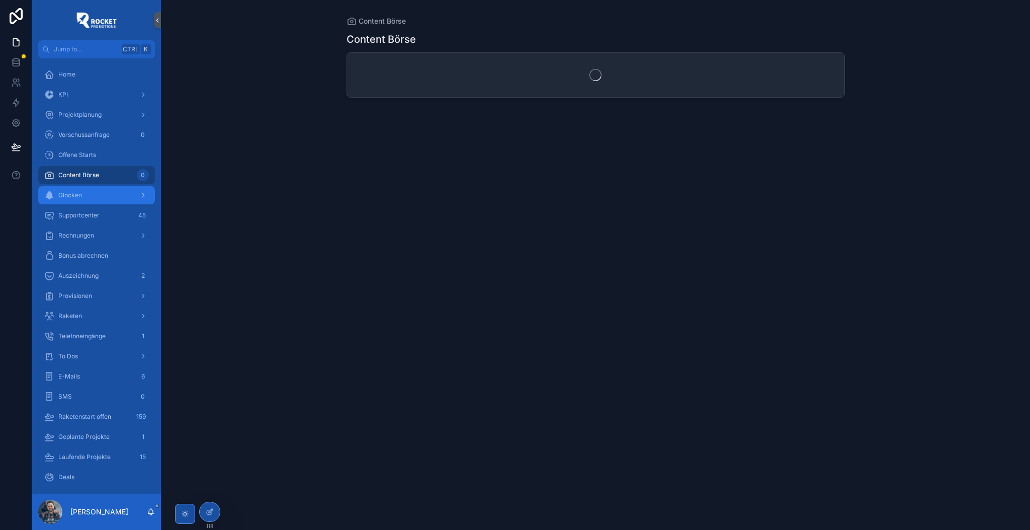
click at [92, 196] on div "Glocken" at bounding box center [96, 195] width 105 height 16
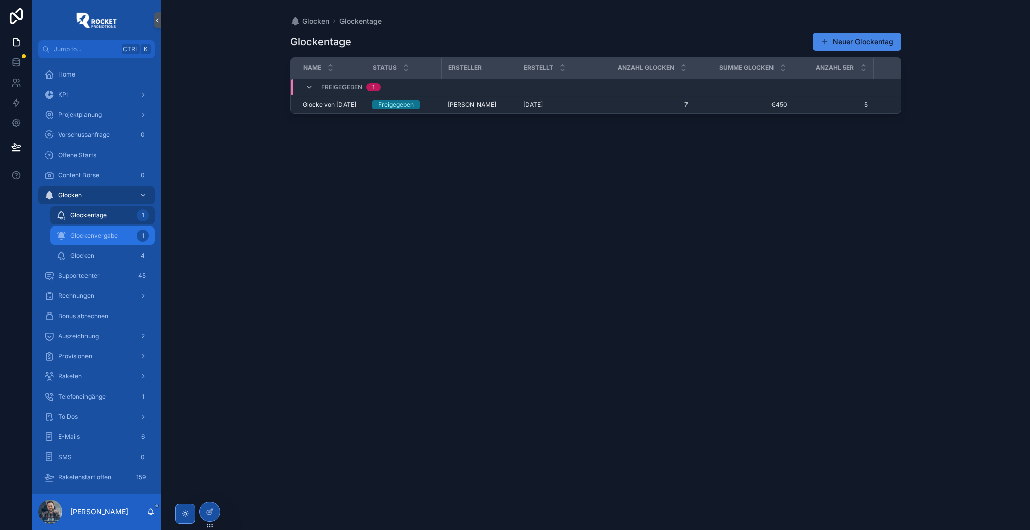
click at [88, 238] on span "Glockenvergabe" at bounding box center [93, 235] width 47 height 8
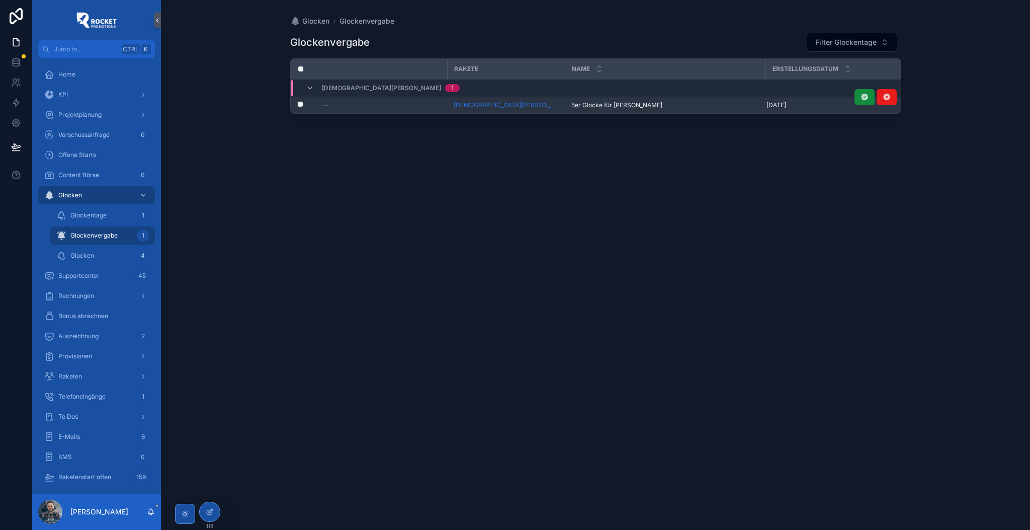
click at [627, 110] on td "5er Glocke für Christian Meyer 5er Glocke für Christian Meyer" at bounding box center [666, 105] width 201 height 17
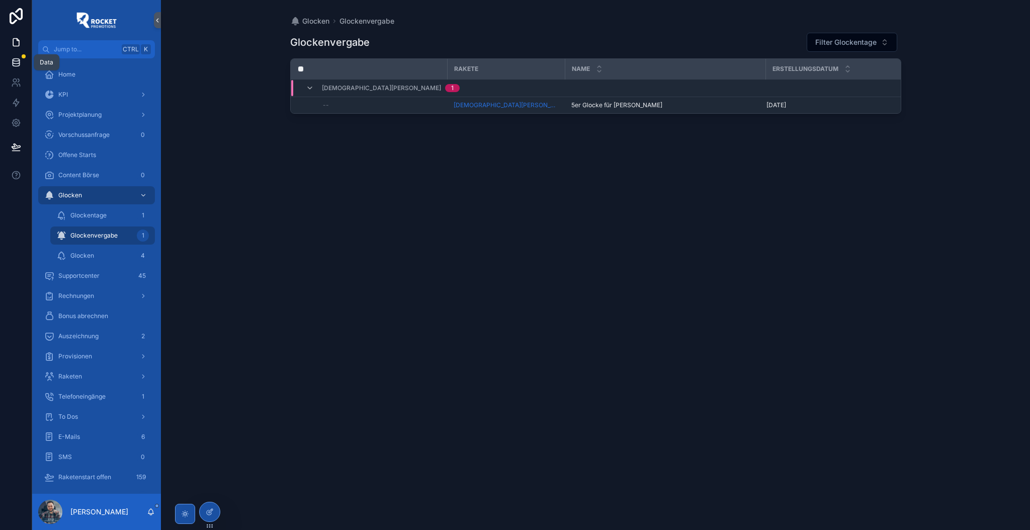
click at [14, 53] on link at bounding box center [16, 62] width 32 height 20
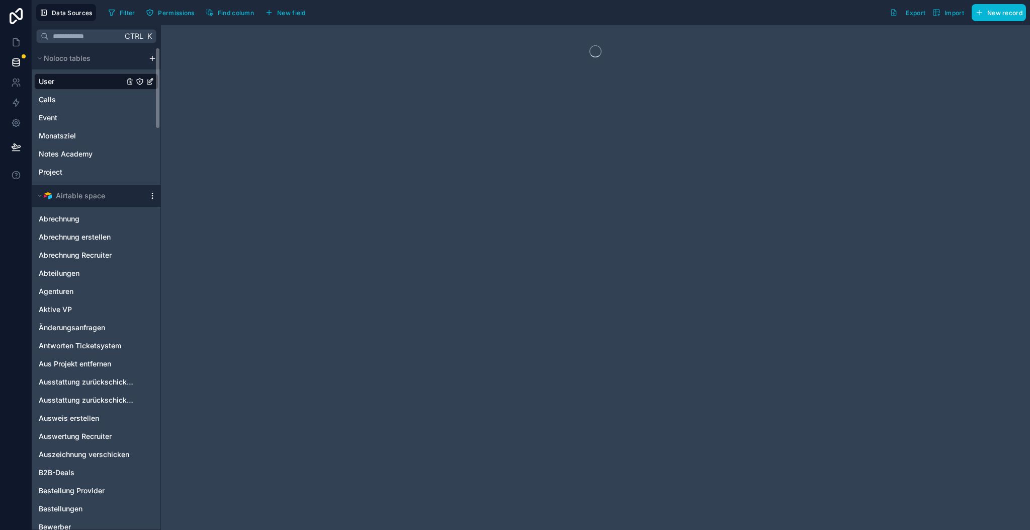
click at [154, 194] on icon "scrollable content" at bounding box center [152, 196] width 8 height 8
click at [177, 235] on span "Queue data sync" at bounding box center [204, 233] width 72 height 8
click at [181, 246] on button "Queue schema sync" at bounding box center [207, 250] width 121 height 16
click at [23, 45] on link at bounding box center [16, 42] width 32 height 20
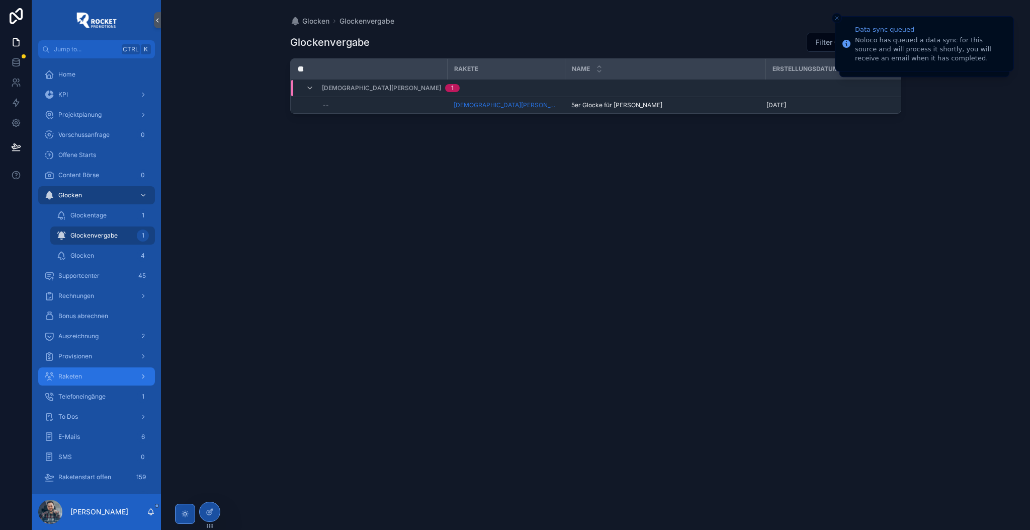
click at [94, 372] on div "Raketen" at bounding box center [96, 376] width 105 height 16
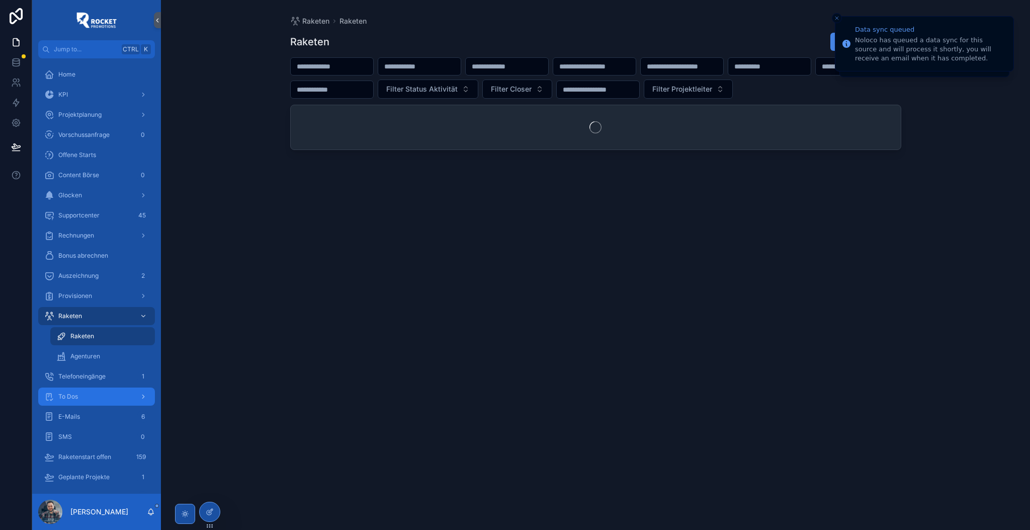
click at [85, 398] on div "To Dos" at bounding box center [96, 396] width 105 height 16
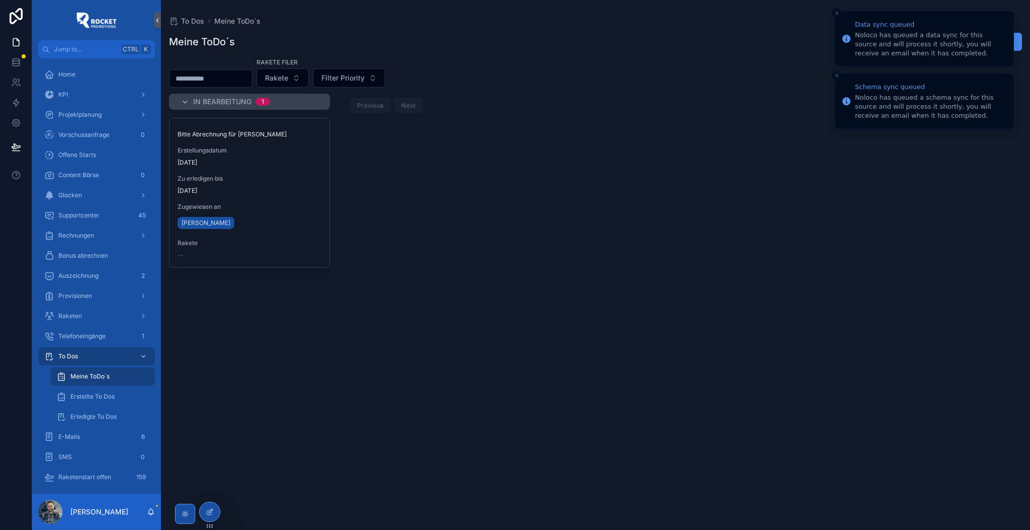
click at [840, 15] on icon "Close toast" at bounding box center [837, 13] width 6 height 6
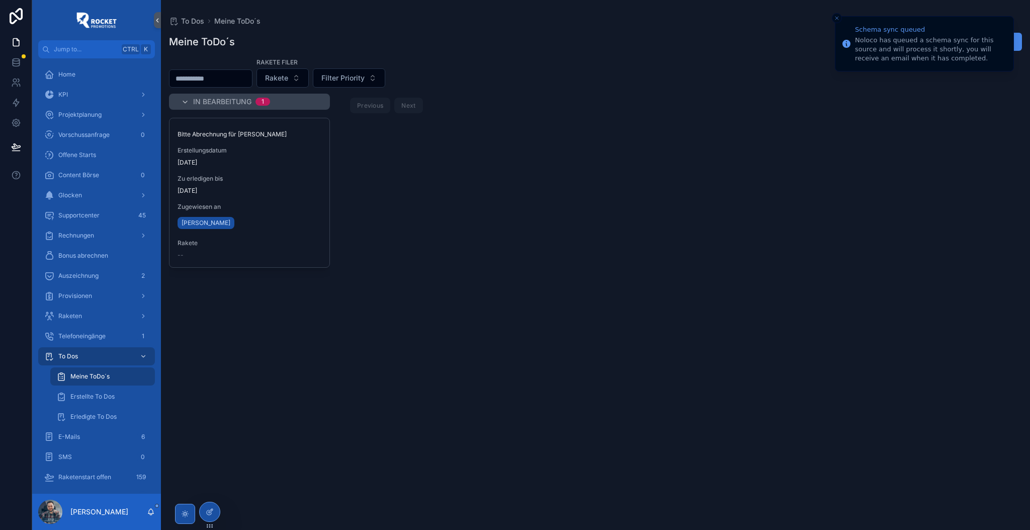
click at [838, 18] on icon "Close toast" at bounding box center [837, 18] width 6 height 6
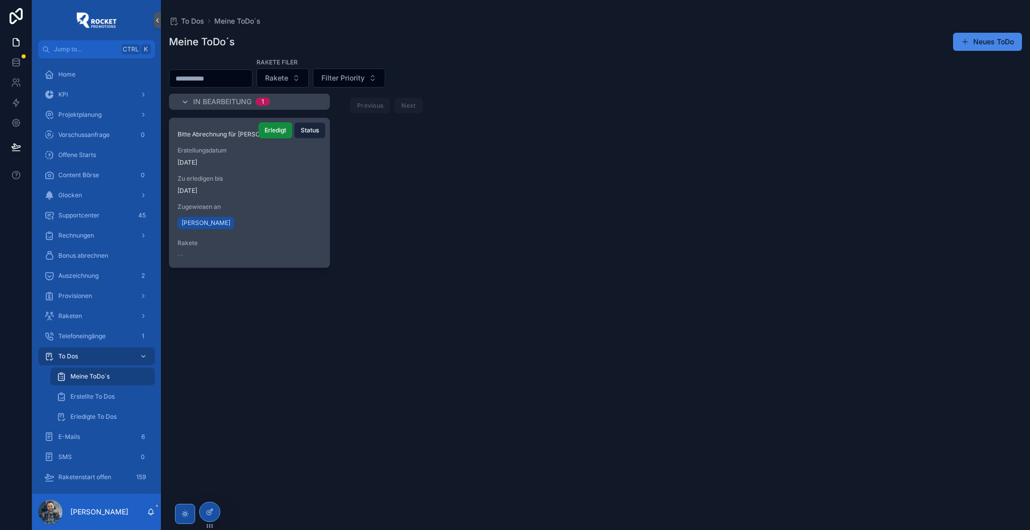
click at [310, 131] on span "Status" at bounding box center [310, 130] width 18 height 8
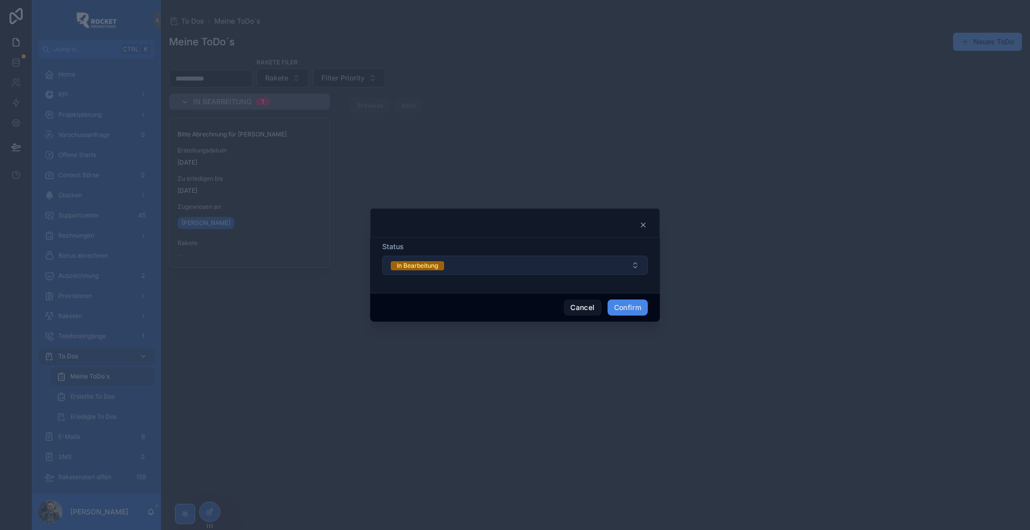
click at [458, 262] on button "In Bearbeitung" at bounding box center [515, 265] width 266 height 19
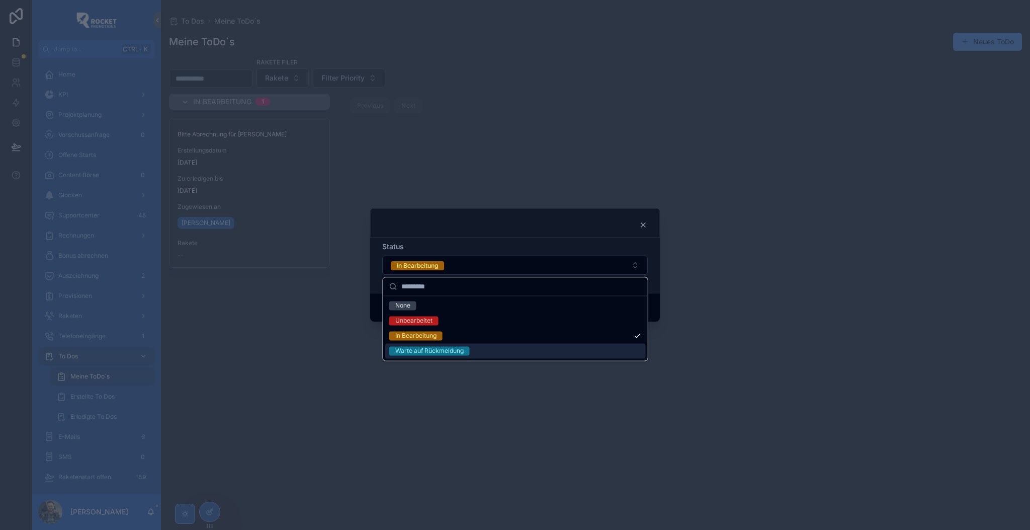
click at [441, 351] on div "Warte auf Rückmeldung" at bounding box center [429, 350] width 68 height 9
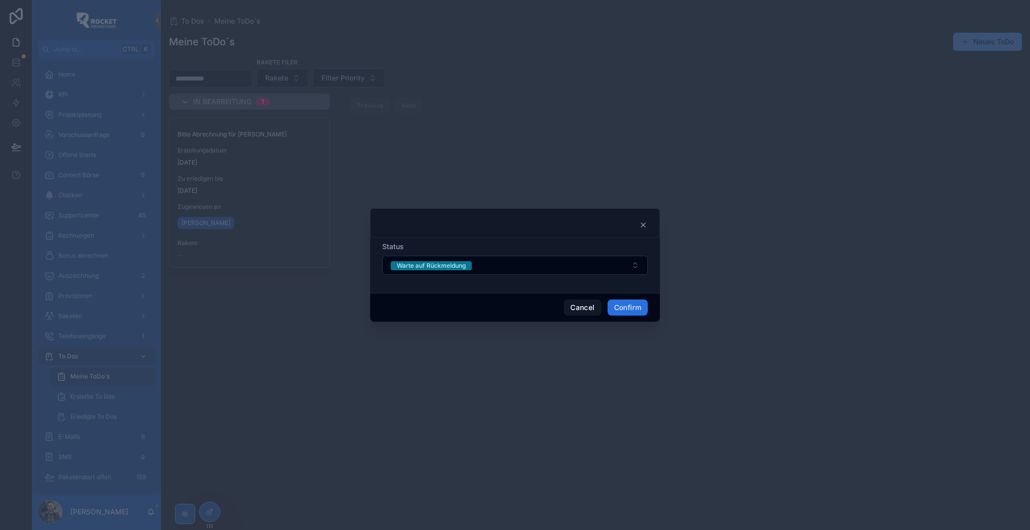
click at [618, 308] on button "Confirm" at bounding box center [628, 307] width 40 height 16
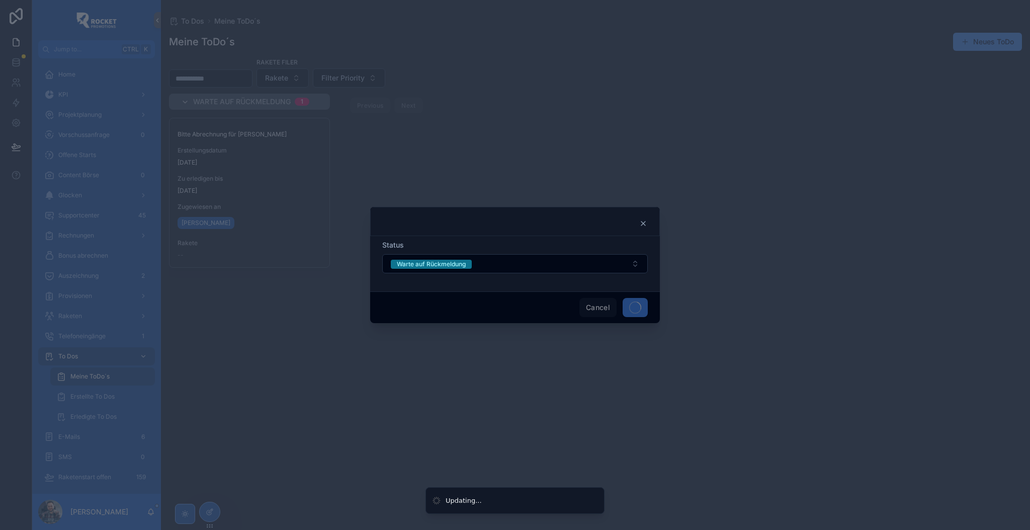
click at [289, 307] on div at bounding box center [515, 265] width 1030 height 530
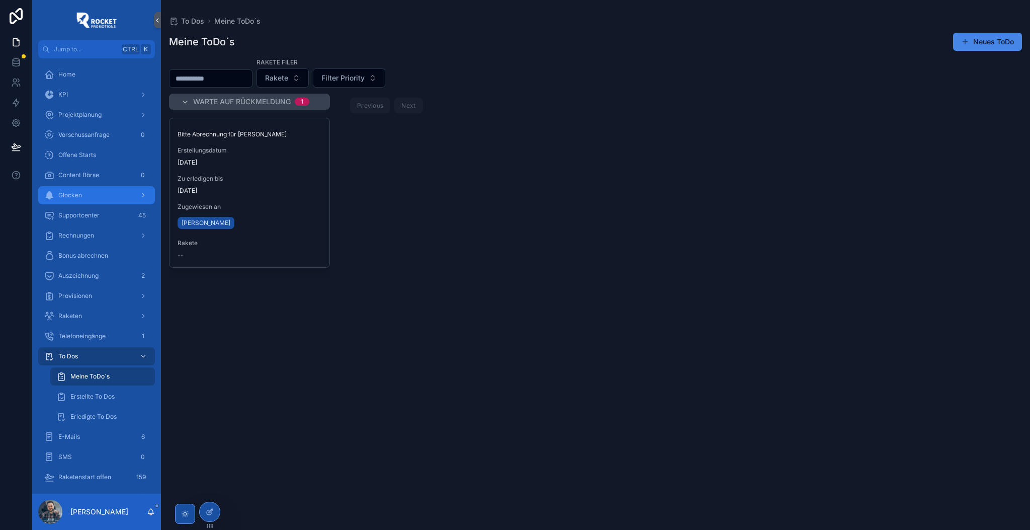
click at [94, 201] on div "Glocken" at bounding box center [96, 195] width 105 height 16
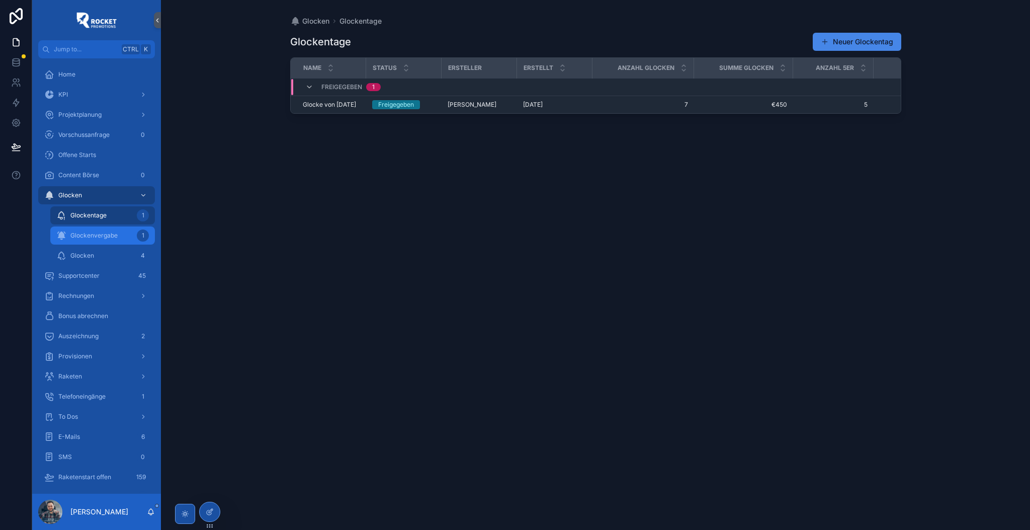
click at [114, 238] on span "Glockenvergabe" at bounding box center [93, 235] width 47 height 8
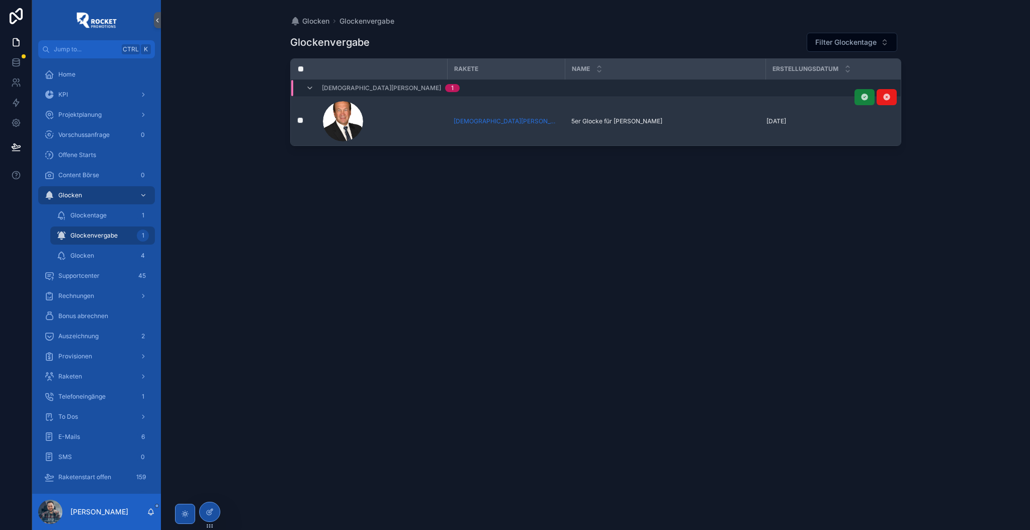
click at [864, 102] on button "scrollable content" at bounding box center [865, 97] width 20 height 16
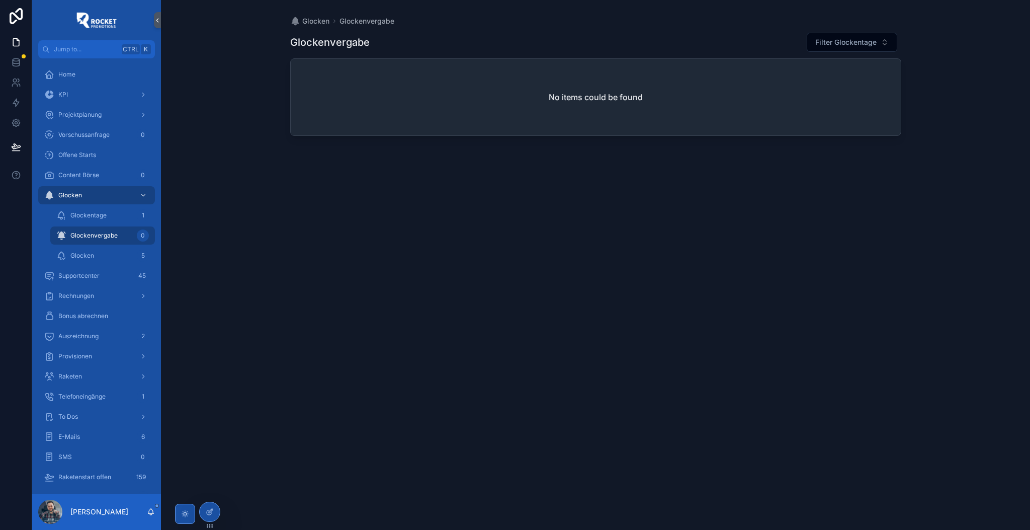
click at [525, 263] on div "Glockenvergabe Filter Glockentage No items could be found" at bounding box center [595, 272] width 611 height 492
click at [66, 89] on div "KPI" at bounding box center [96, 95] width 105 height 16
click at [68, 83] on link "Home" at bounding box center [96, 74] width 117 height 18
click at [71, 77] on span "Home" at bounding box center [66, 74] width 17 height 8
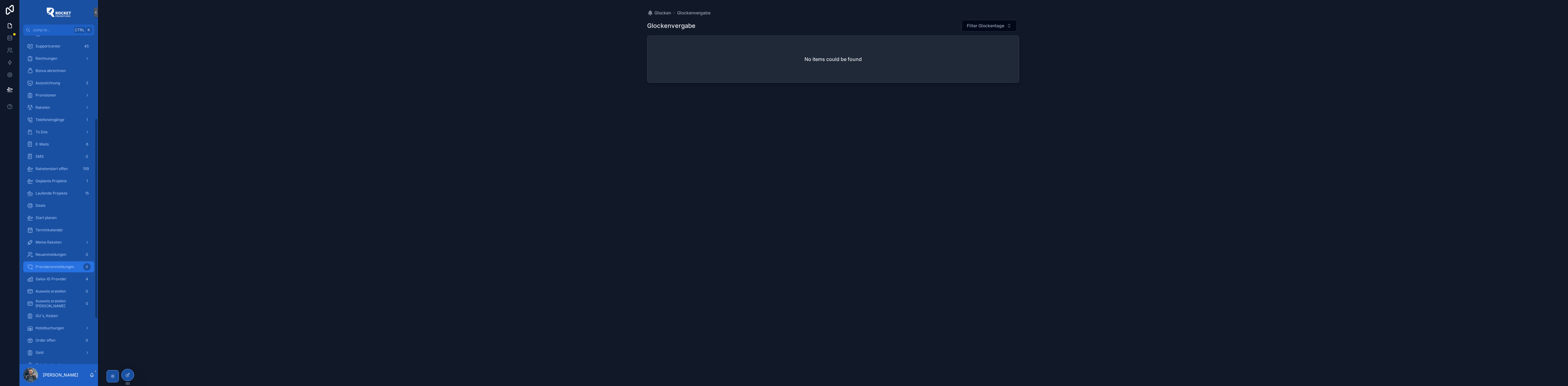
scroll to position [136, 0]
click at [63, 303] on div "GU´s, Kosten" at bounding box center [58, 301] width 64 height 10
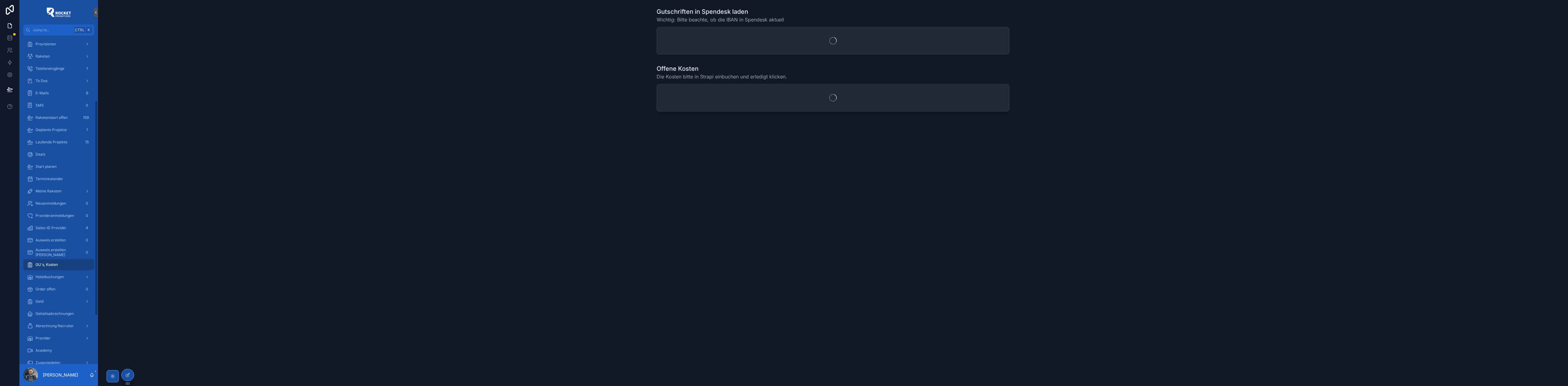
scroll to position [99, 0]
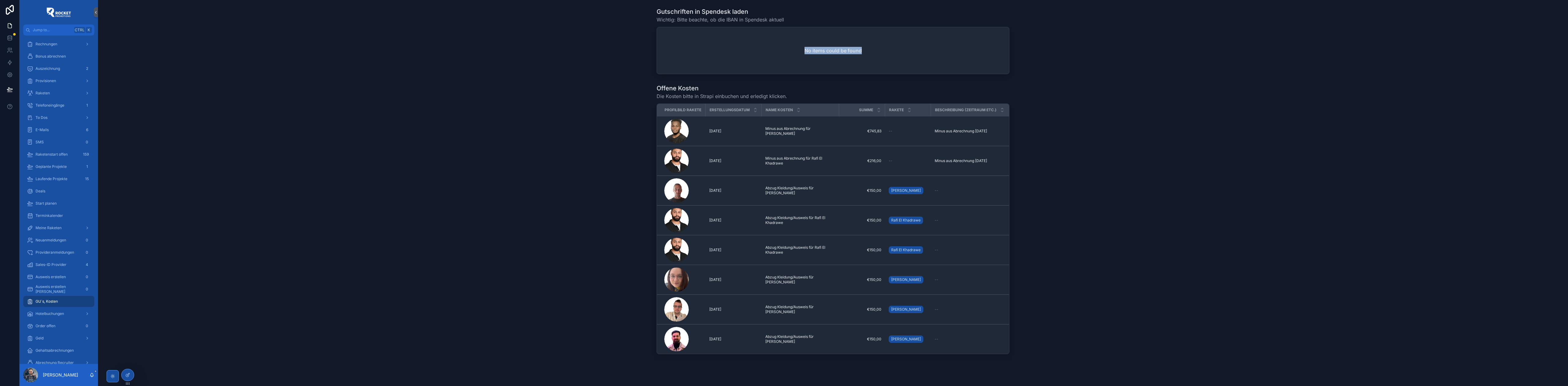
drag, startPoint x: 803, startPoint y: 46, endPoint x: 880, endPoint y: 47, distance: 77.0
click at [880, 47] on div "No items could be found" at bounding box center [833, 51] width 352 height 46
drag, startPoint x: 813, startPoint y: 51, endPoint x: 872, endPoint y: 51, distance: 59.0
click at [872, 51] on div "No items could be found" at bounding box center [833, 51] width 352 height 46
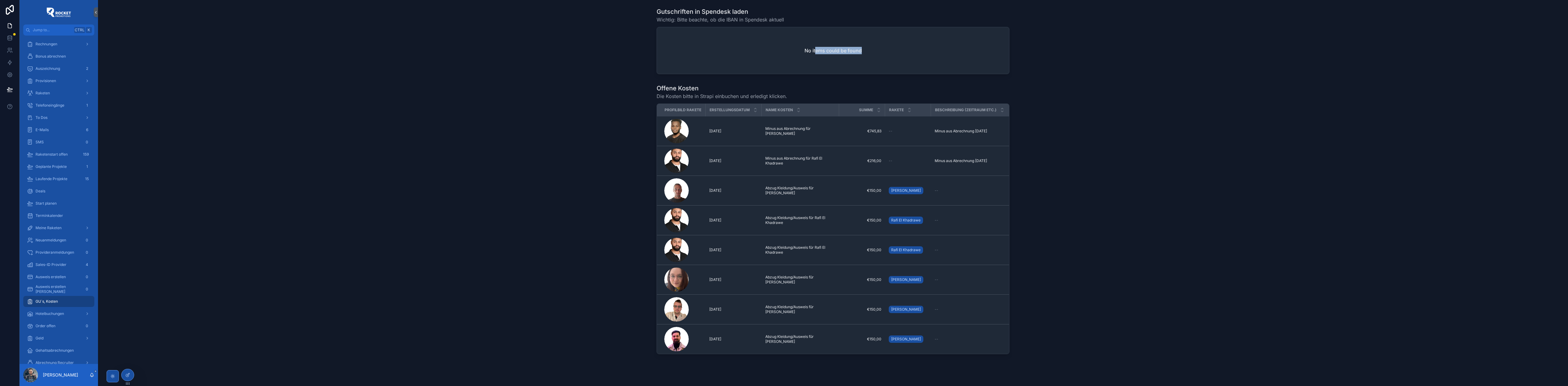
click at [875, 51] on div "No items could be found" at bounding box center [833, 51] width 352 height 46
click at [59, 301] on div "GU´s, Kosten" at bounding box center [58, 301] width 64 height 10
click at [59, 112] on div "Content Börse 0" at bounding box center [58, 107] width 79 height 12
click at [58, 116] on div "Glocken" at bounding box center [58, 119] width 64 height 10
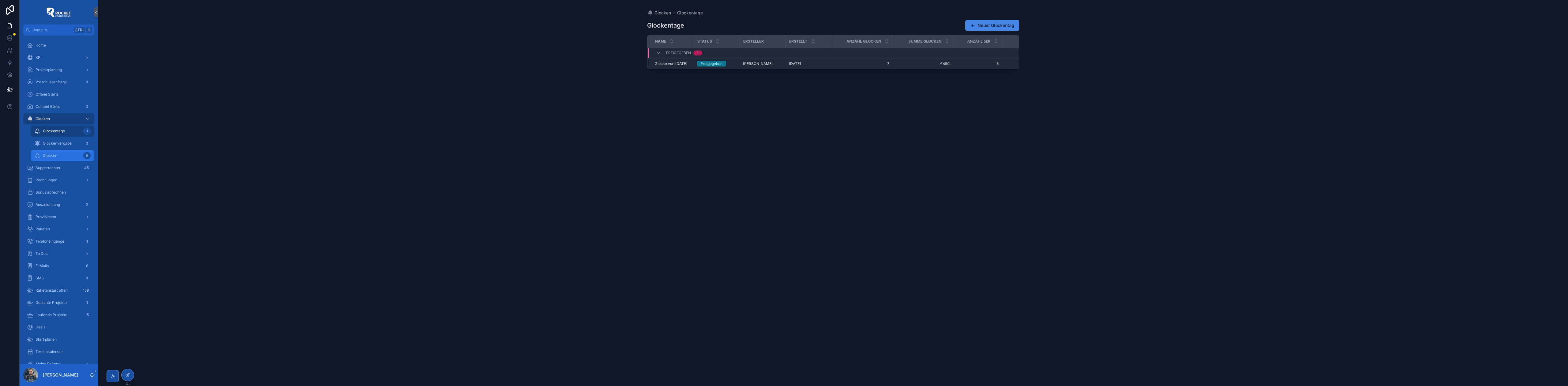
click at [61, 152] on div "Glocken 5" at bounding box center [62, 156] width 57 height 10
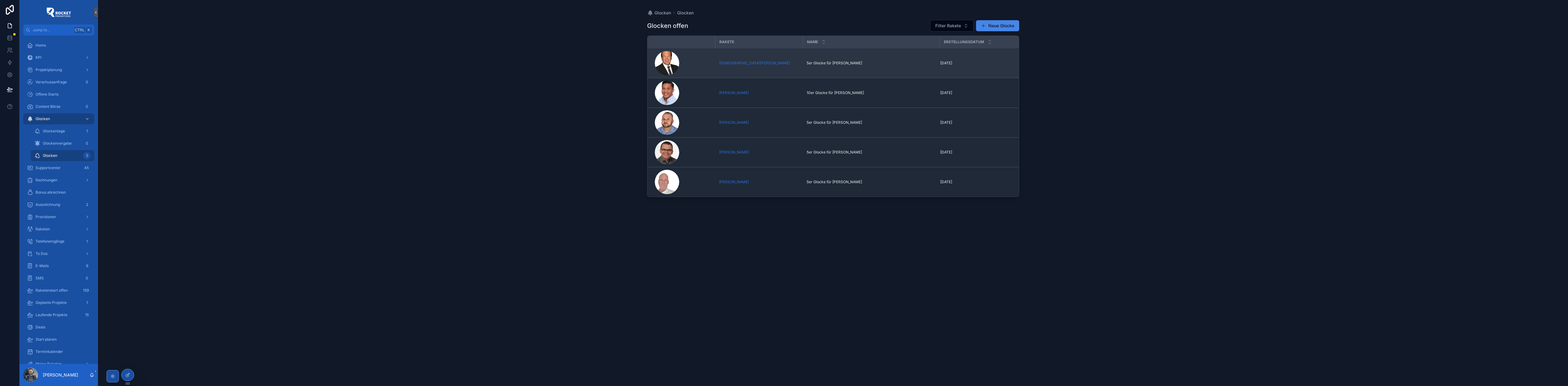
click at [846, 68] on td "5er Glocke für Christian Meyer 5er Glocke für Christian Meyer" at bounding box center [871, 63] width 137 height 30
click at [780, 62] on div "[DEMOGRAPHIC_DATA][PERSON_NAME]" at bounding box center [759, 63] width 80 height 5
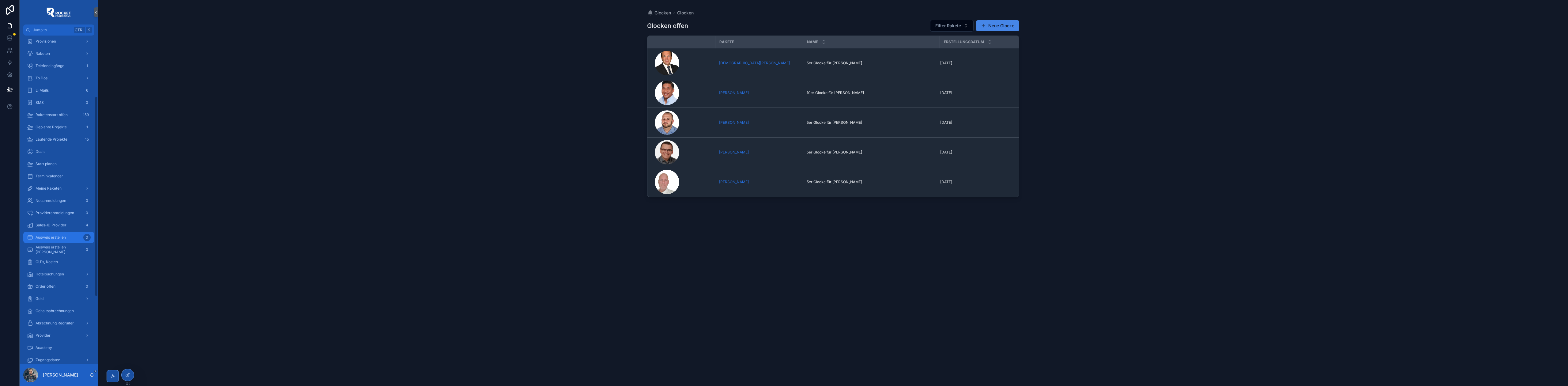
scroll to position [191, 0]
click at [62, 287] on div "Geld" at bounding box center [58, 284] width 64 height 10
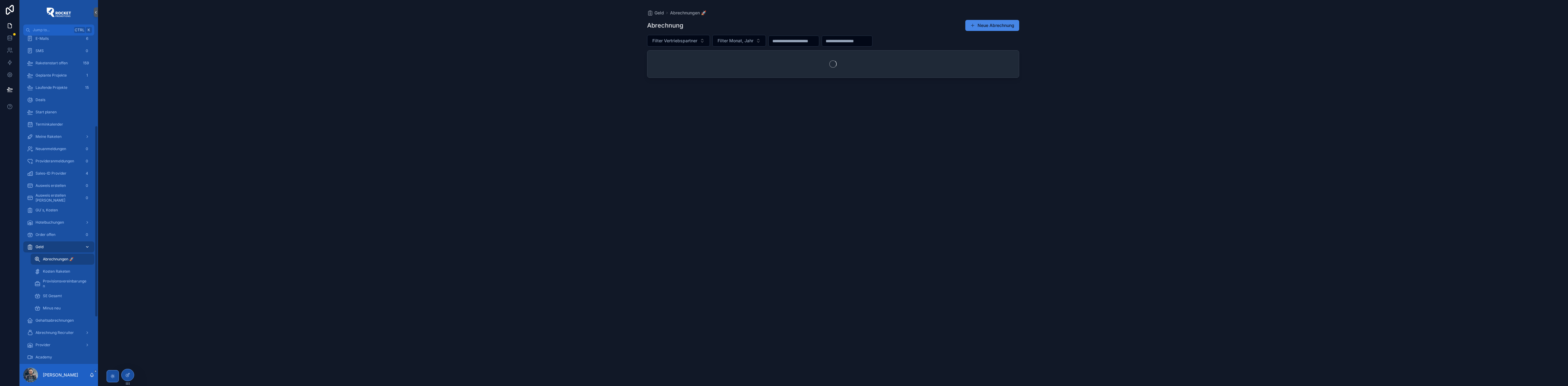
scroll to position [154, 0]
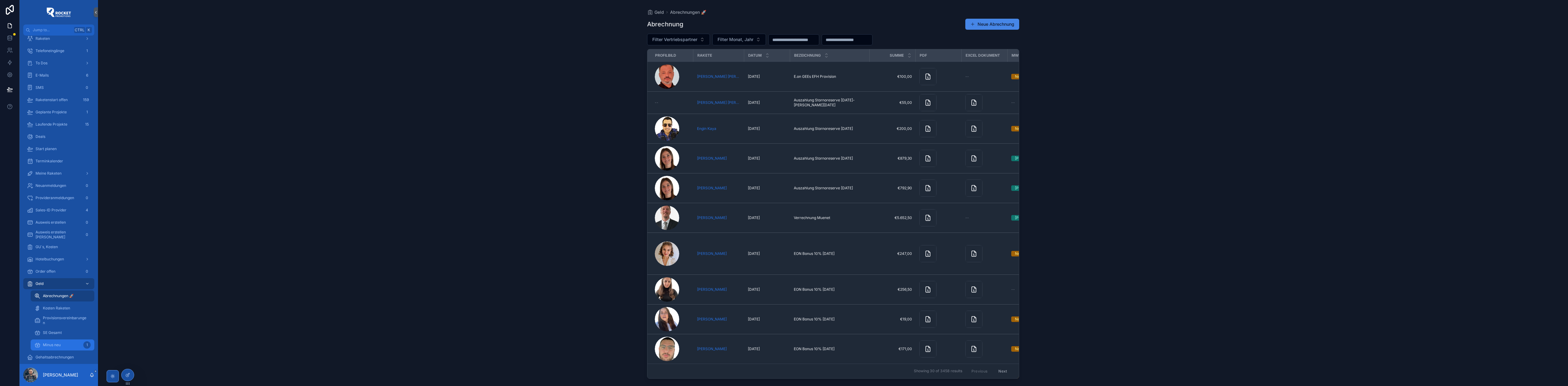
click at [63, 341] on div "Minus neu 1" at bounding box center [62, 345] width 57 height 10
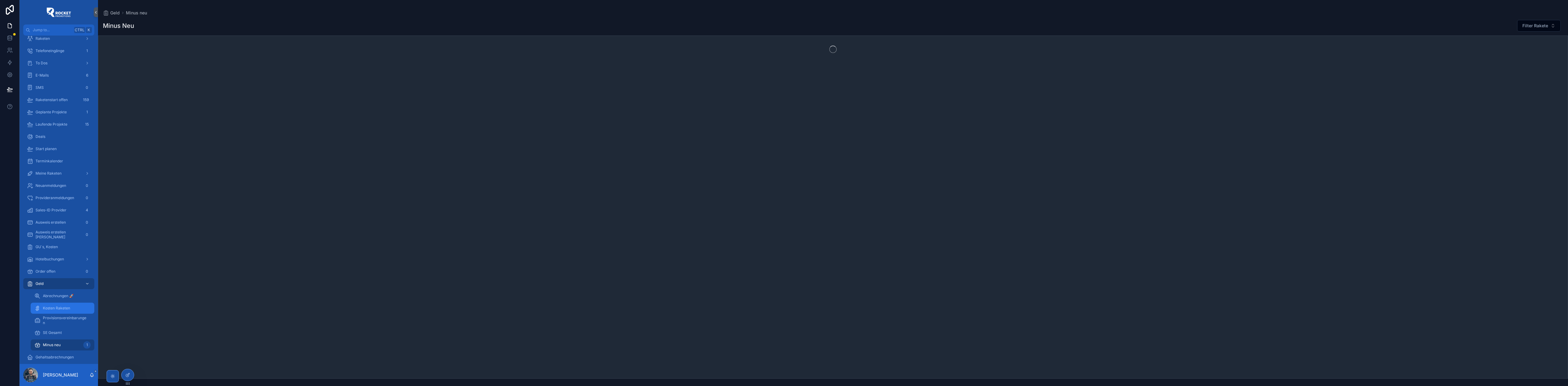
click at [67, 309] on span "Kosten Raketen" at bounding box center [56, 308] width 27 height 5
